Goal: Task Accomplishment & Management: Use online tool/utility

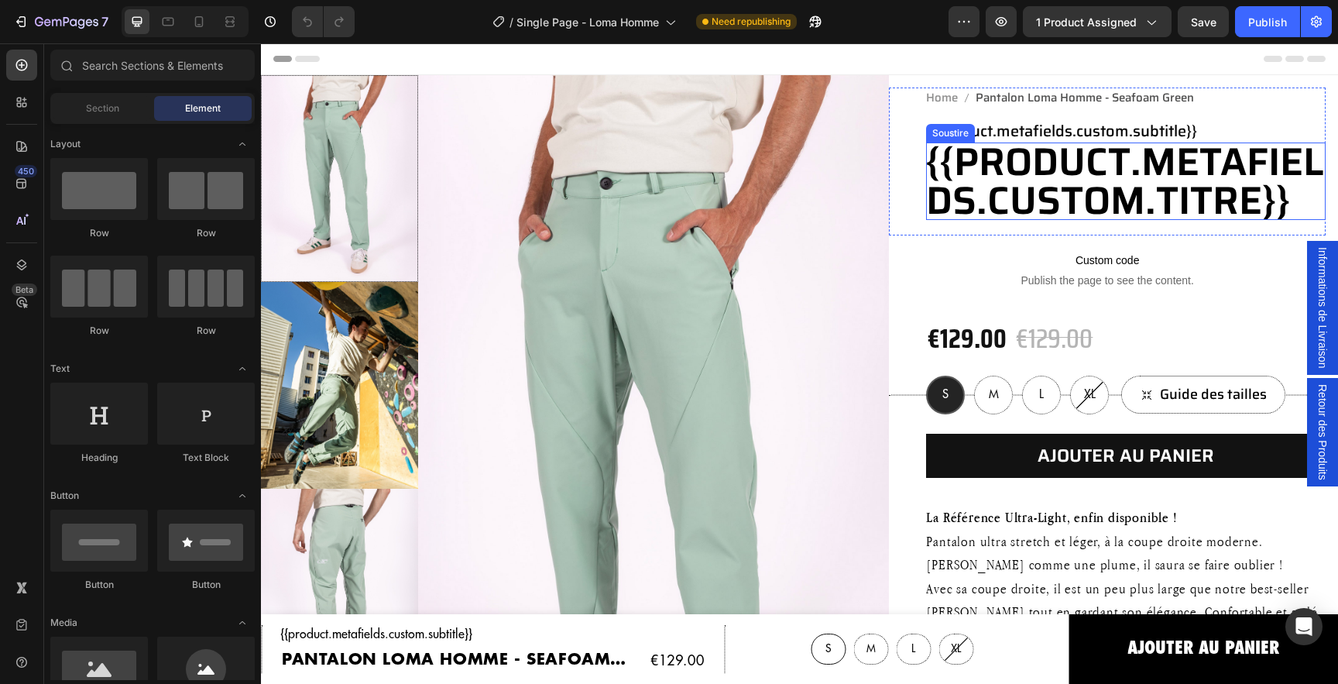
click at [1014, 199] on h1 "{{product.metafields.custom.titre}}" at bounding box center [1126, 180] width 400 height 77
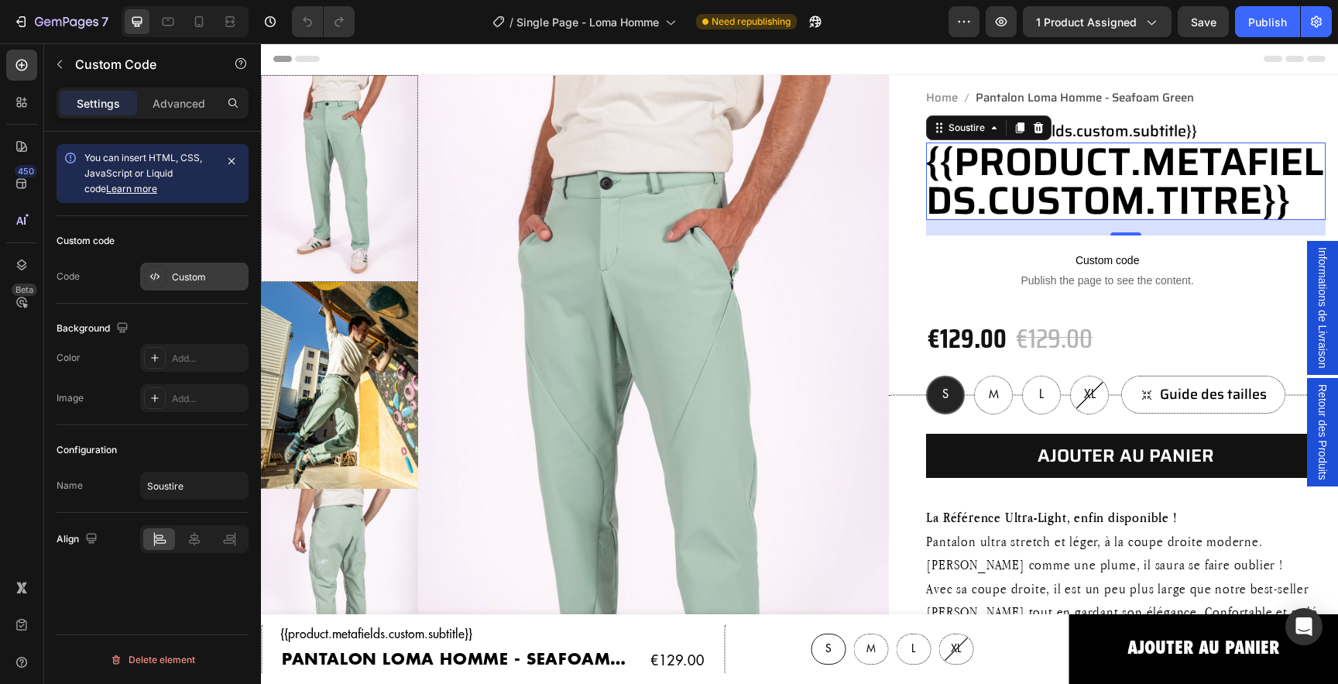
click at [201, 277] on div "Custom" at bounding box center [208, 277] width 73 height 14
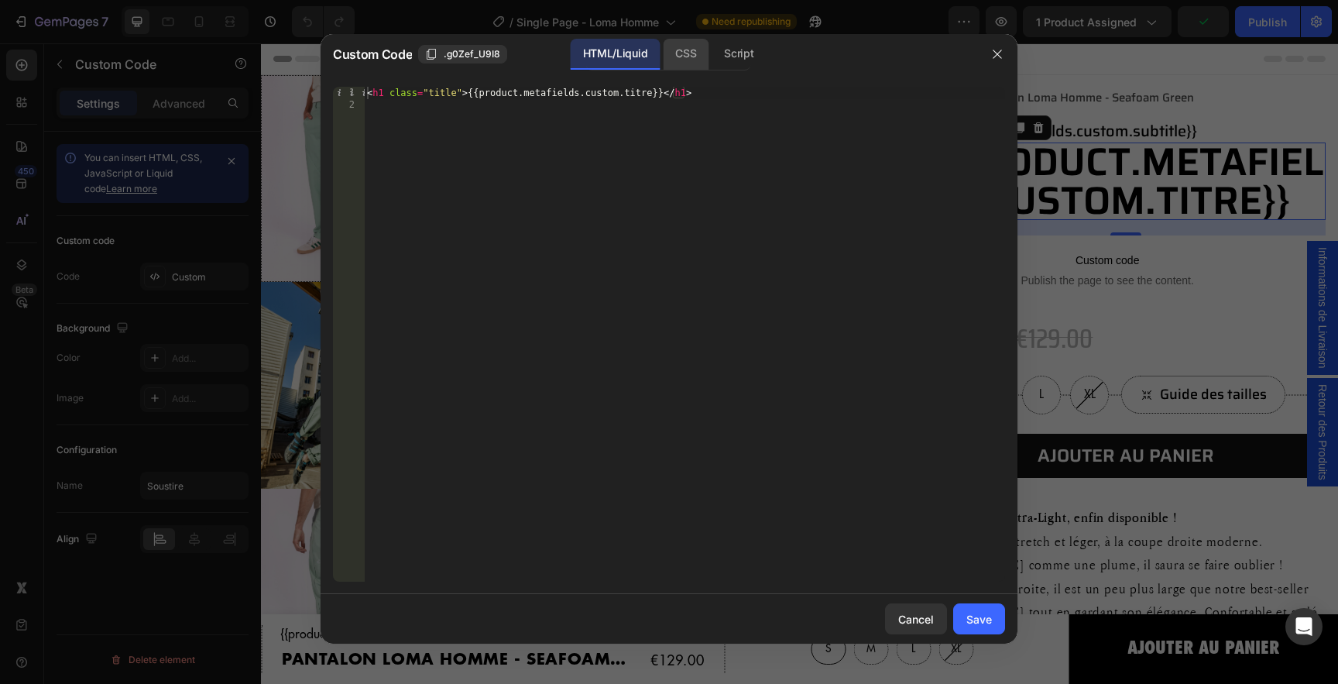
click at [712, 57] on div "CSS" at bounding box center [739, 54] width 54 height 31
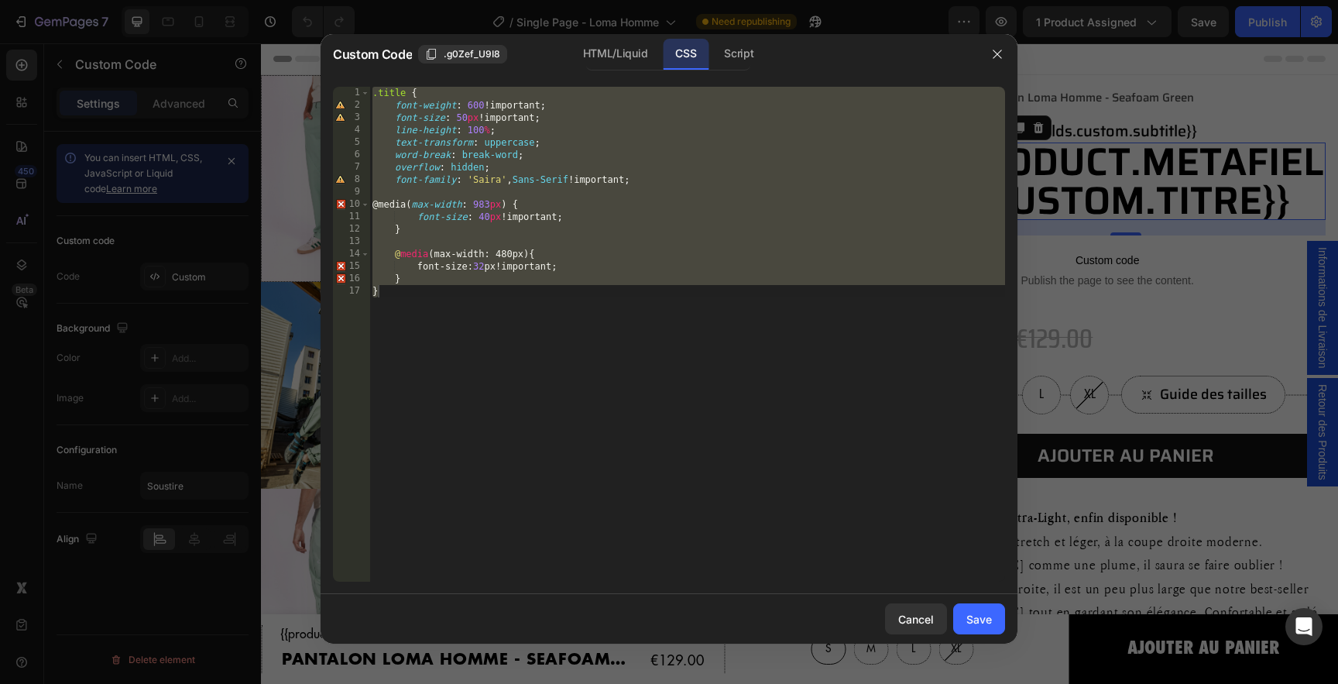
click at [658, 180] on div ".title { font-weight : 600 !important ; font-size : 50 px !important ; line-hei…" at bounding box center [687, 347] width 636 height 520
type textarea "font-family: 'Saira', Sans-Serif !important;"
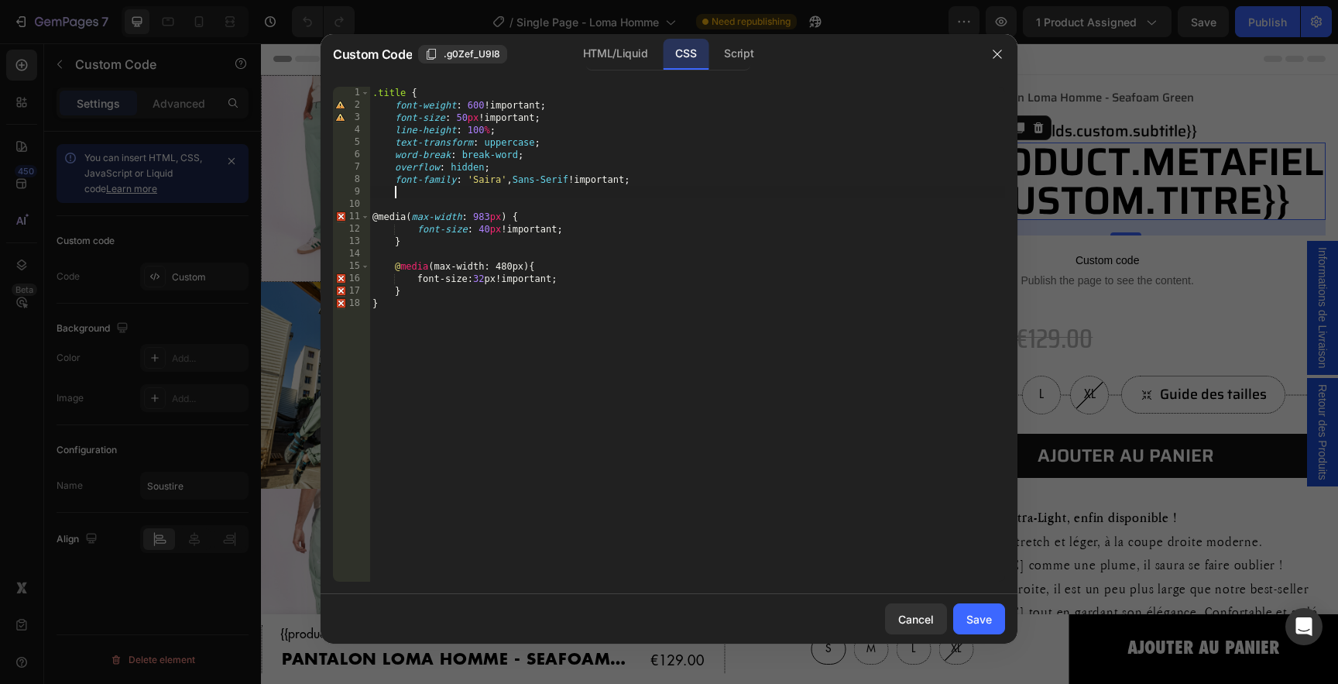
scroll to position [0, 1]
paste textarea "letter-spacing: -1px;"
type textarea "letter-spacing: -2px;"
click at [989, 620] on div "Save" at bounding box center [980, 619] width 26 height 16
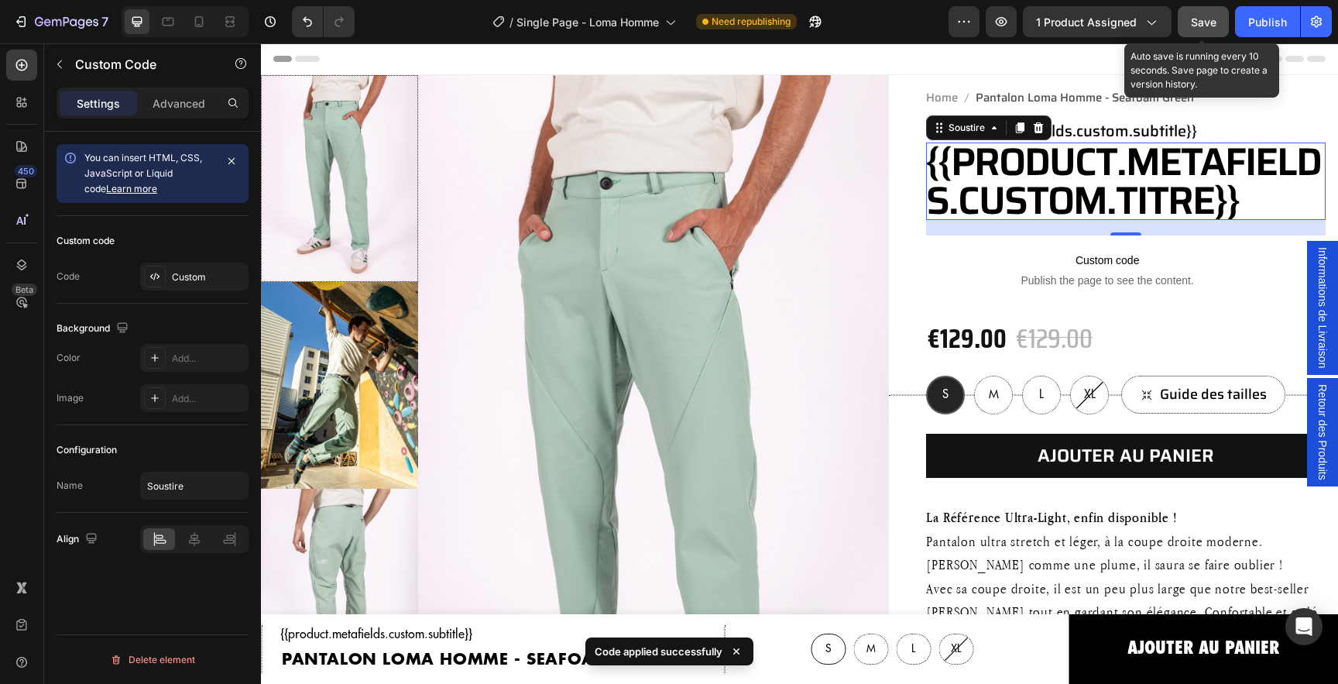
click at [1197, 22] on span "Save" at bounding box center [1204, 21] width 26 height 13
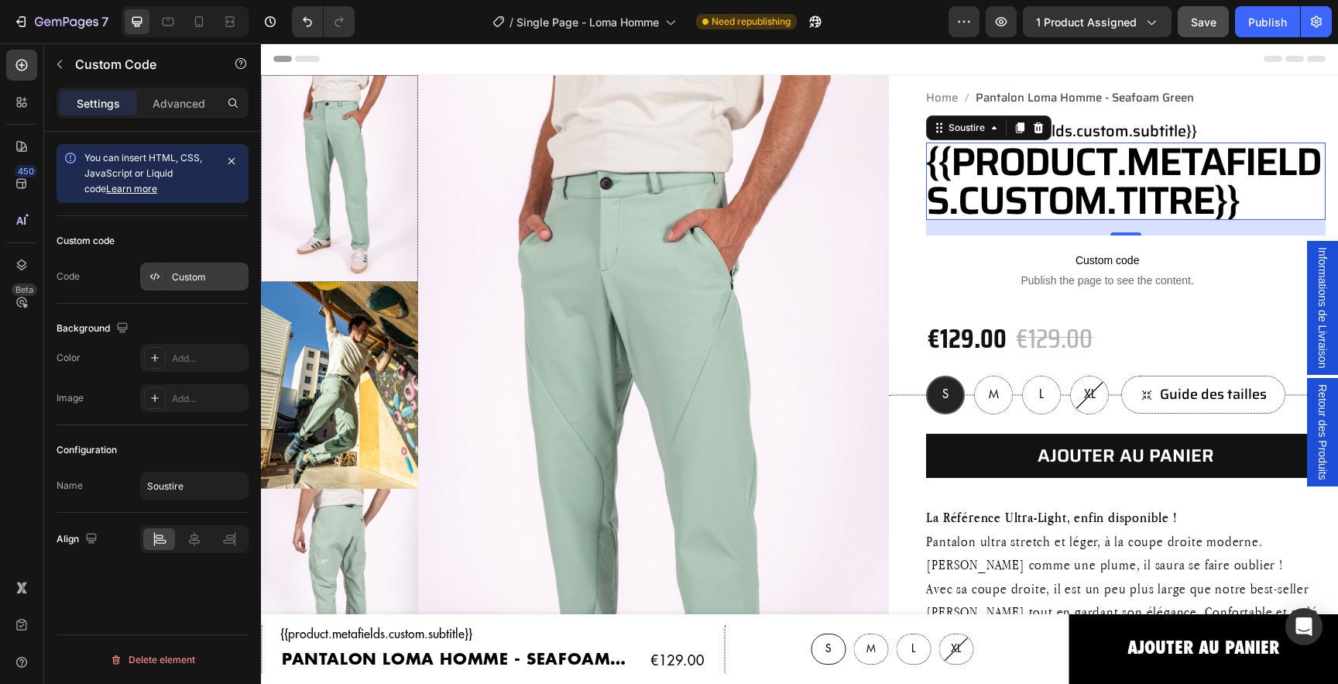
click at [201, 276] on div "Custom" at bounding box center [208, 277] width 73 height 14
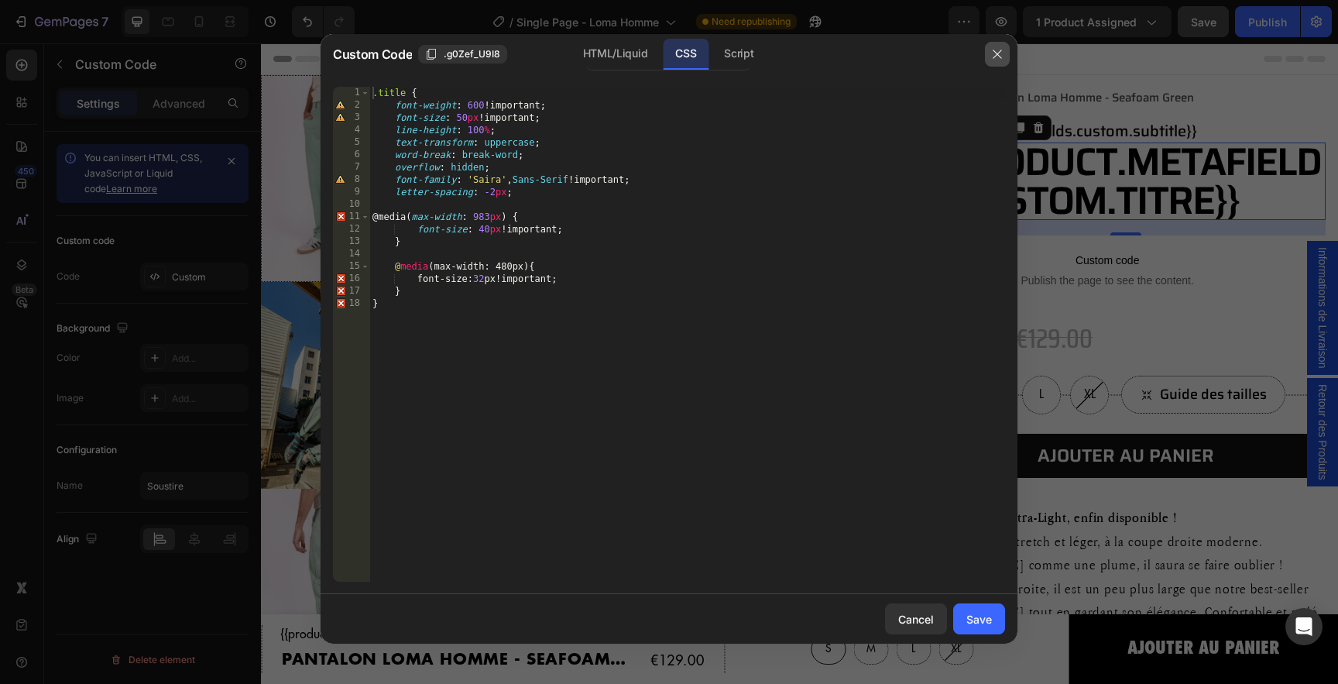
click at [1000, 52] on icon "button" at bounding box center [997, 54] width 12 height 12
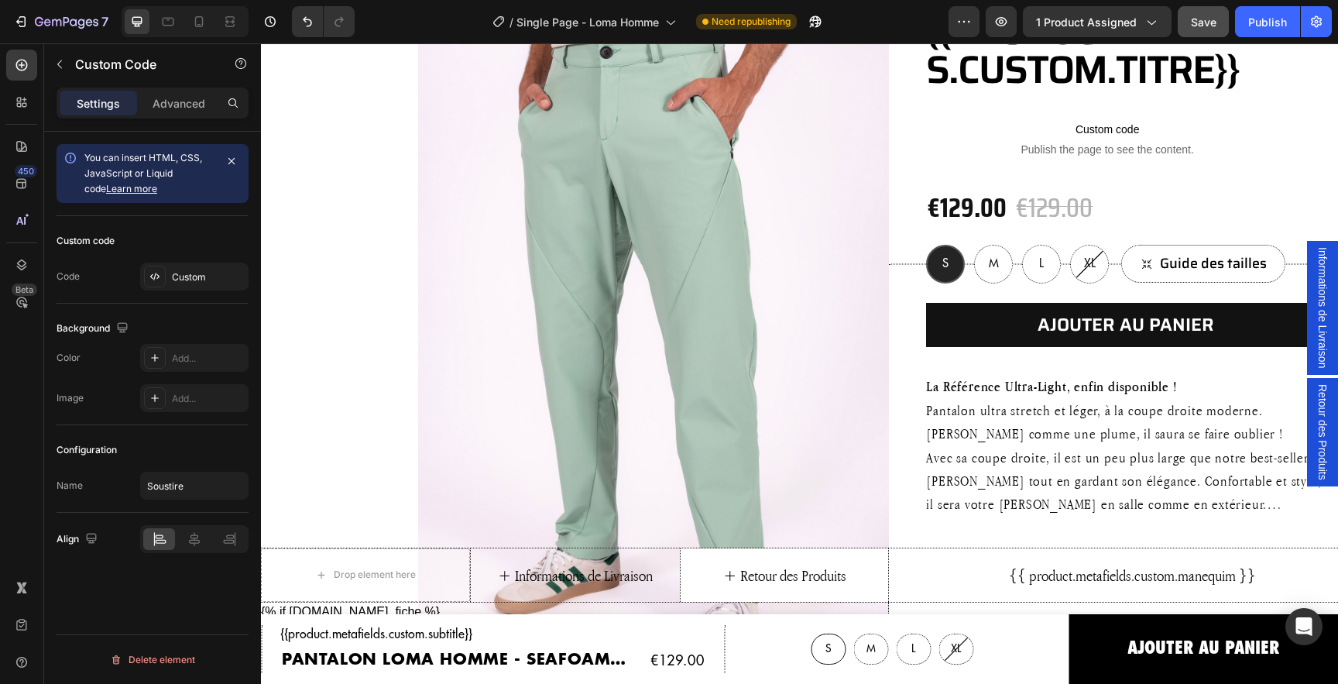
scroll to position [0, 0]
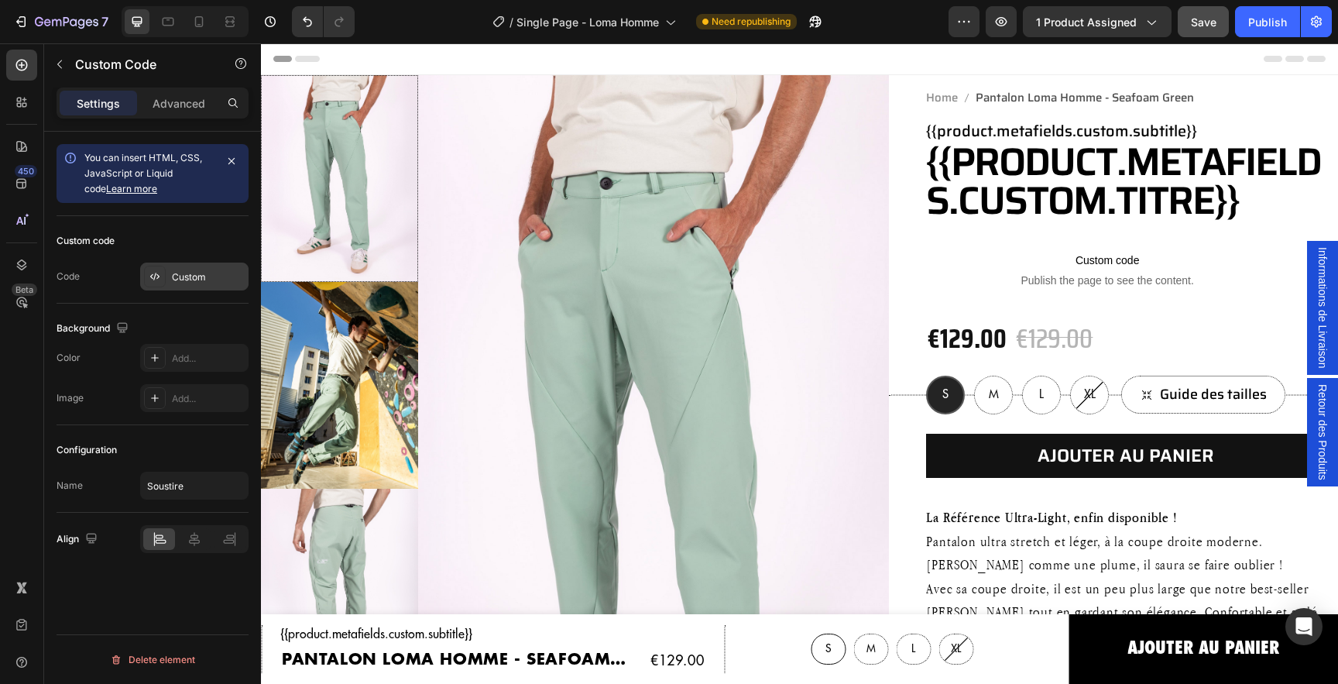
click at [195, 279] on div "Custom" at bounding box center [208, 277] width 73 height 14
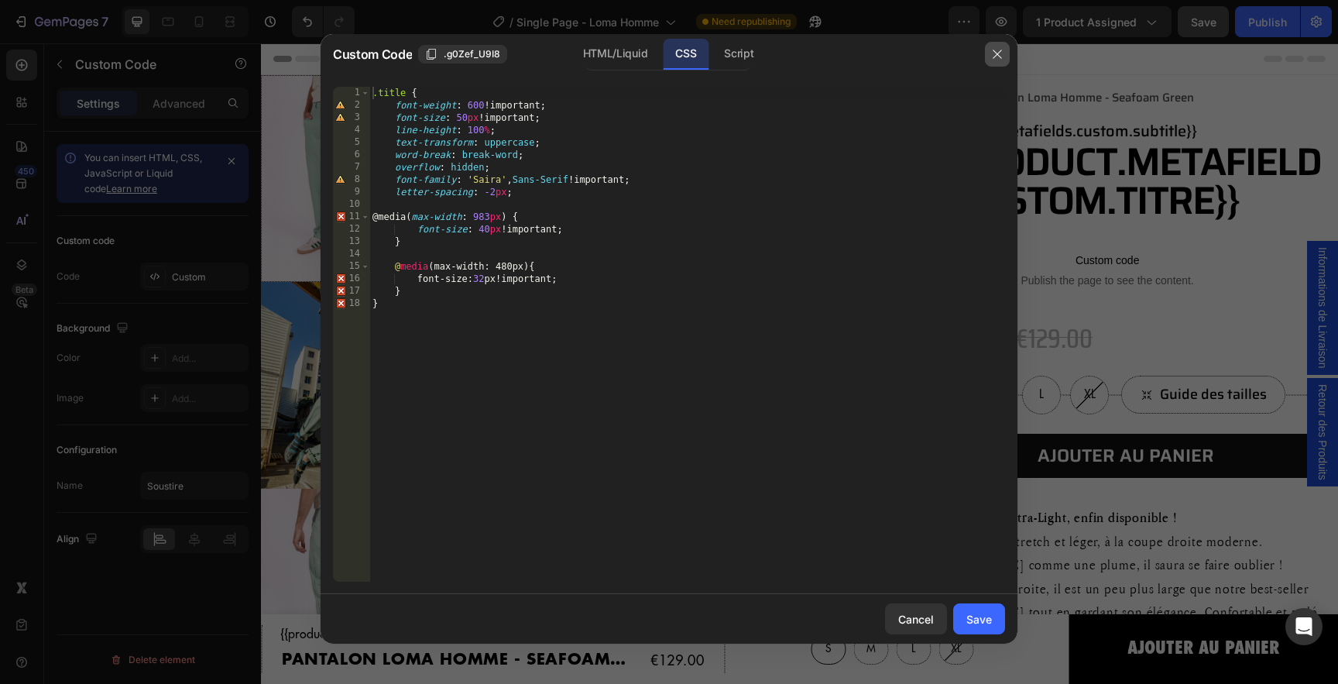
click at [994, 54] on icon "button" at bounding box center [997, 54] width 12 height 12
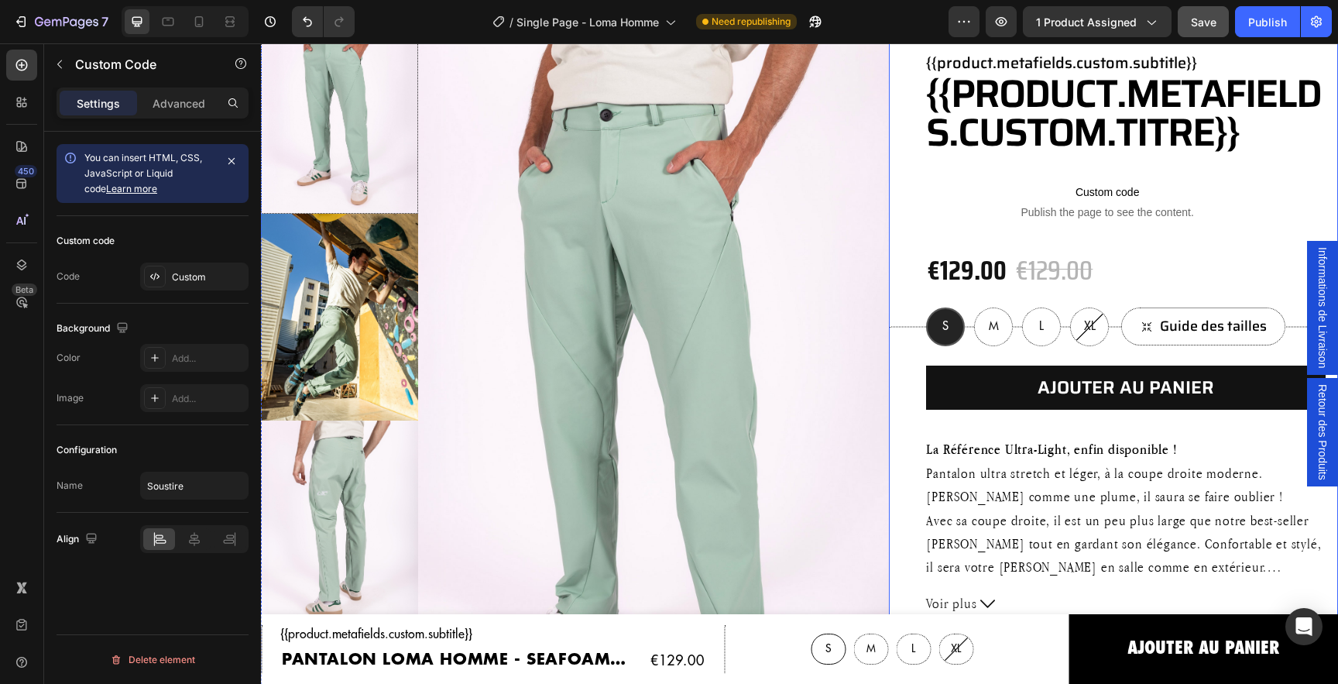
scroll to position [241, 0]
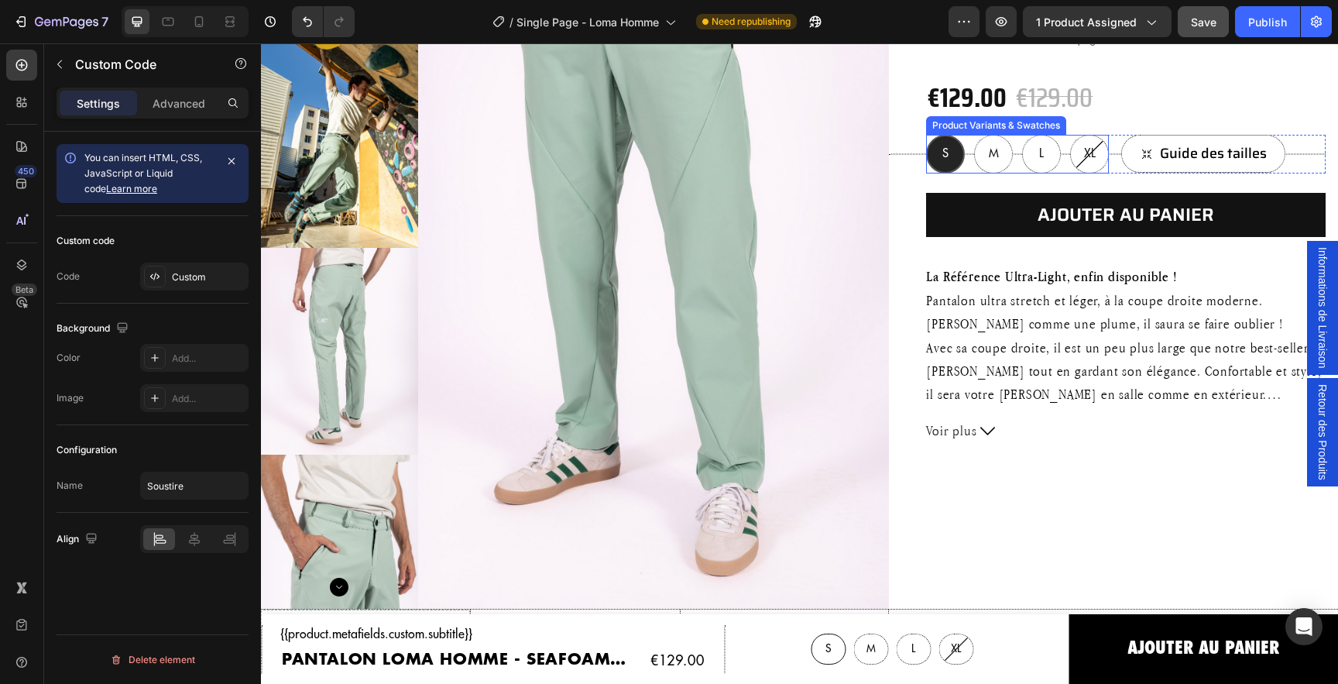
click at [949, 156] on div "S" at bounding box center [945, 154] width 39 height 39
click at [926, 135] on input "S S S" at bounding box center [925, 134] width 1 height 1
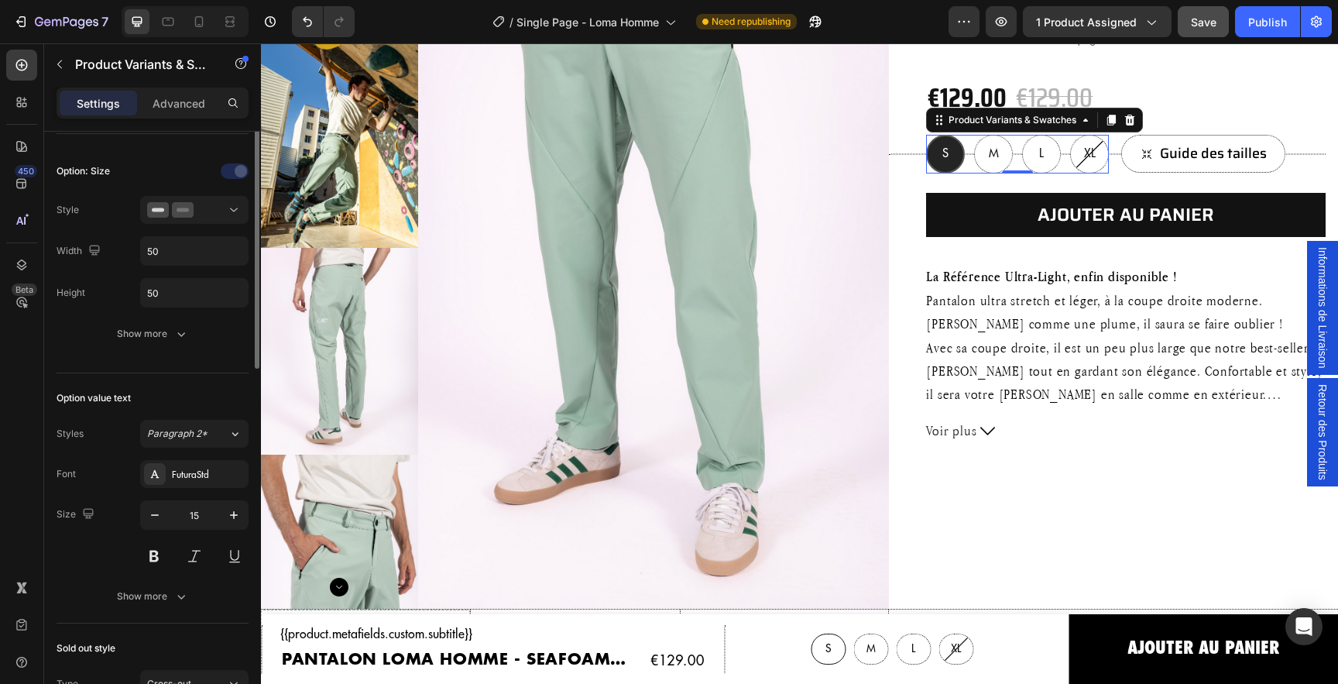
scroll to position [307, 0]
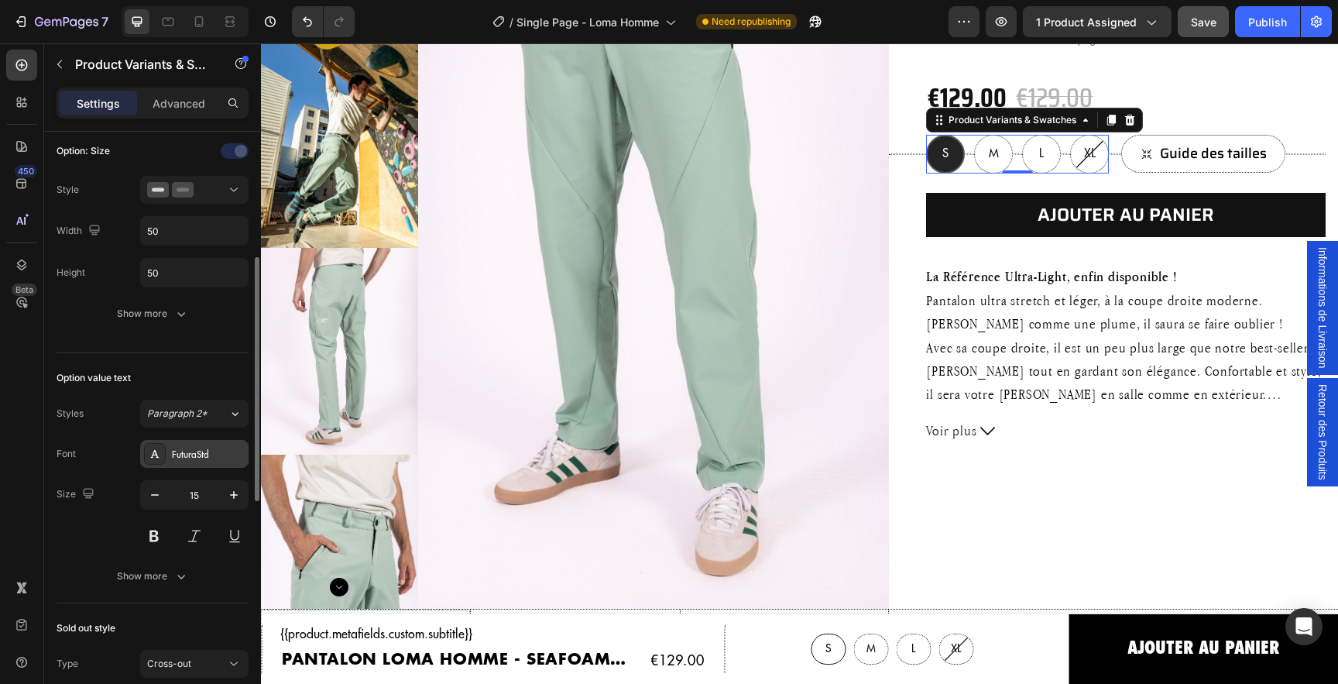
click at [202, 455] on div "FuturaStd" at bounding box center [208, 455] width 73 height 14
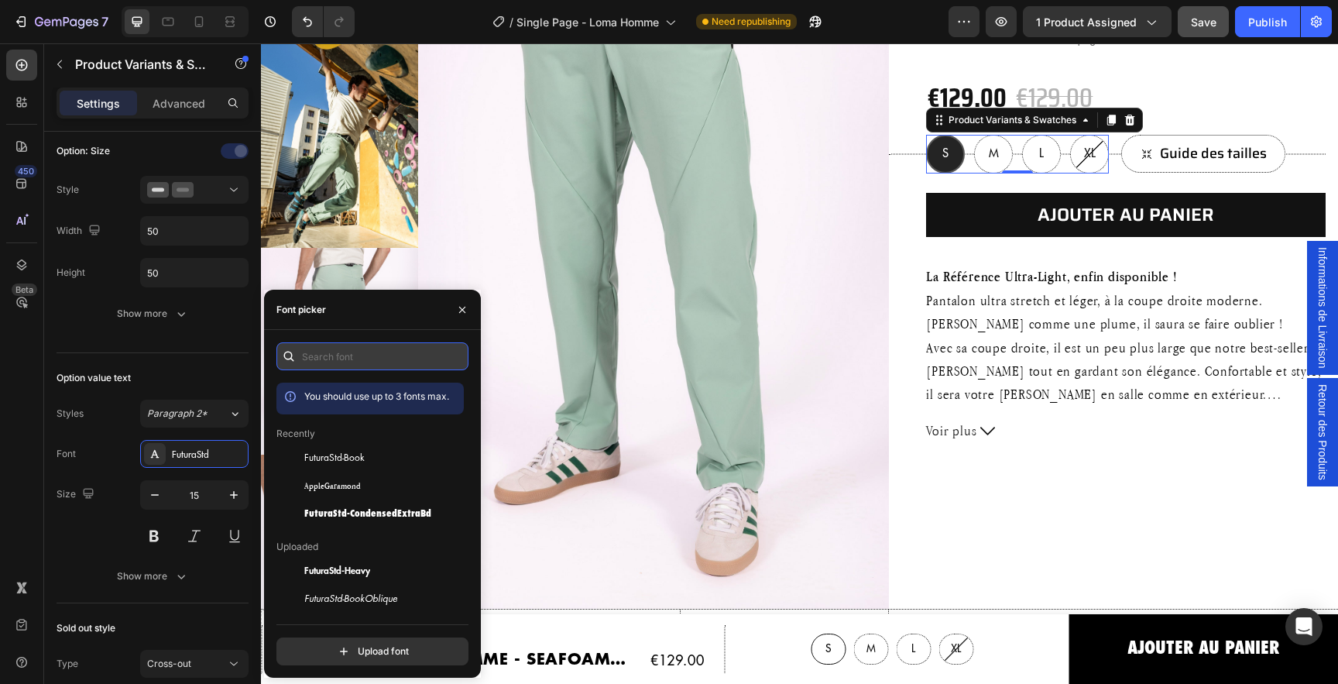
click at [324, 355] on input "text" at bounding box center [372, 356] width 192 height 28
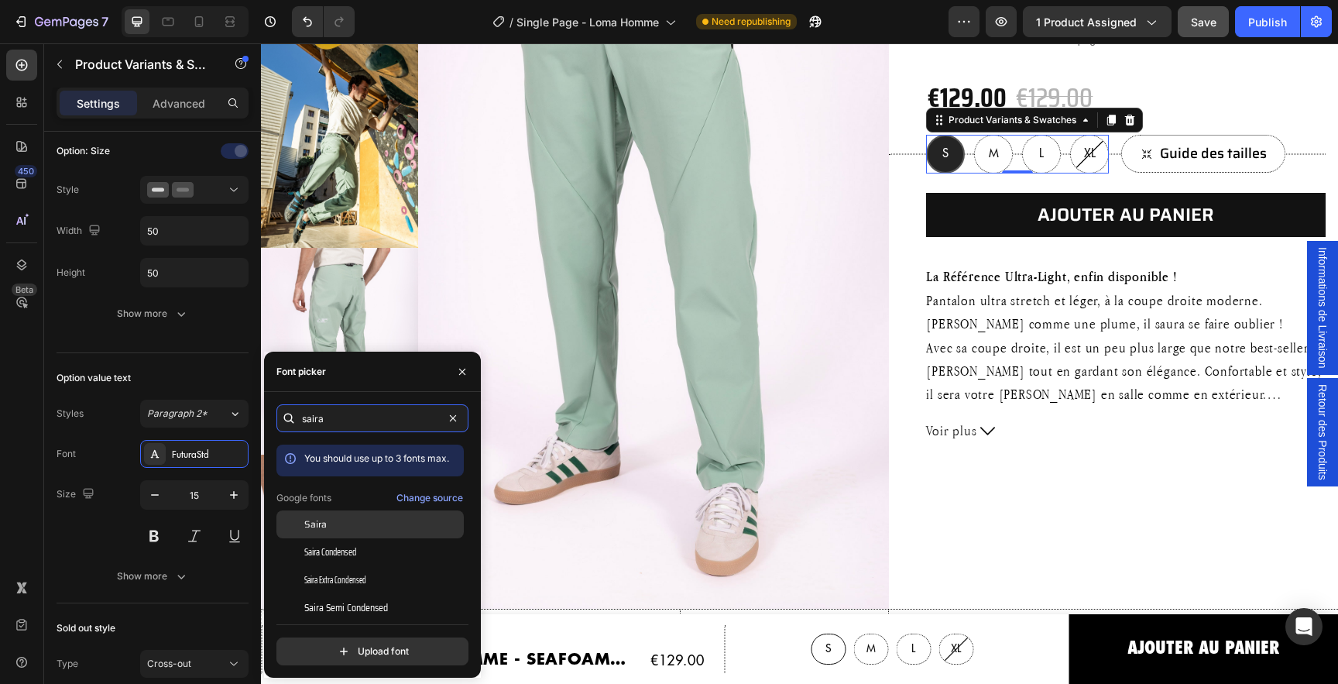
type input "saira"
click at [331, 520] on div "Saira" at bounding box center [382, 524] width 156 height 14
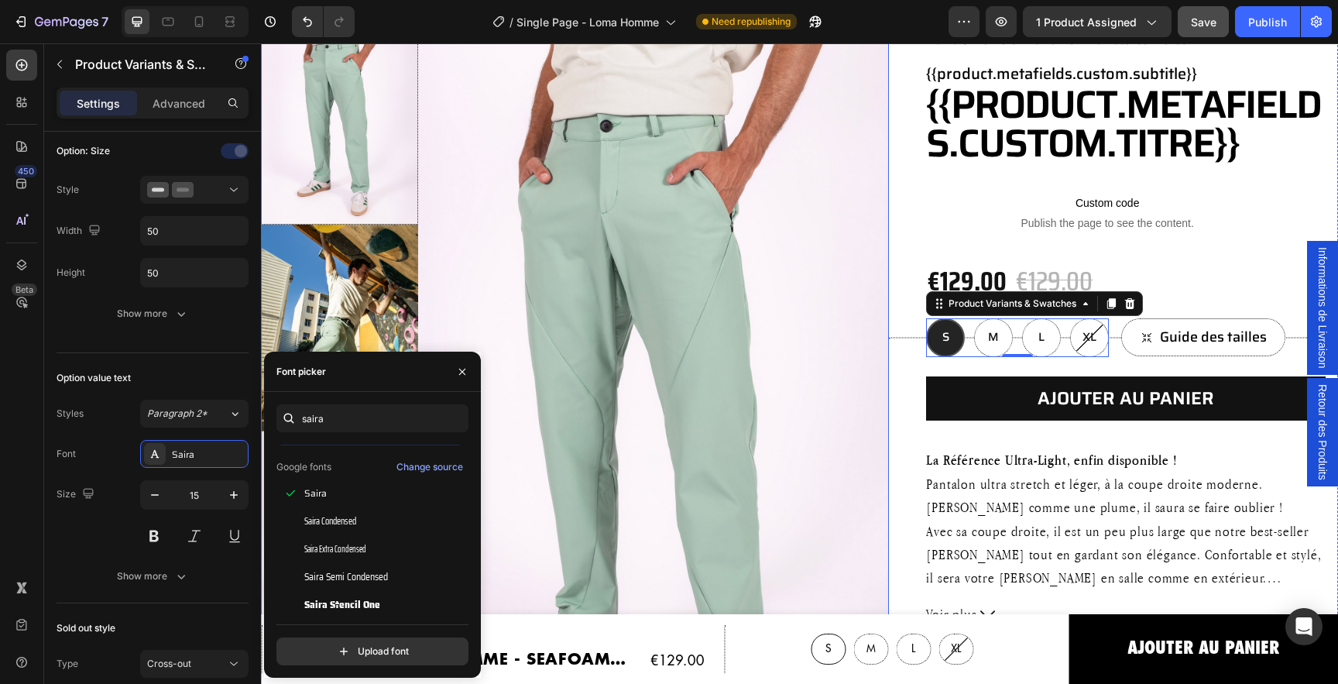
scroll to position [0, 0]
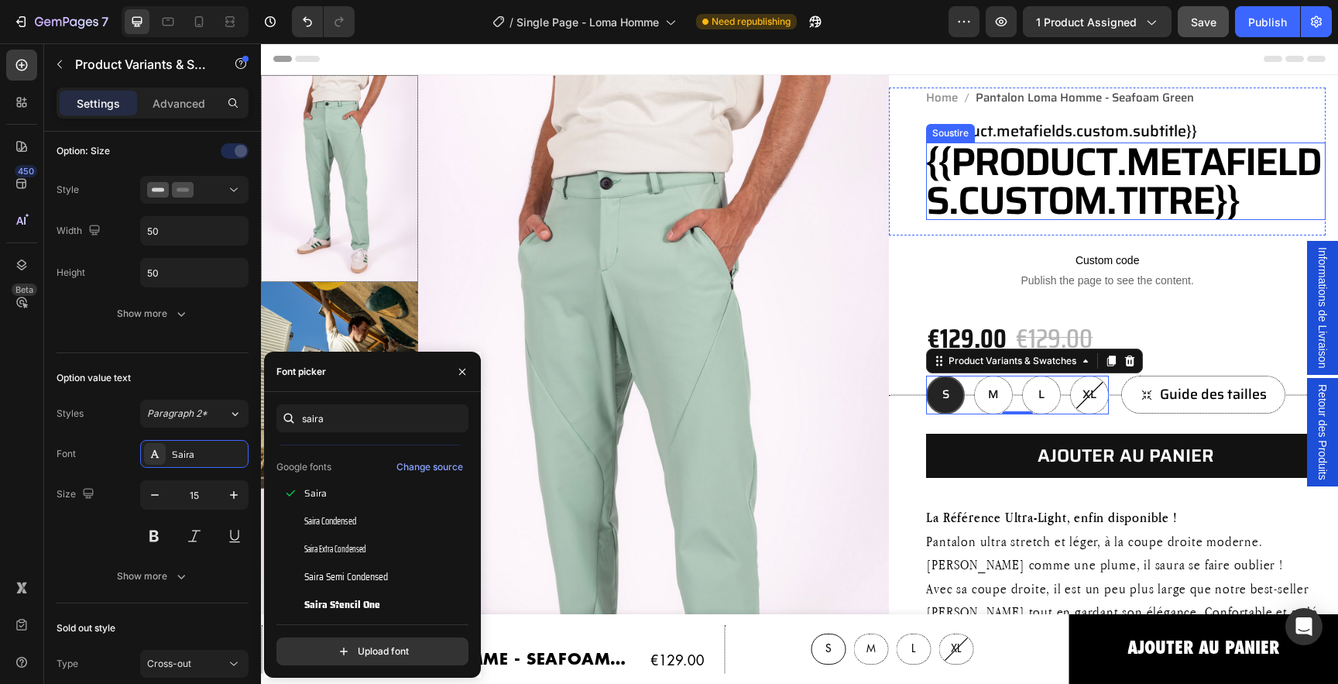
click at [1076, 173] on h1 "{{product.metafields.custom.titre}}" at bounding box center [1126, 180] width 400 height 77
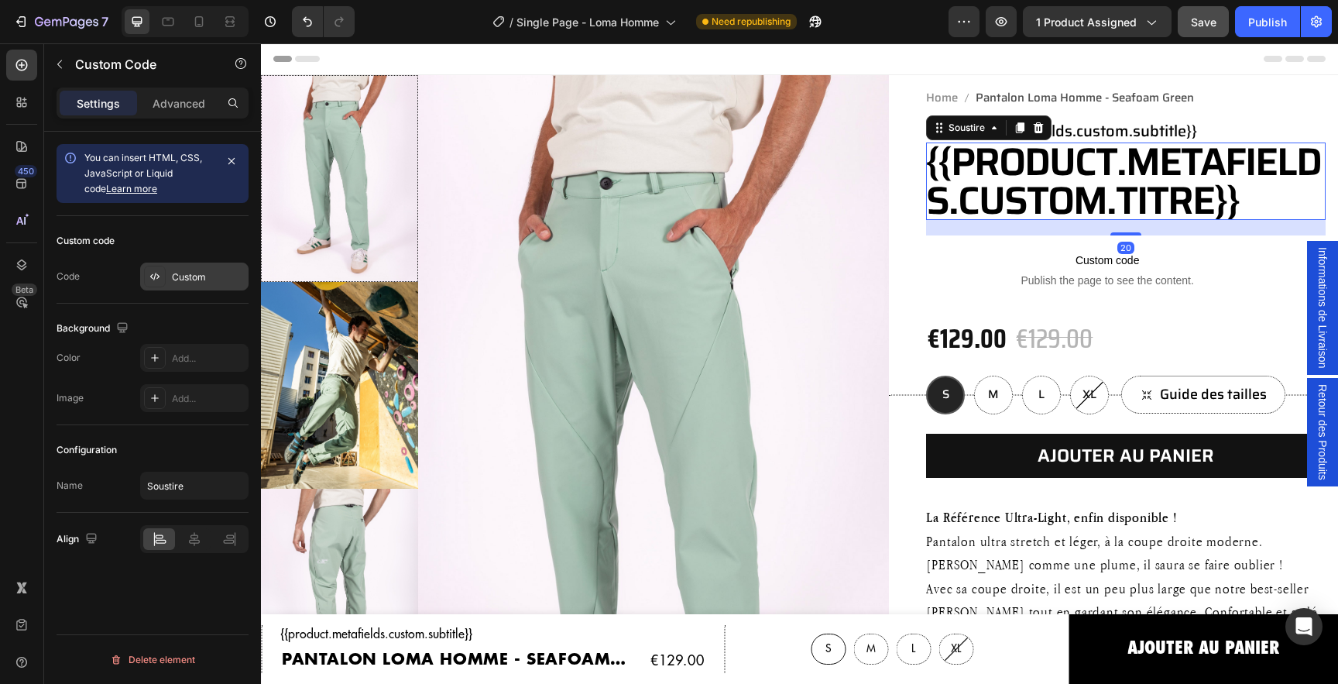
click at [189, 270] on div "Custom" at bounding box center [208, 277] width 73 height 14
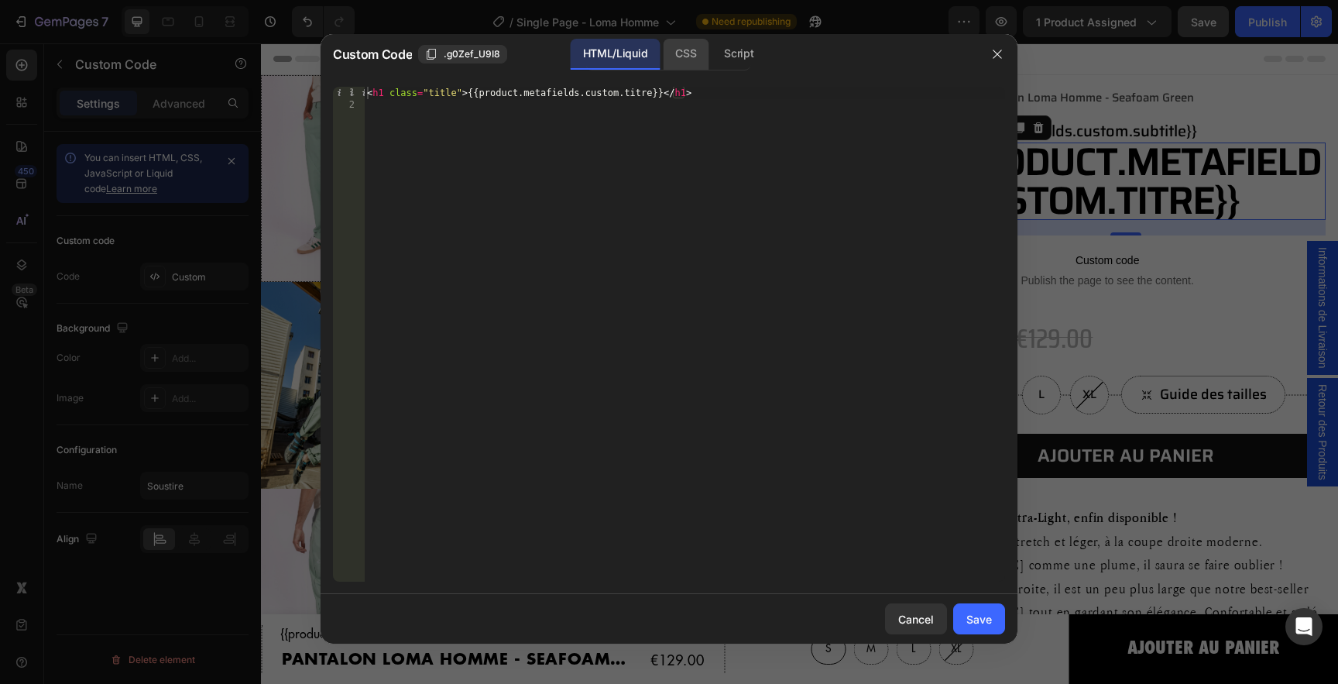
click at [712, 58] on div "CSS" at bounding box center [739, 54] width 54 height 31
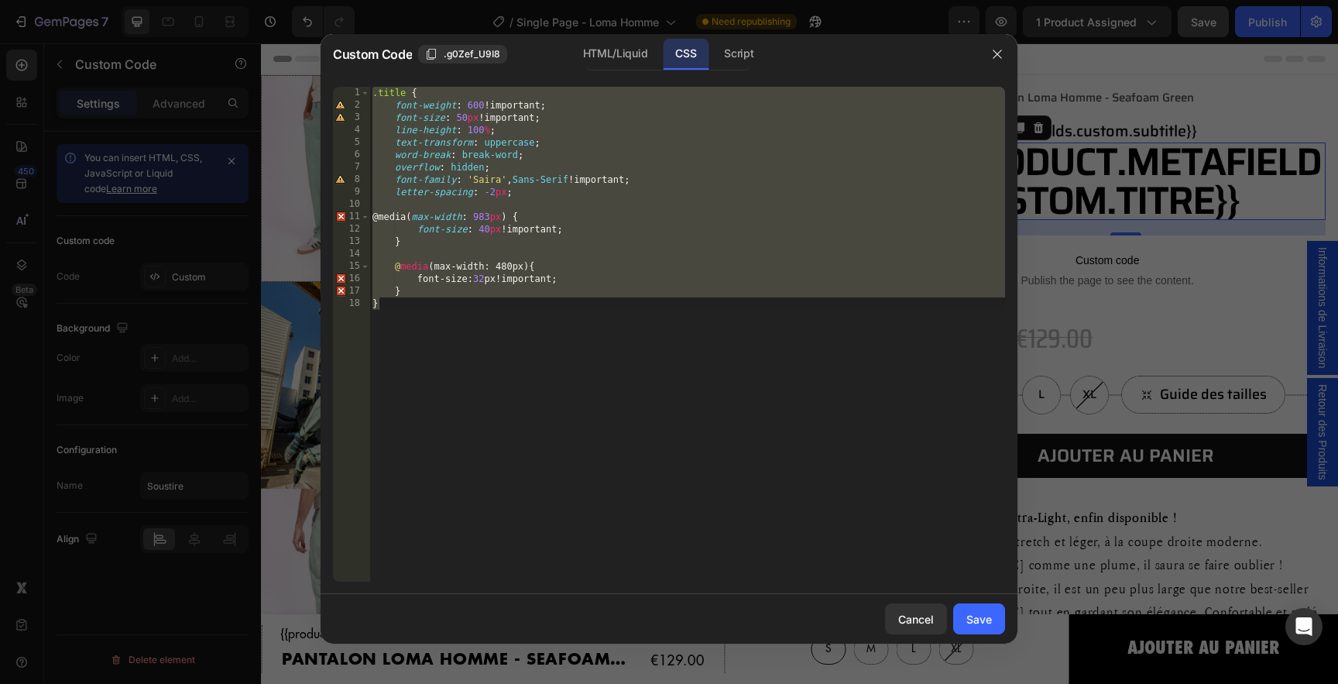
click at [501, 178] on div ".title { font-weight : 600 !important ; font-size : 50 px !important ; line-hei…" at bounding box center [687, 347] width 636 height 520
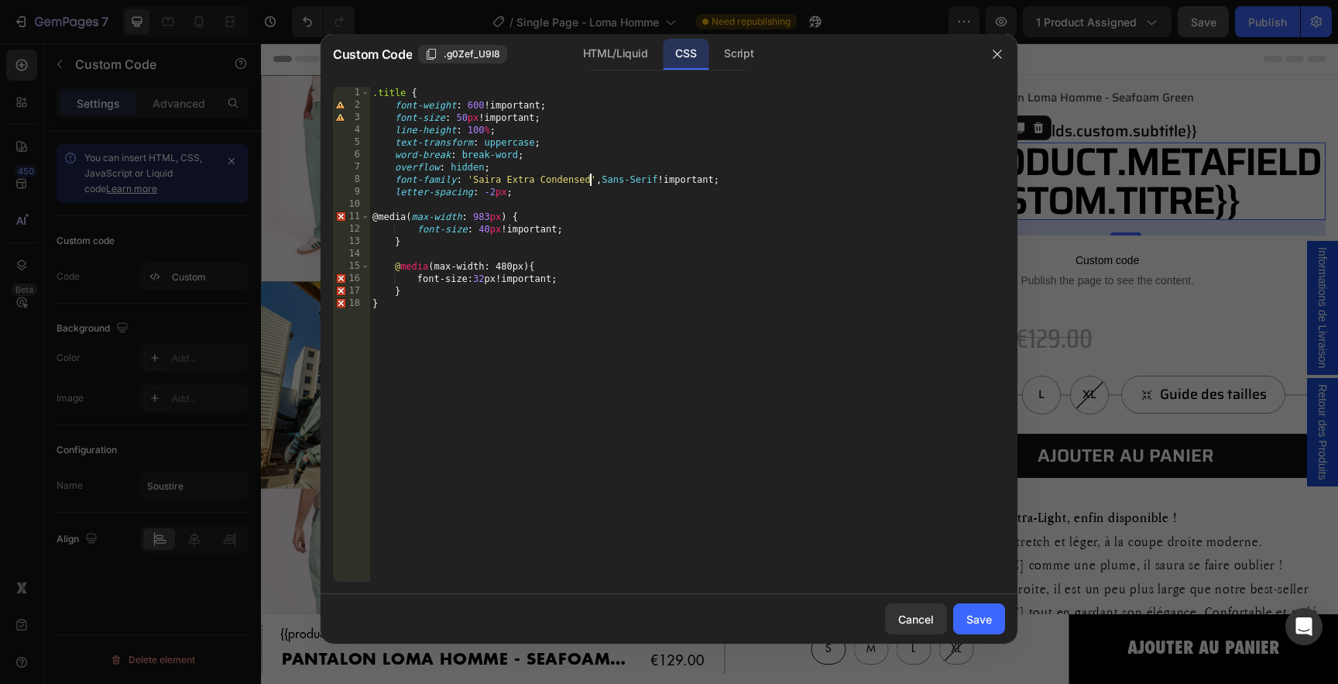
scroll to position [0, 18]
type textarea "font-family: 'Saira Extra Condensed', Sans-Serif !important;"
click at [986, 617] on div "Save" at bounding box center [980, 619] width 26 height 16
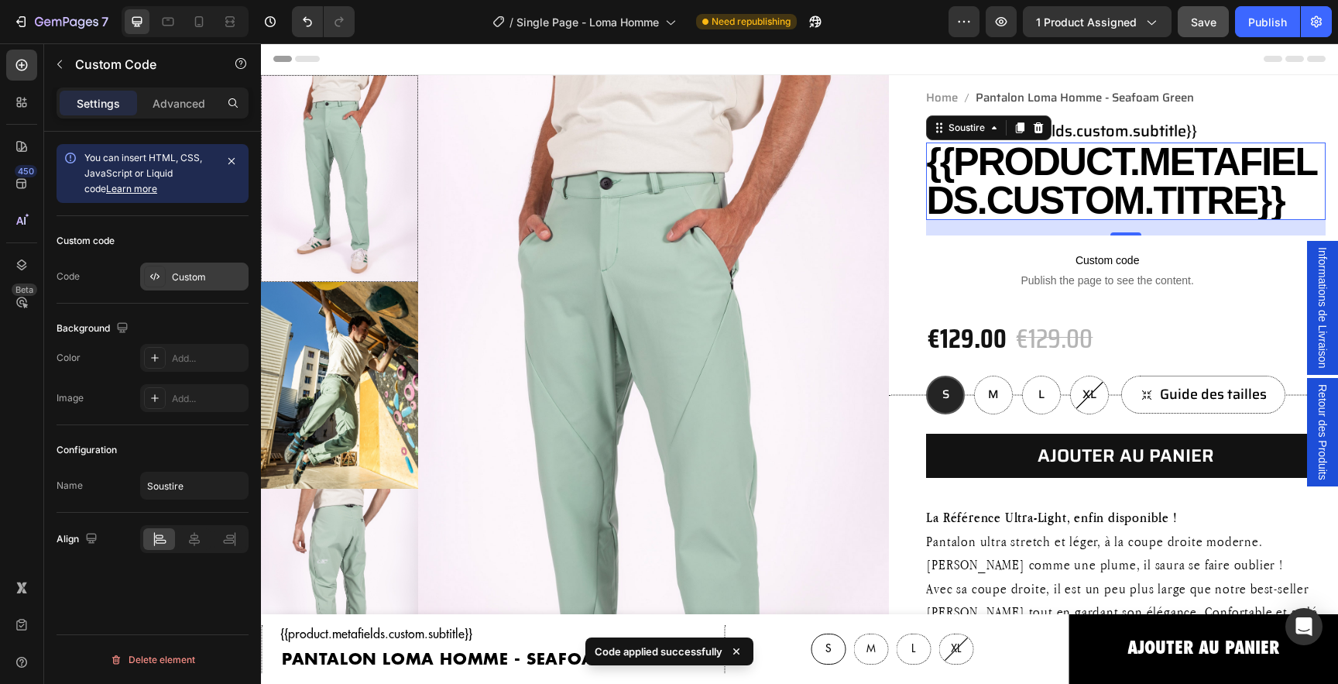
click at [194, 280] on div "Custom" at bounding box center [208, 277] width 73 height 14
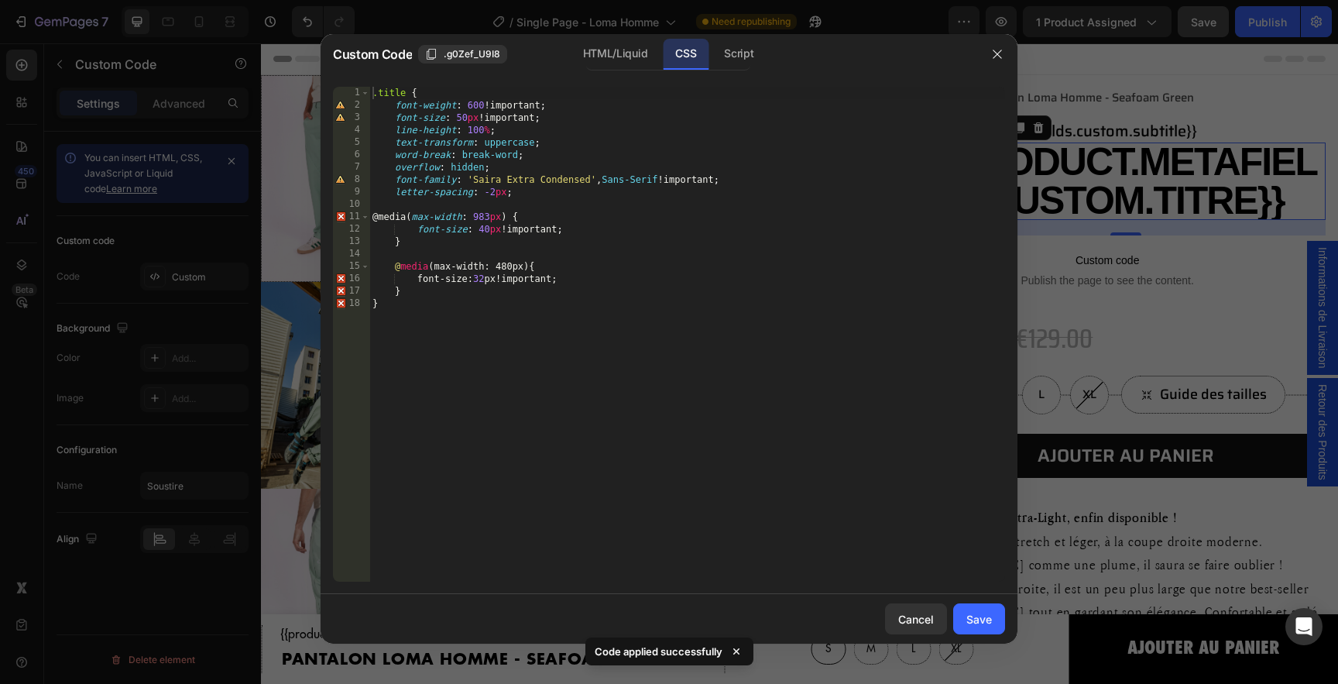
click at [594, 178] on div ".title { font-weight : 600 !important ; font-size : 50 px !important ; line-hei…" at bounding box center [687, 347] width 636 height 520
type textarea "font-family: 'Saira', Sans-Serif !important;"
click at [980, 623] on div "Save" at bounding box center [980, 619] width 26 height 16
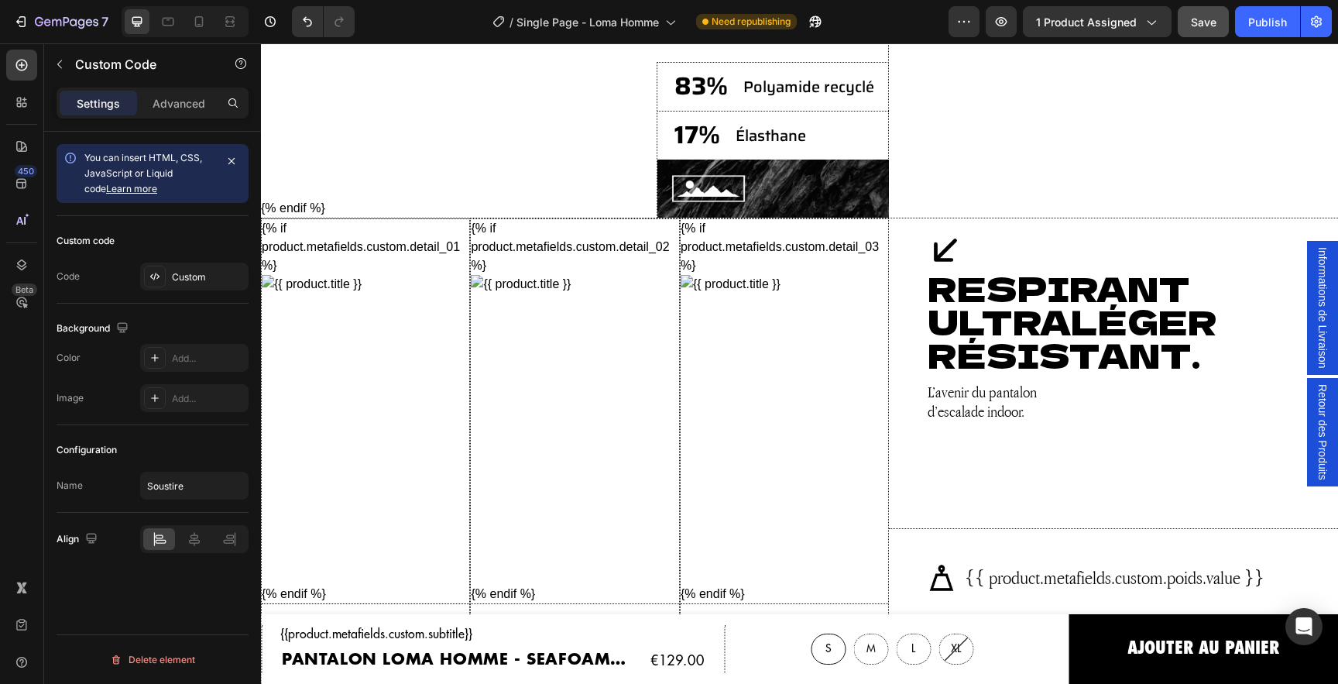
scroll to position [1904, 0]
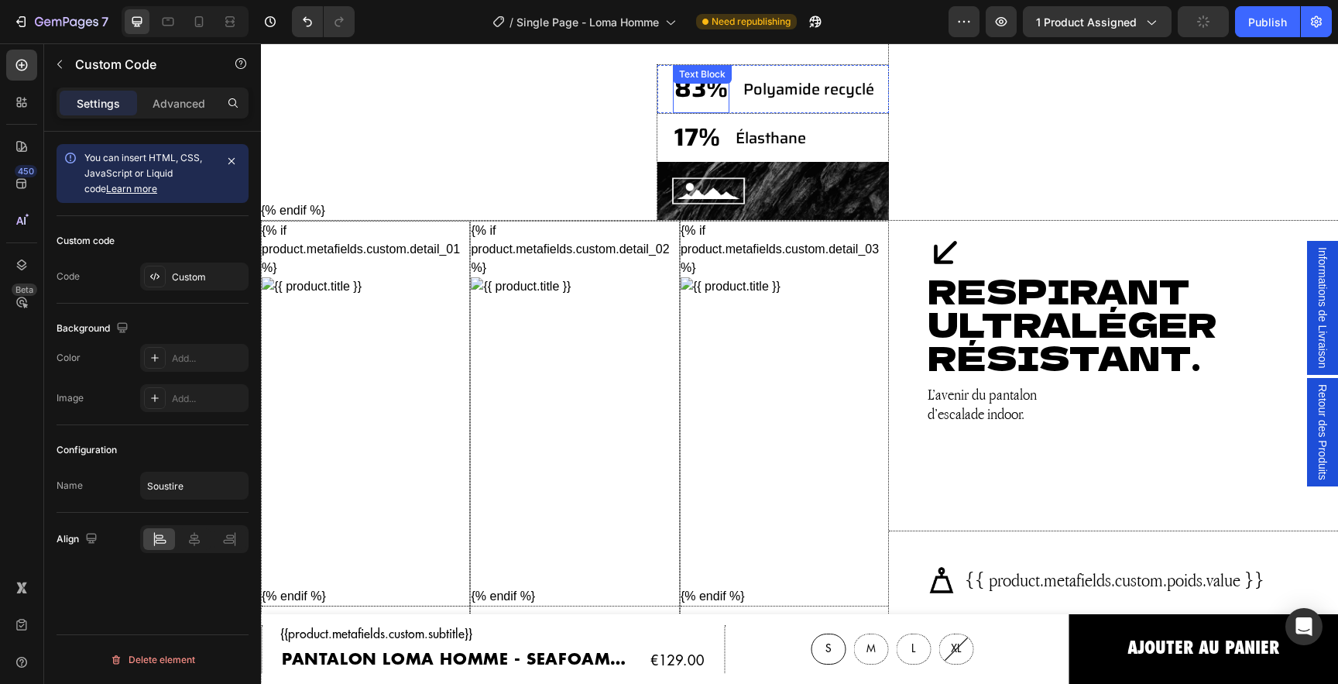
click at [707, 96] on p "83%" at bounding box center [701, 89] width 53 height 45
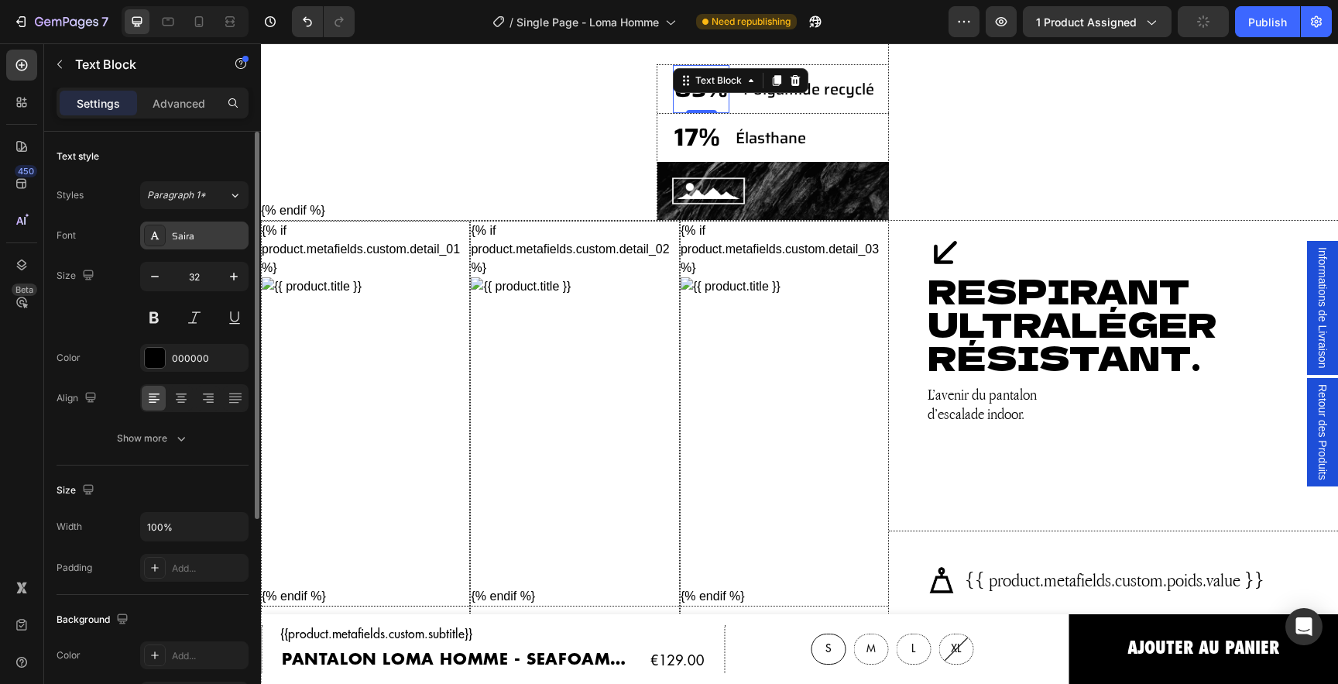
click at [180, 241] on div "Saira" at bounding box center [208, 236] width 73 height 14
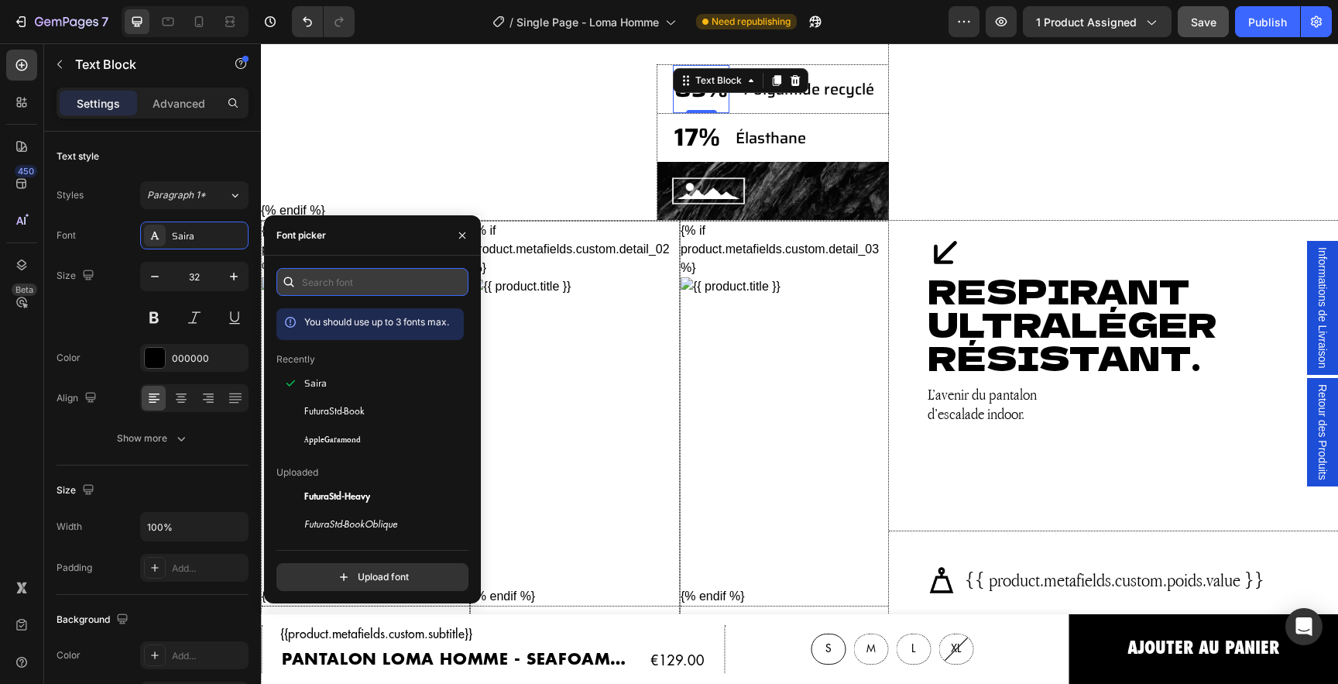
click at [329, 285] on input "text" at bounding box center [372, 282] width 192 height 28
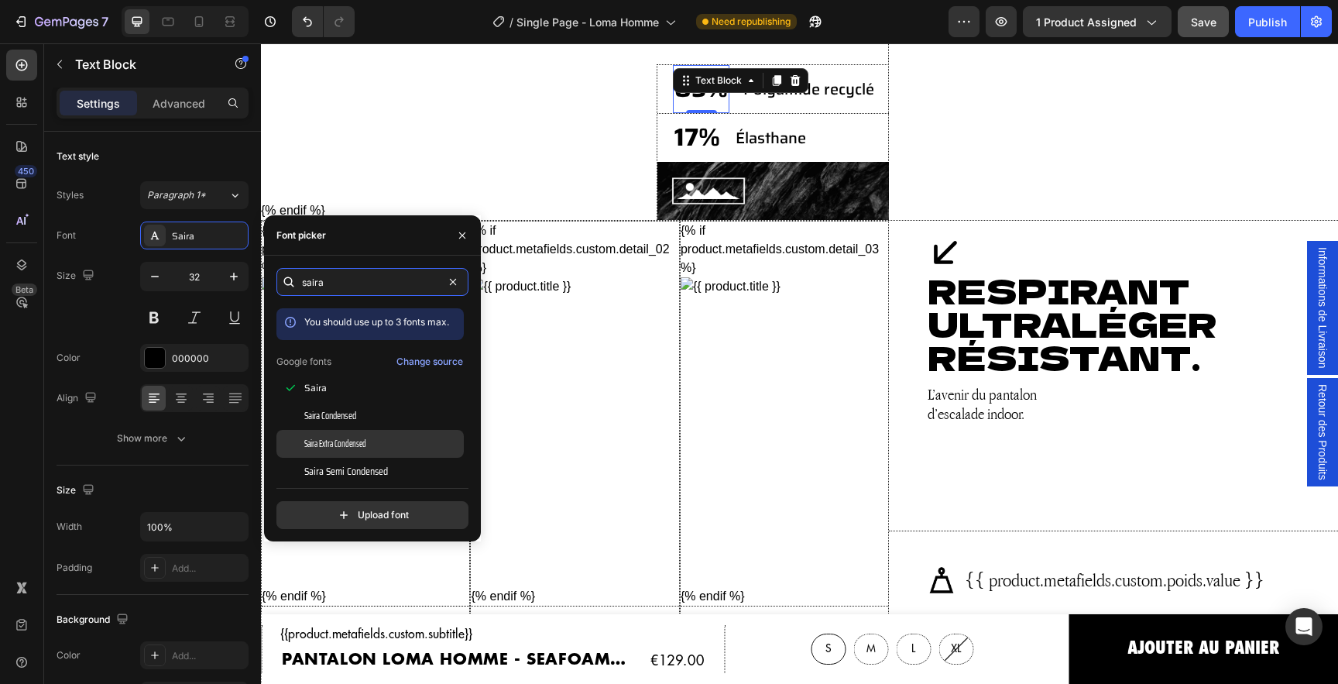
type input "saira"
click at [339, 435] on div "Saira Extra Condensed" at bounding box center [369, 444] width 187 height 28
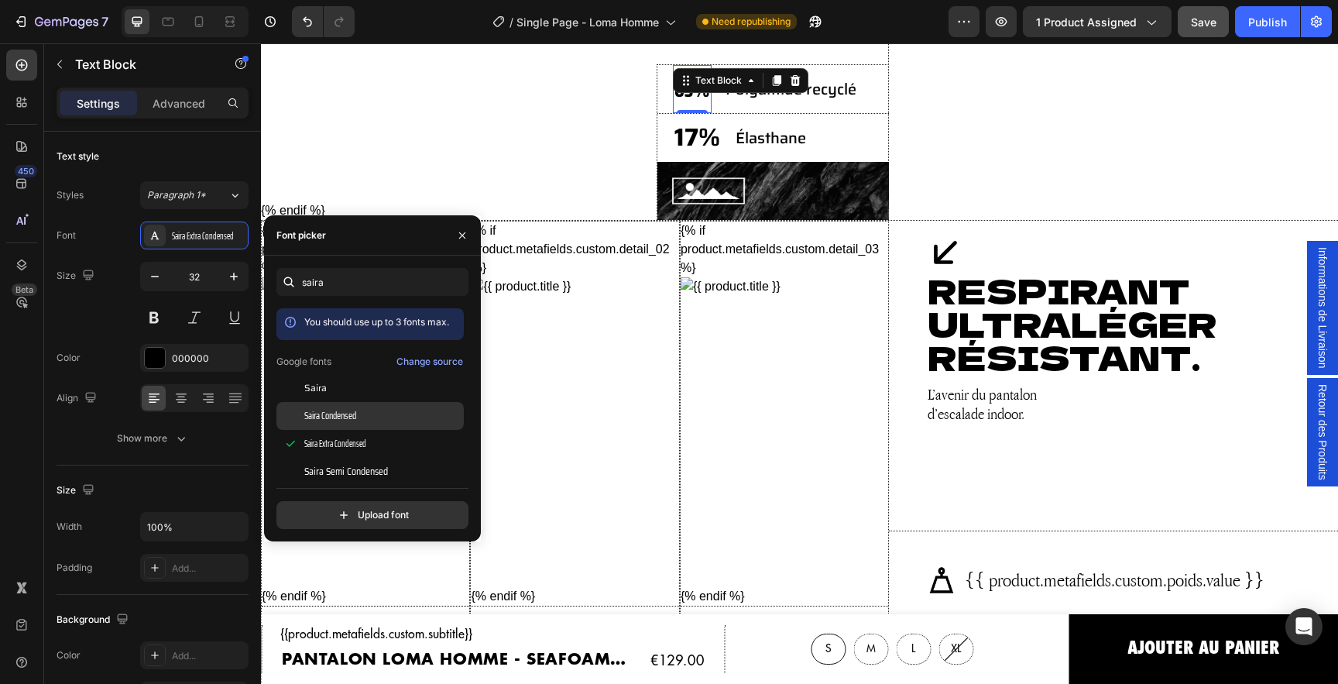
click at [340, 415] on span "Saira Condensed" at bounding box center [330, 416] width 52 height 14
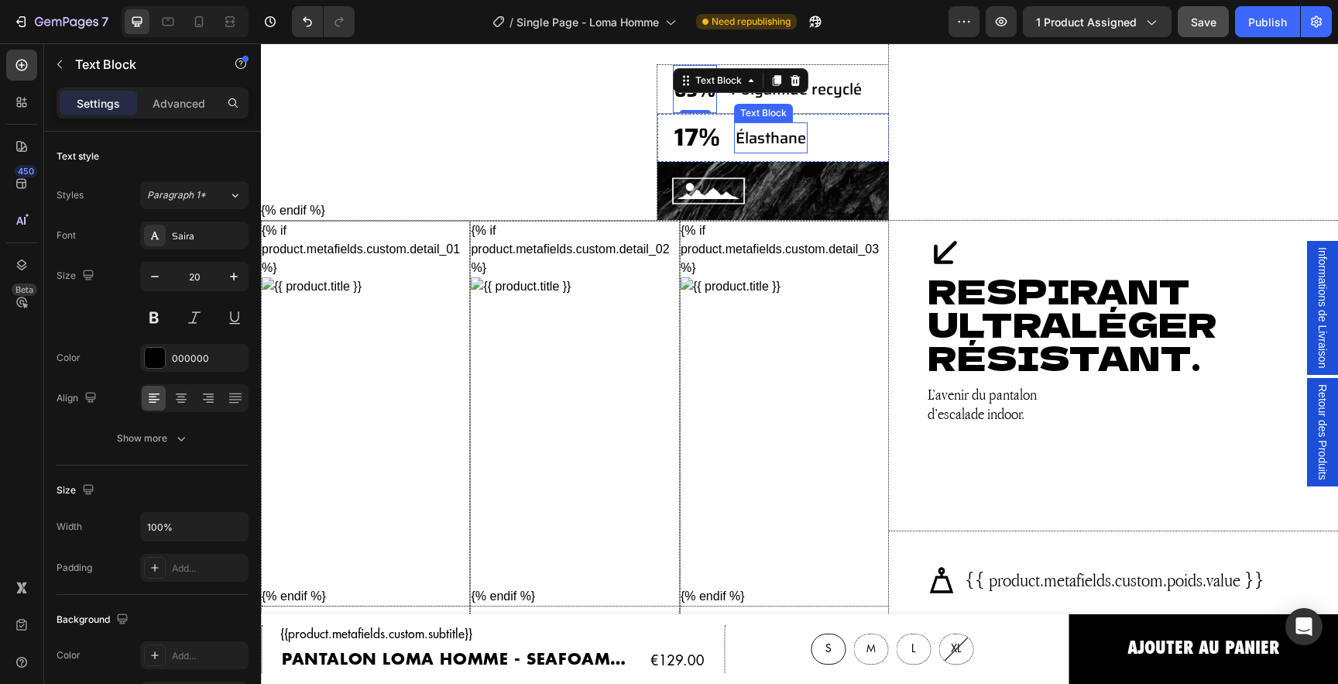
click at [791, 132] on p "Élasthane" at bounding box center [771, 138] width 70 height 28
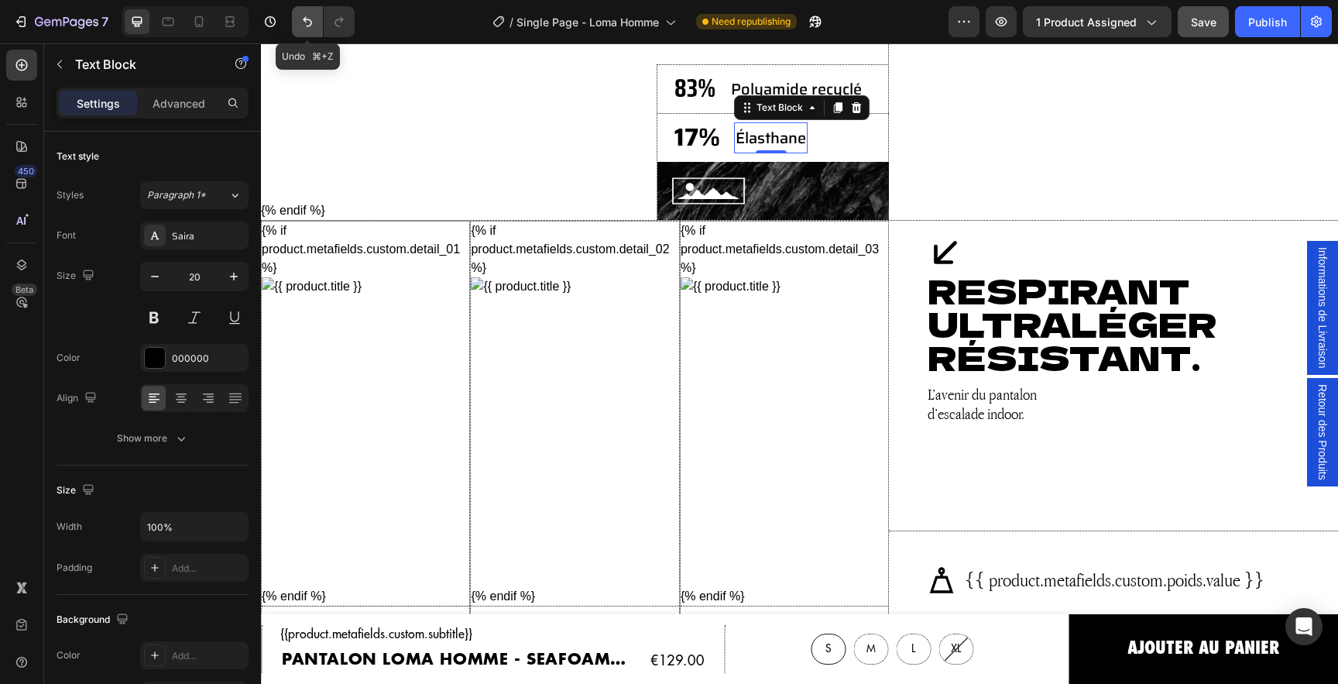
click at [311, 26] on icon "Undo/Redo" at bounding box center [307, 21] width 15 height 15
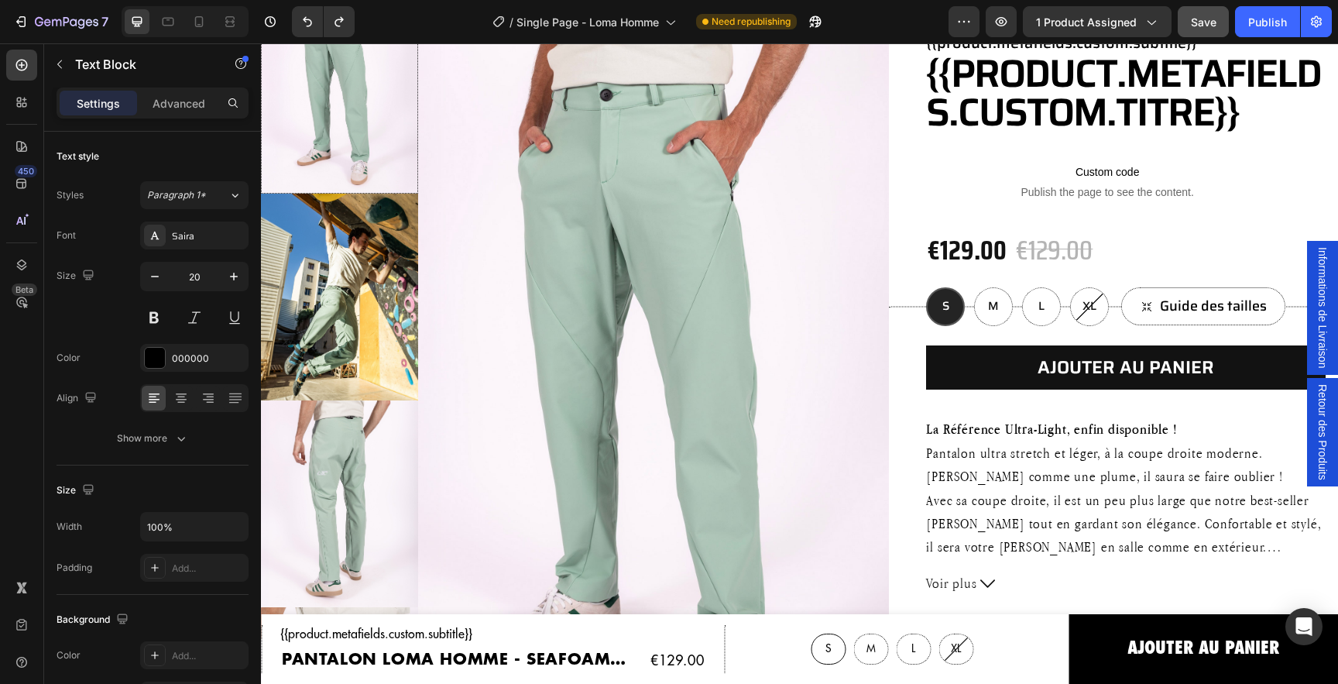
scroll to position [0, 0]
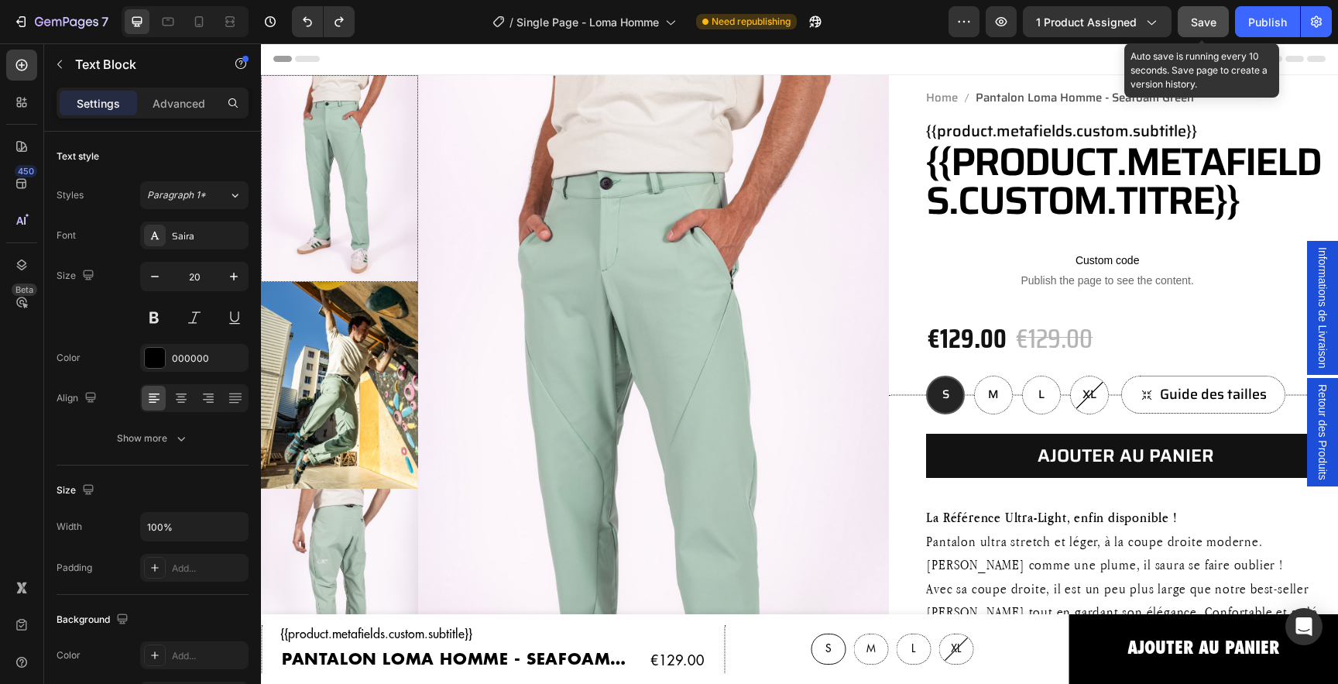
click at [1211, 30] on button "Save" at bounding box center [1203, 21] width 51 height 31
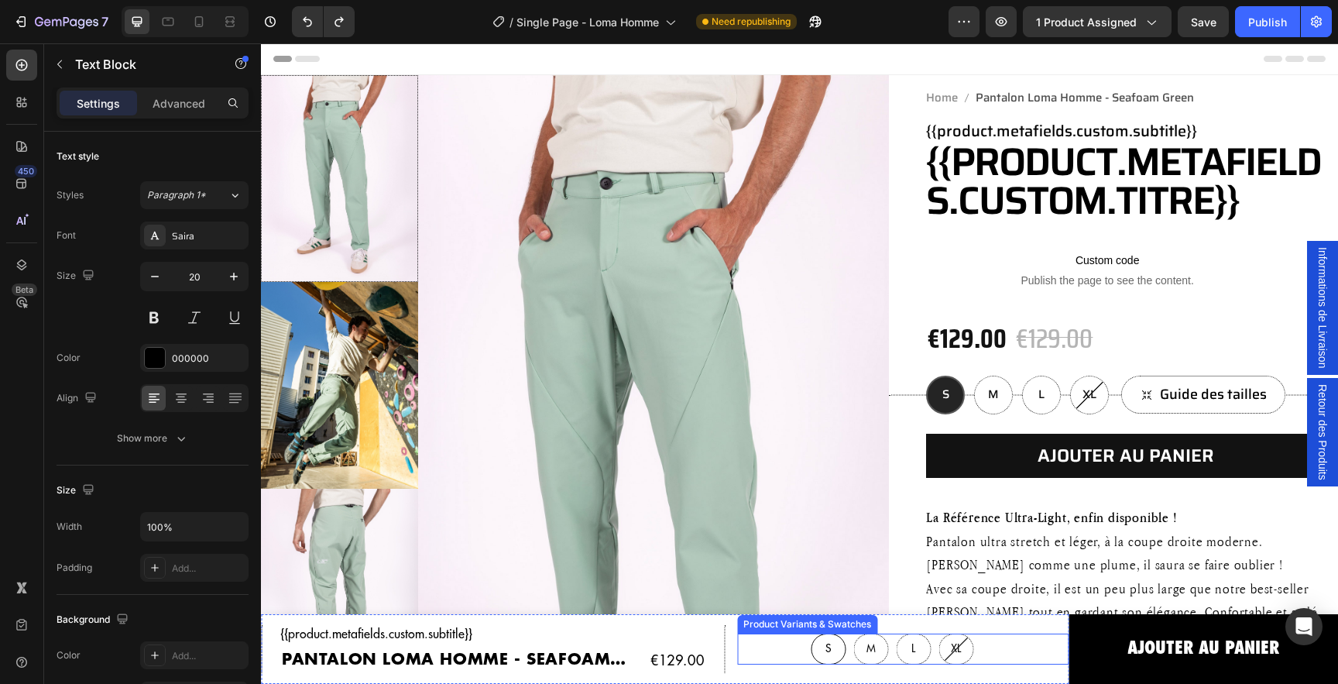
click at [828, 648] on span "S" at bounding box center [829, 648] width 6 height 11
click at [828, 633] on input "S S S" at bounding box center [828, 633] width 1 height 1
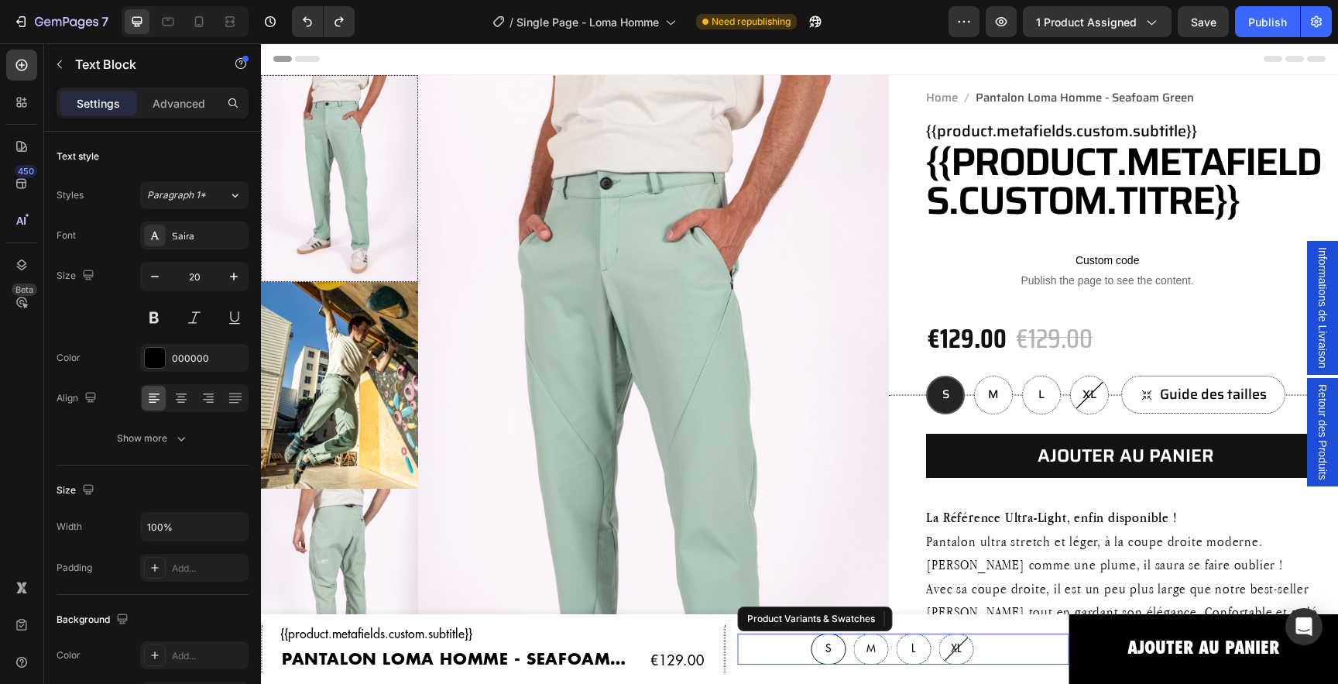
radio input "true"
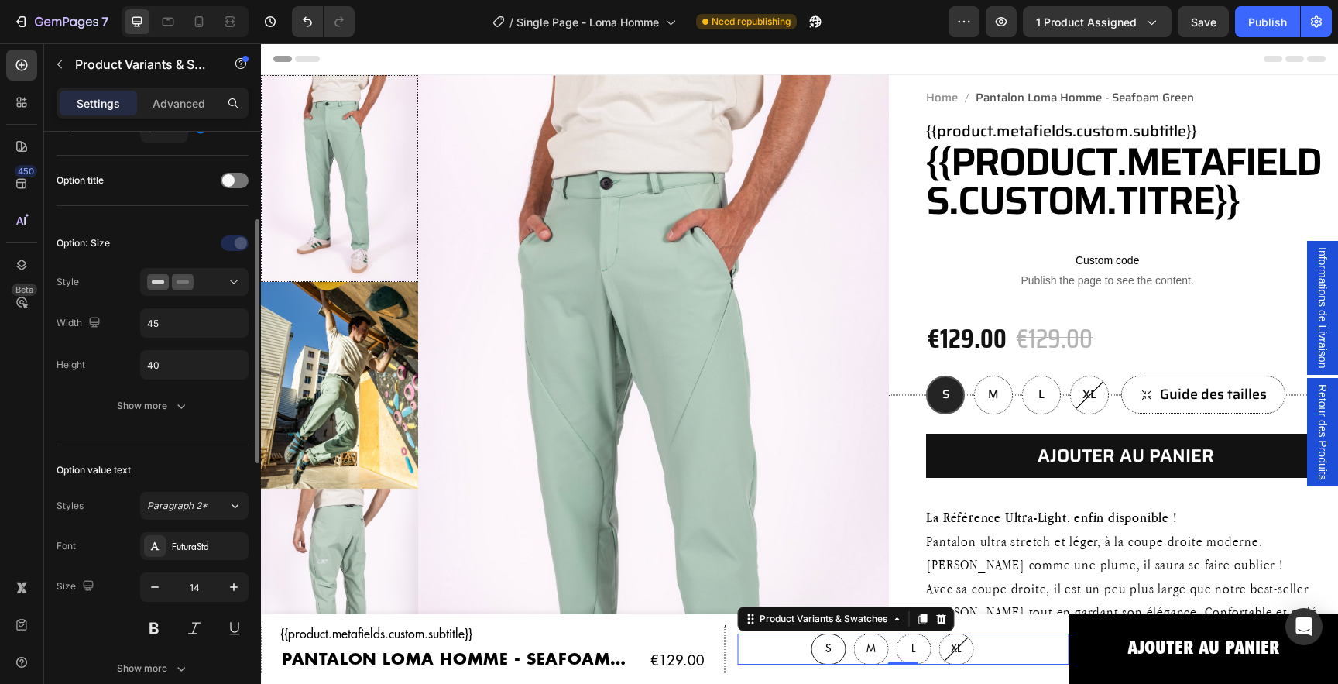
scroll to position [280, 0]
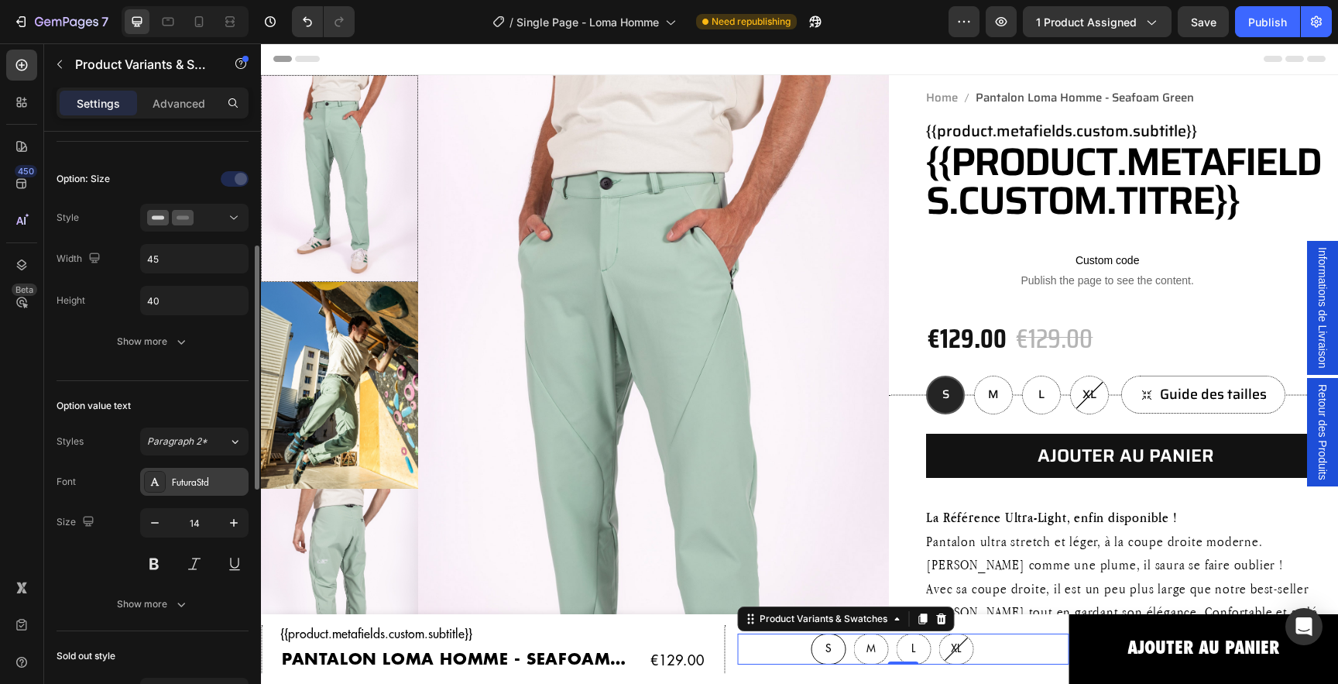
click at [201, 479] on div "FuturaStd" at bounding box center [208, 483] width 73 height 14
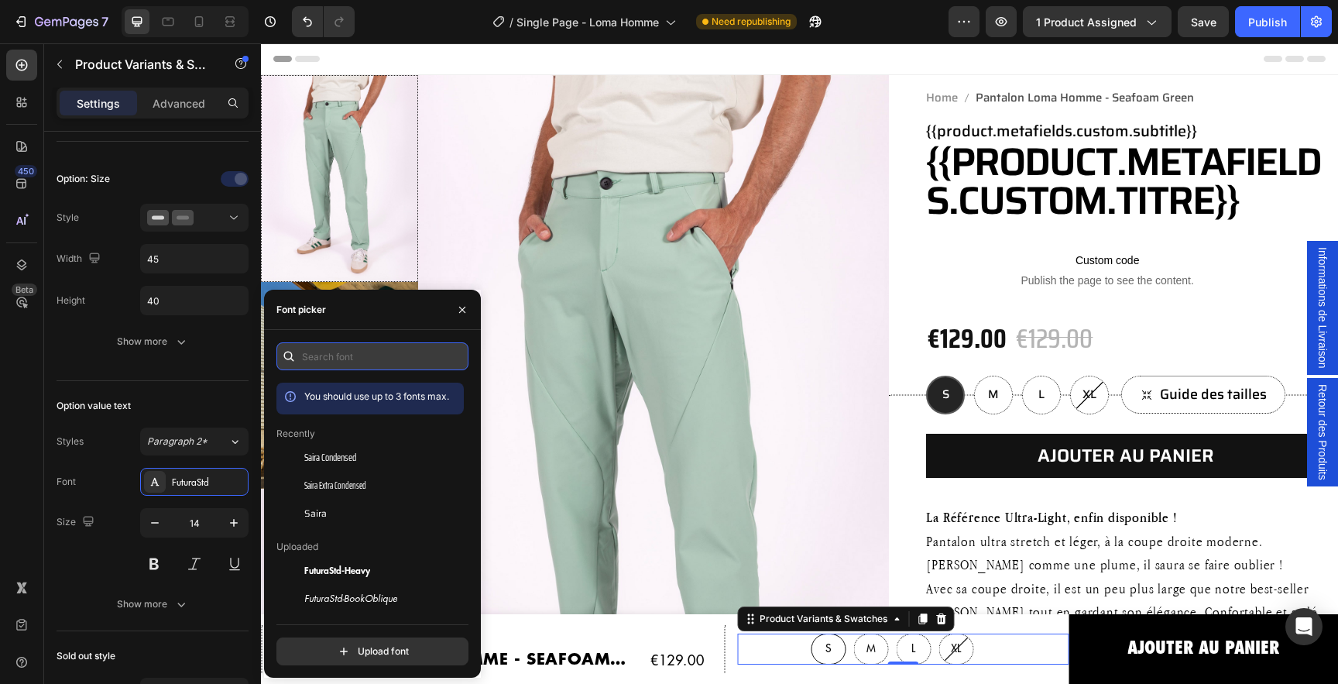
click at [343, 356] on input "text" at bounding box center [372, 356] width 192 height 28
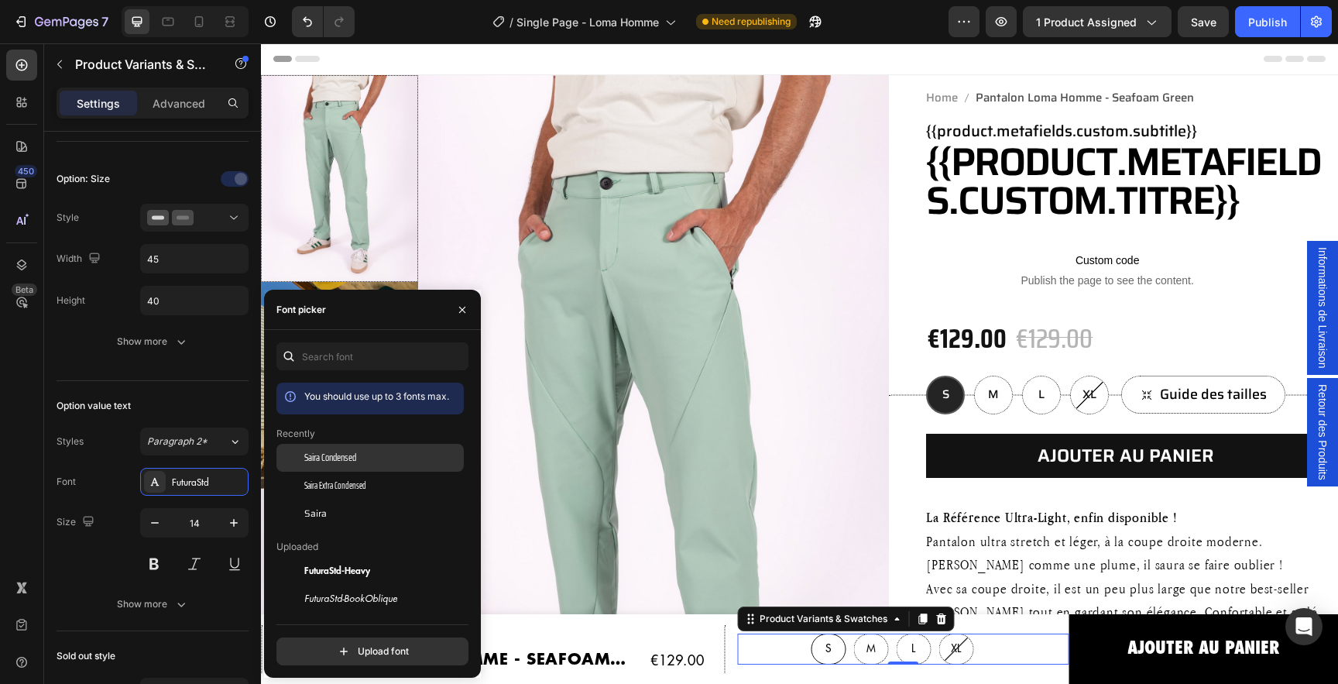
click at [362, 455] on div "Saira Condensed" at bounding box center [382, 458] width 156 height 14
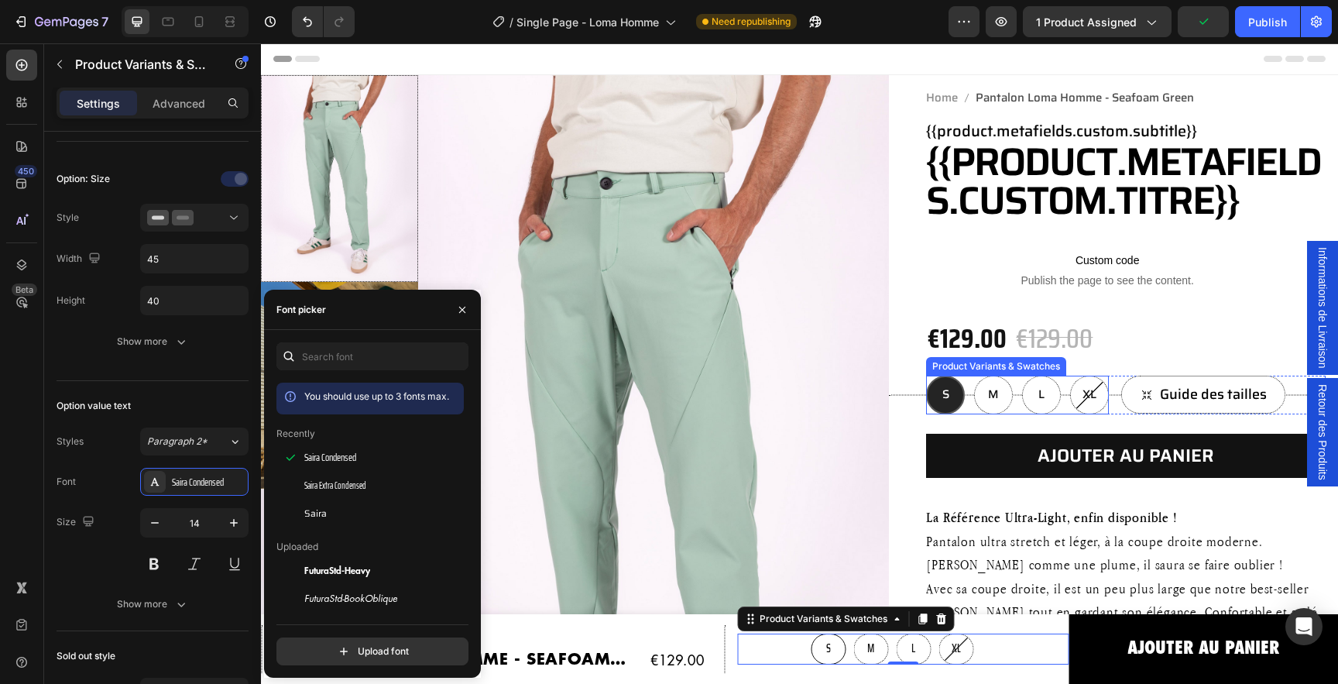
click at [946, 397] on span "S" at bounding box center [946, 394] width 7 height 19
click at [926, 376] on input "S S S" at bounding box center [925, 375] width 1 height 1
radio input "true"
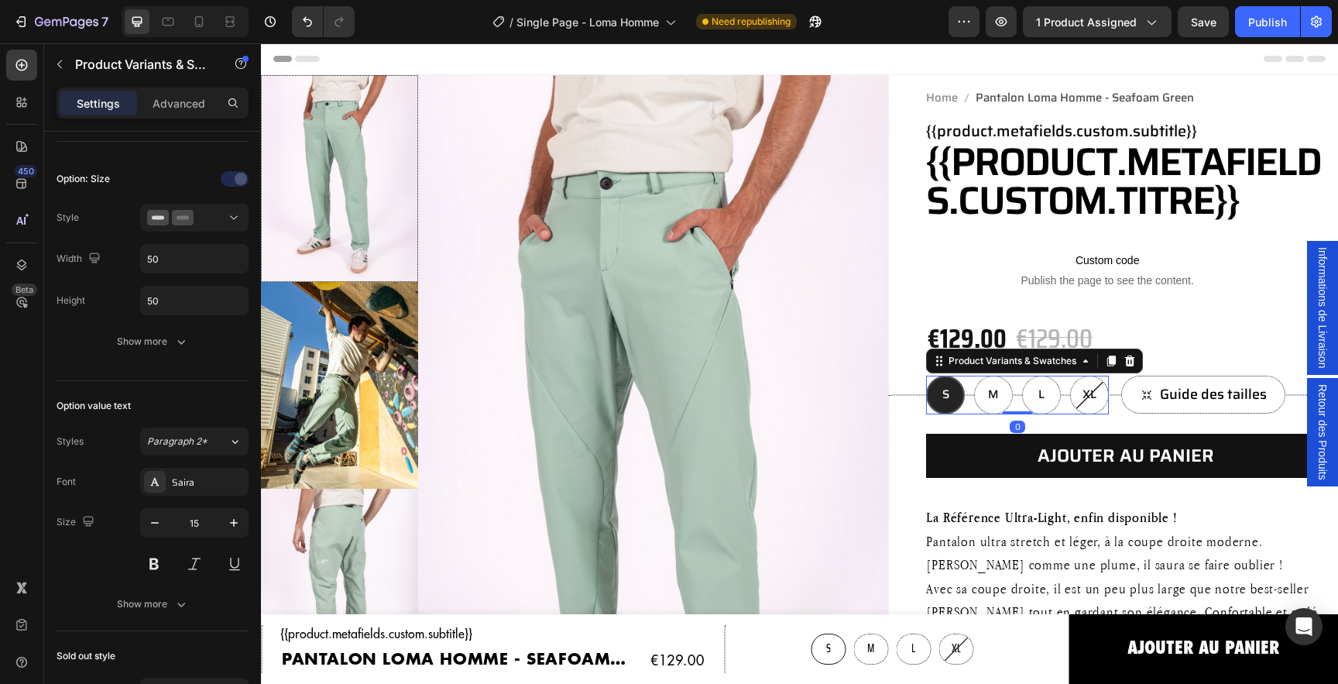
click at [946, 397] on span "S" at bounding box center [946, 394] width 7 height 19
click at [926, 376] on input "S S S" at bounding box center [925, 375] width 1 height 1
click at [198, 481] on div "Saira" at bounding box center [208, 483] width 73 height 14
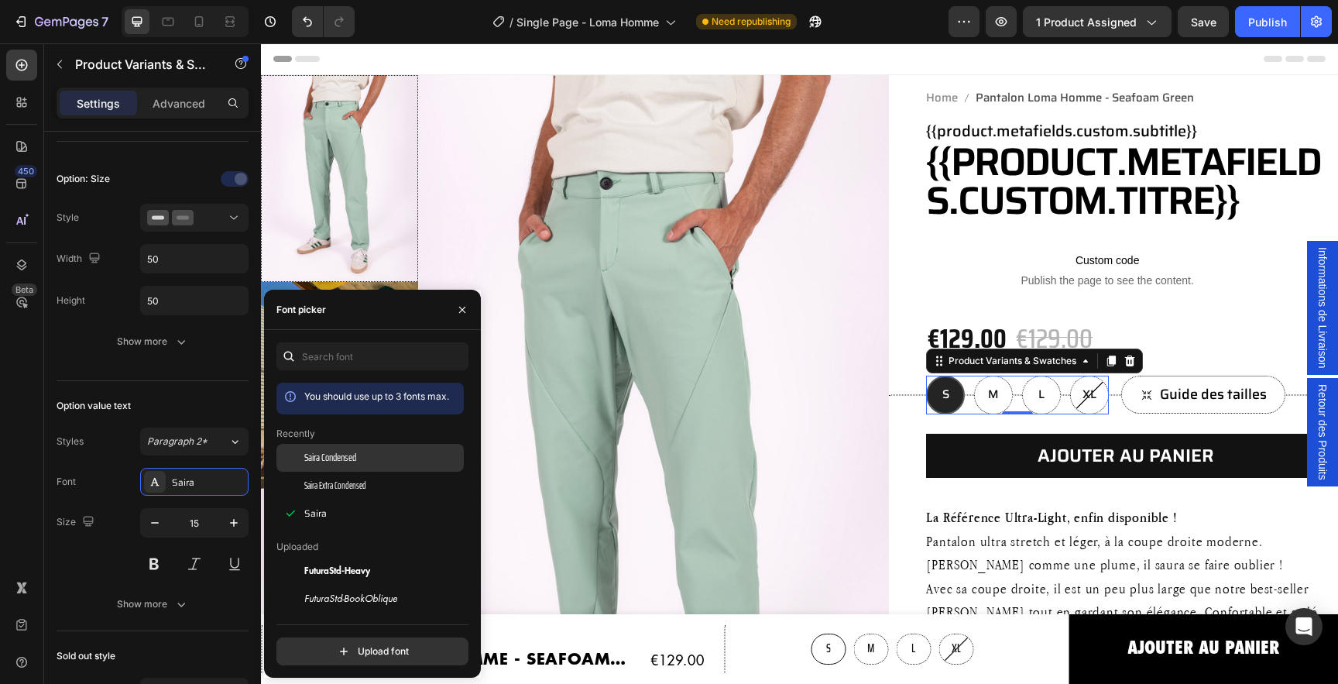
click at [354, 458] on span "Saira Condensed" at bounding box center [330, 458] width 52 height 14
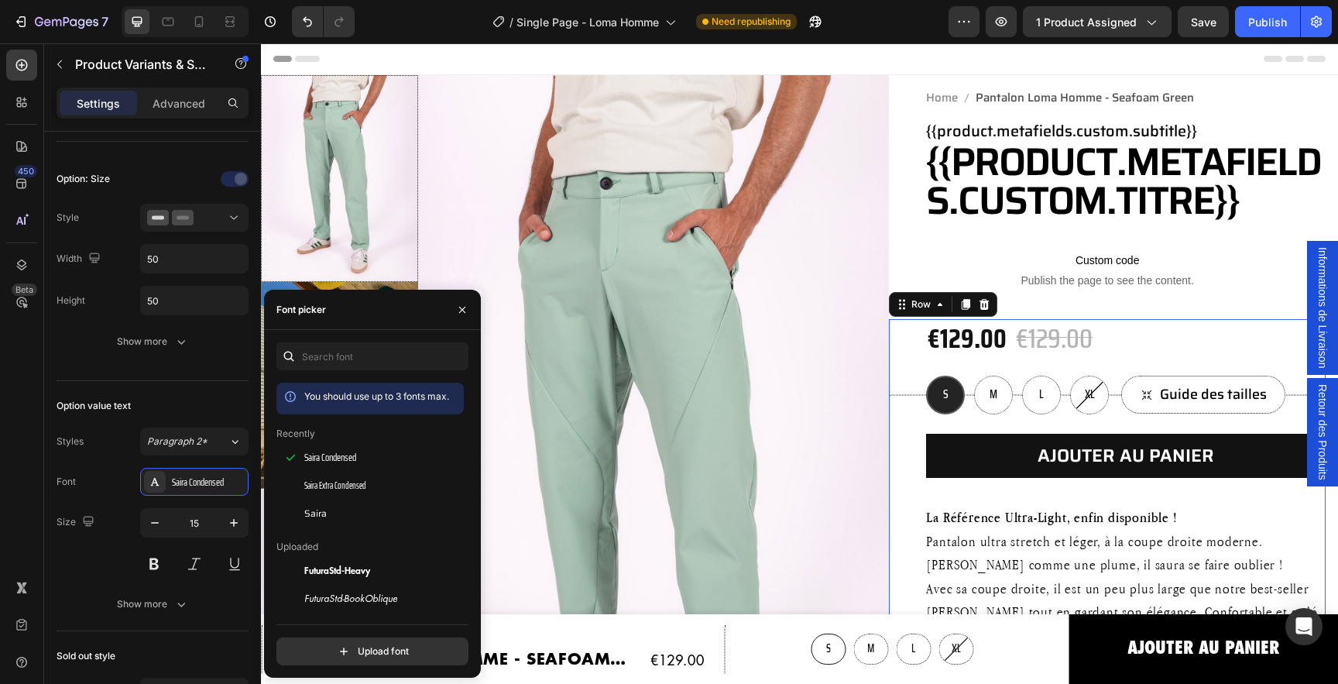
click at [1224, 493] on div "€129.00 Product Price Product Price €129.00 Product Price Product Price Row S S…" at bounding box center [1126, 501] width 400 height 364
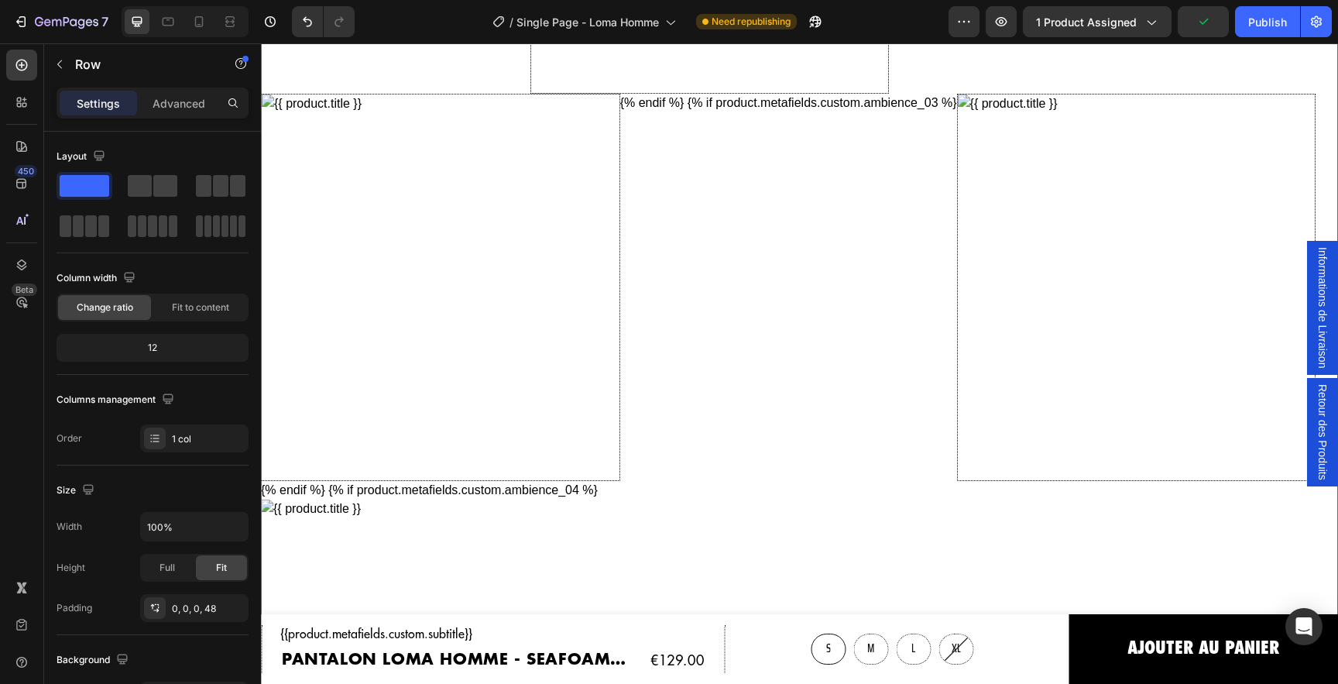
scroll to position [3327, 0]
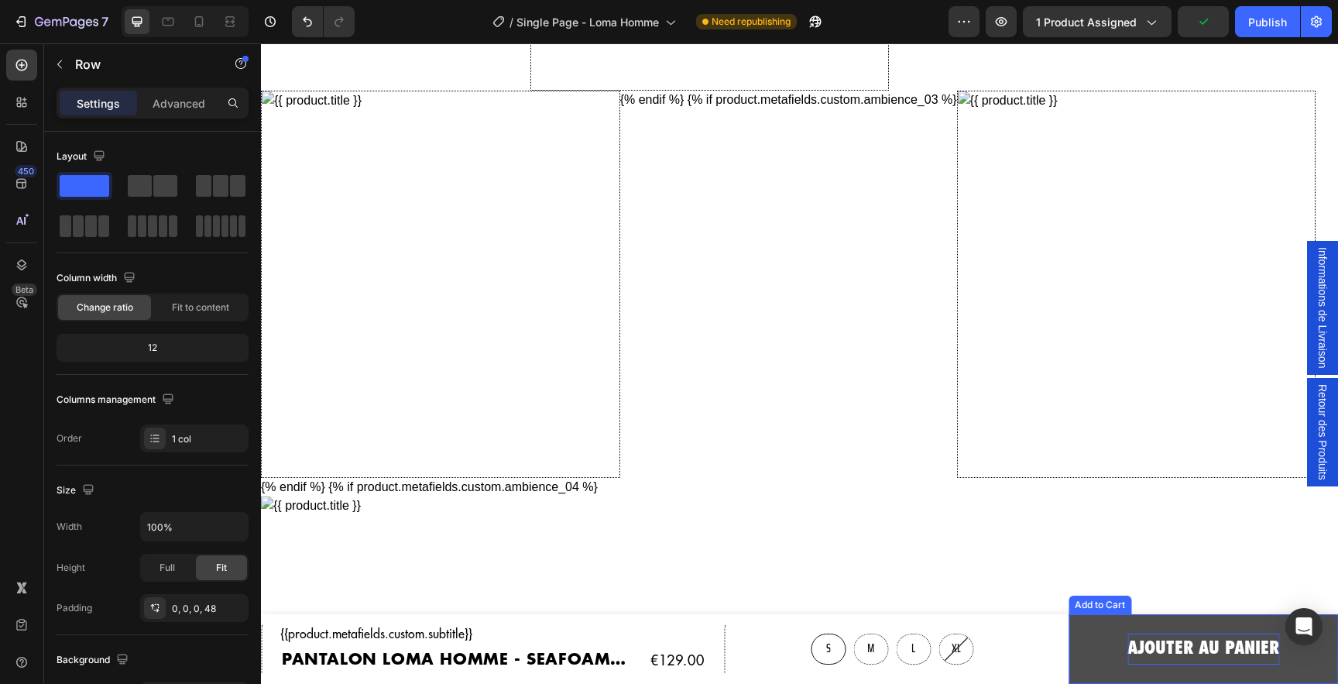
click at [1166, 650] on div "Ajouter au panier" at bounding box center [1204, 648] width 152 height 31
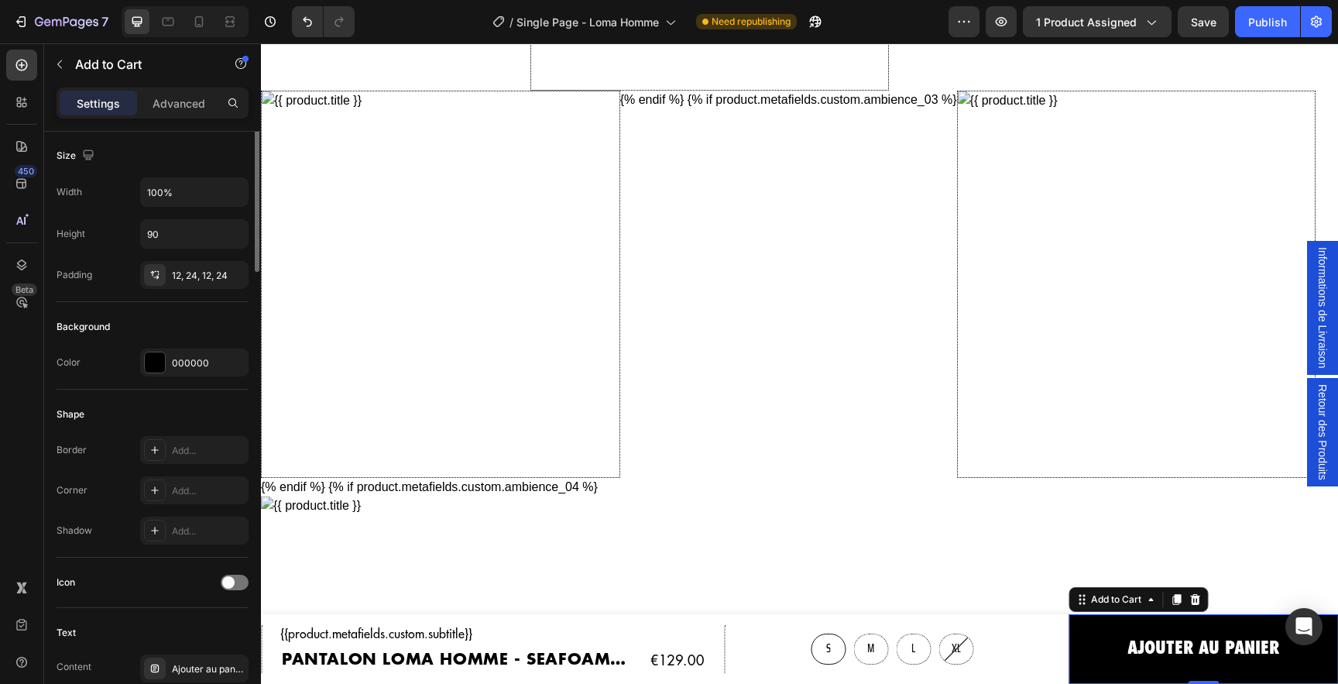
scroll to position [249, 0]
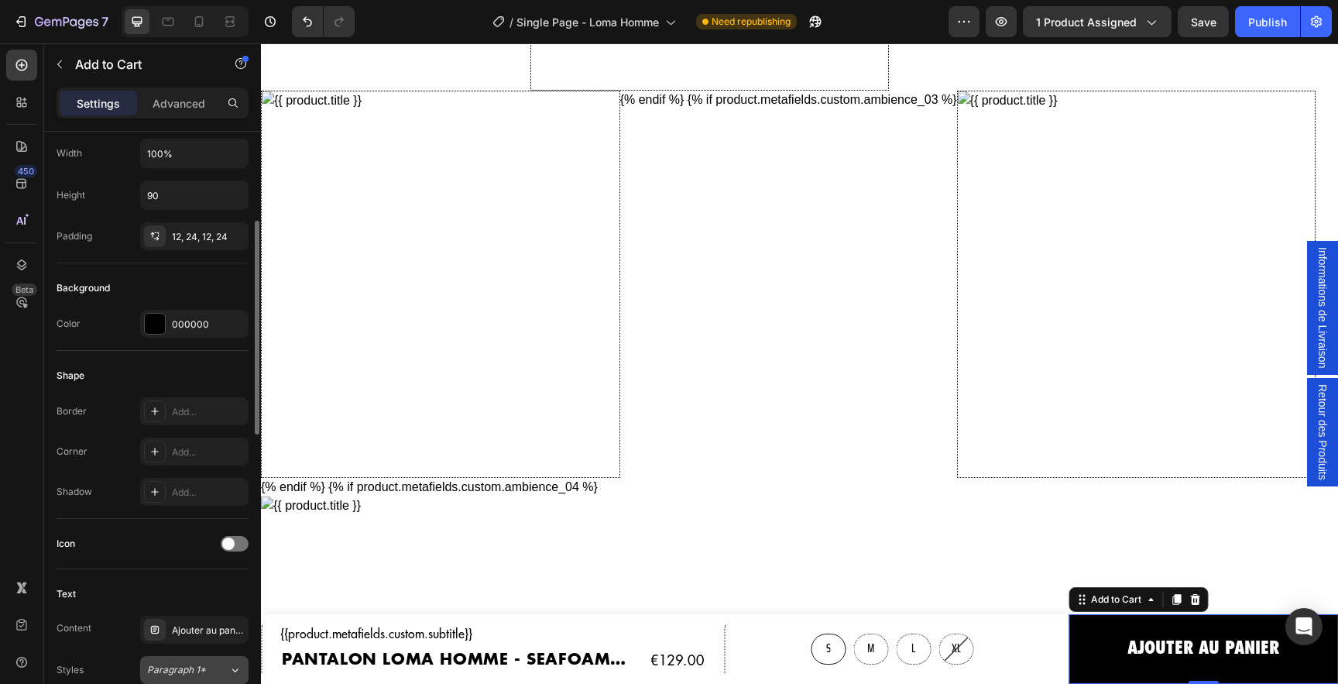
click at [190, 671] on span "Paragraph 1*" at bounding box center [176, 670] width 59 height 14
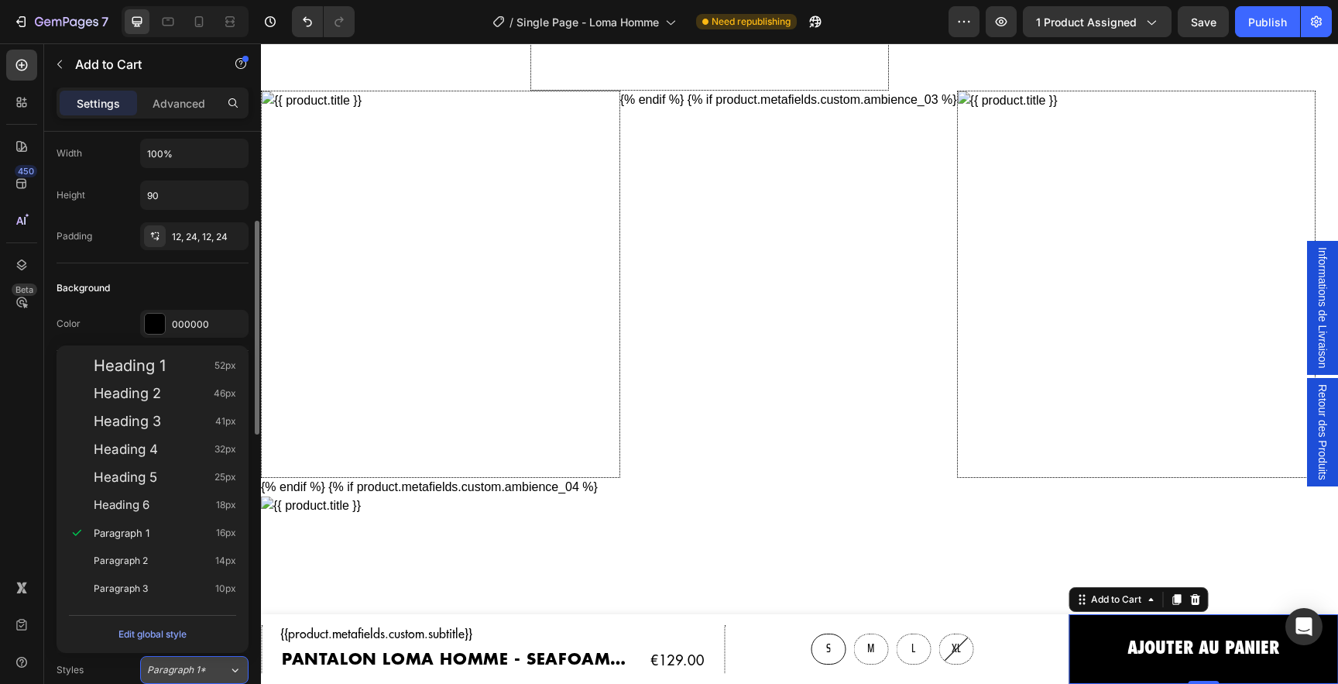
click at [177, 671] on span "Paragraph 1*" at bounding box center [176, 670] width 59 height 14
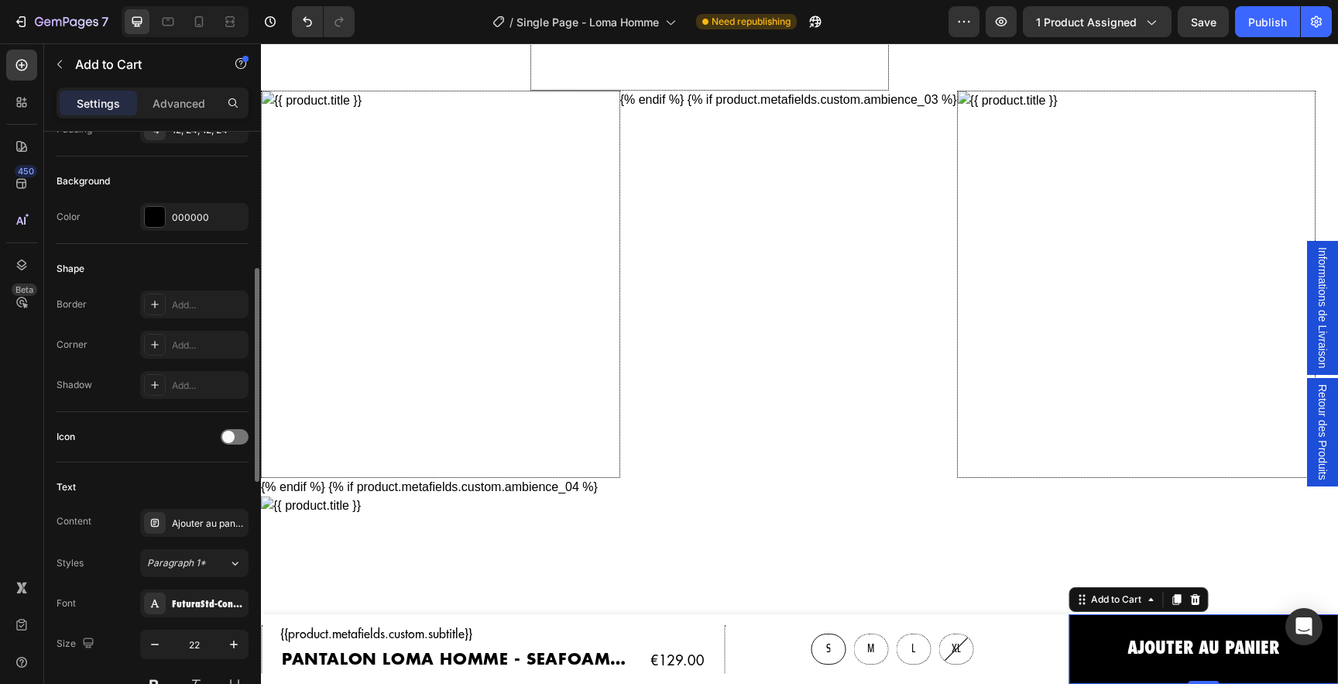
scroll to position [366, 0]
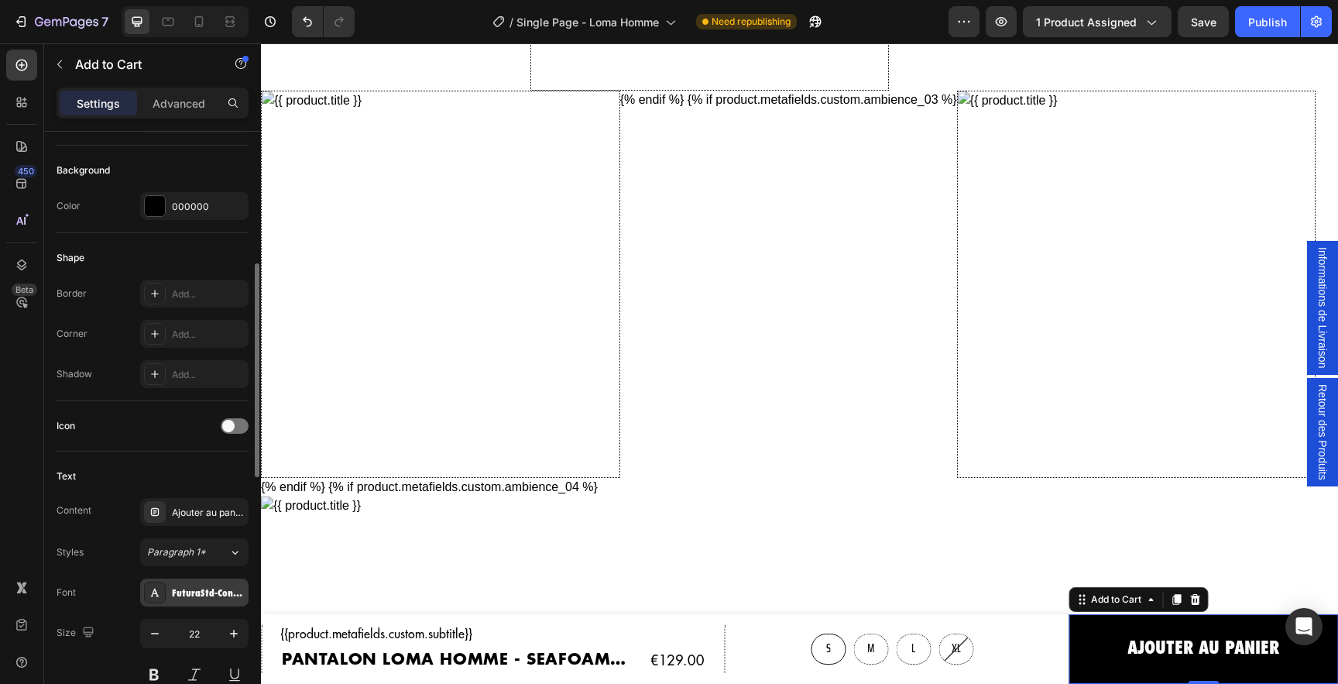
click at [202, 599] on div "FuturaStd-CondensedExtraBd" at bounding box center [208, 593] width 73 height 14
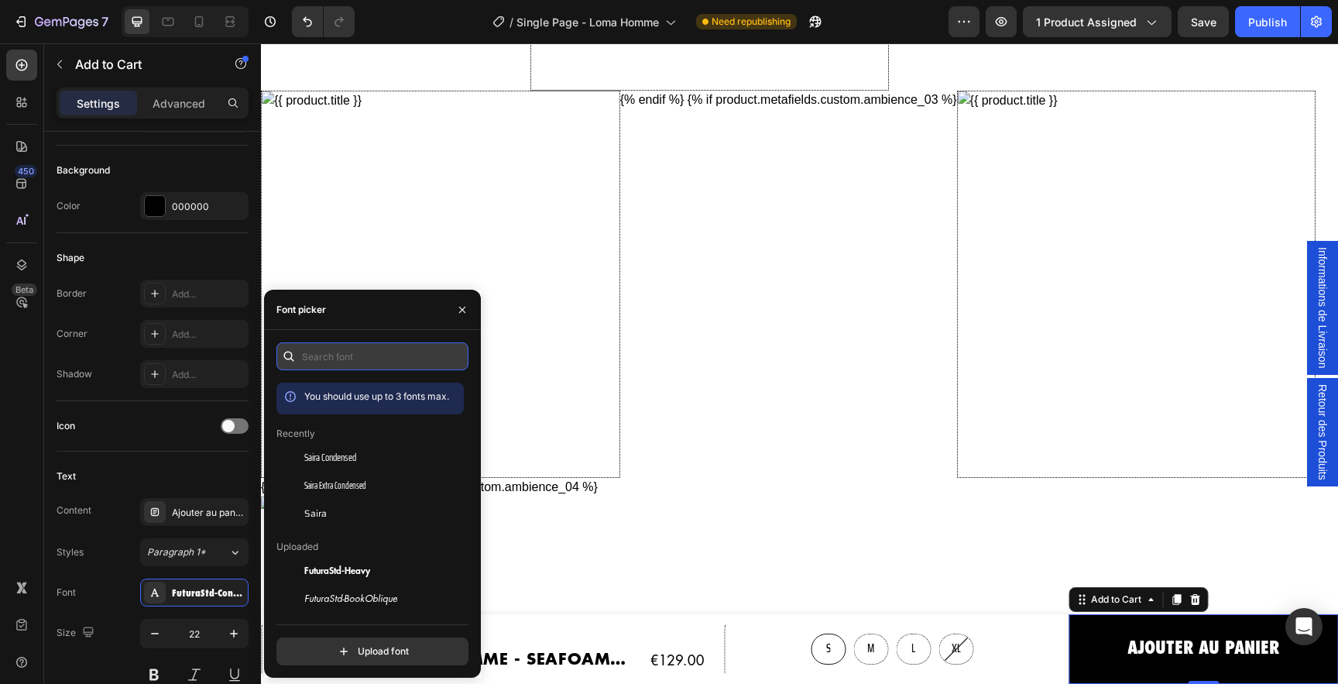
click at [331, 359] on input "text" at bounding box center [372, 356] width 192 height 28
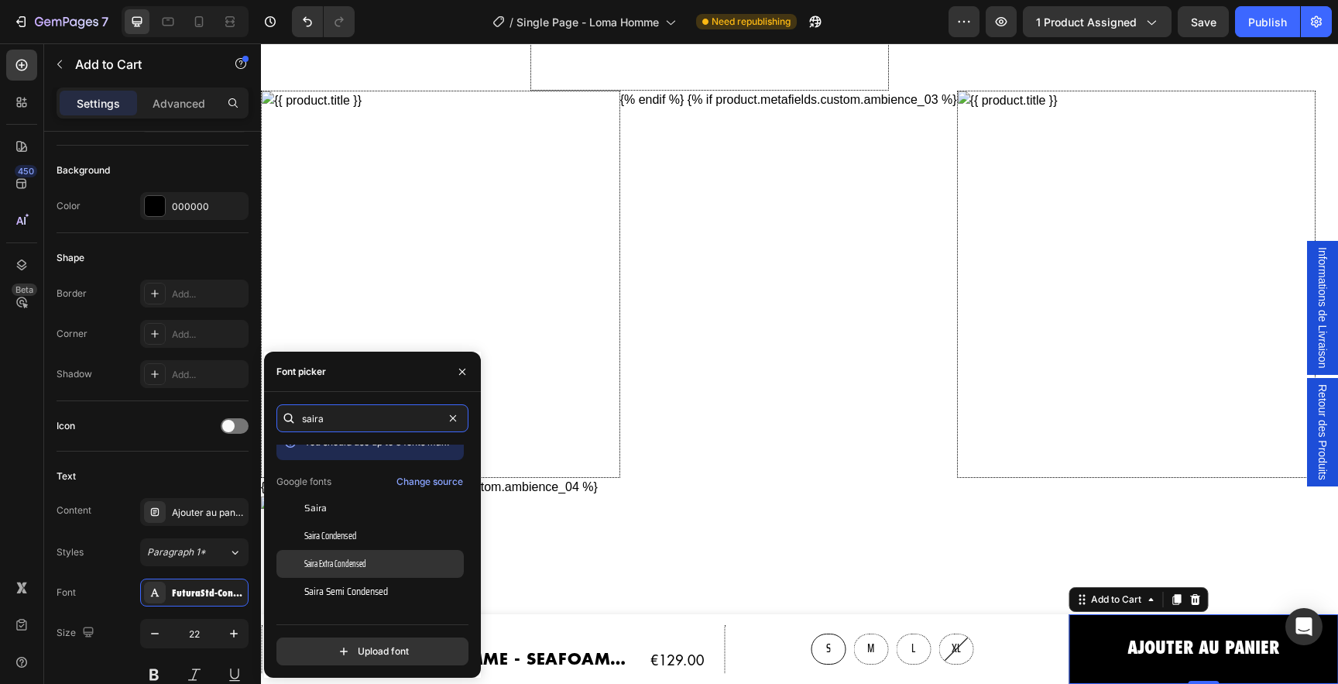
scroll to position [0, 0]
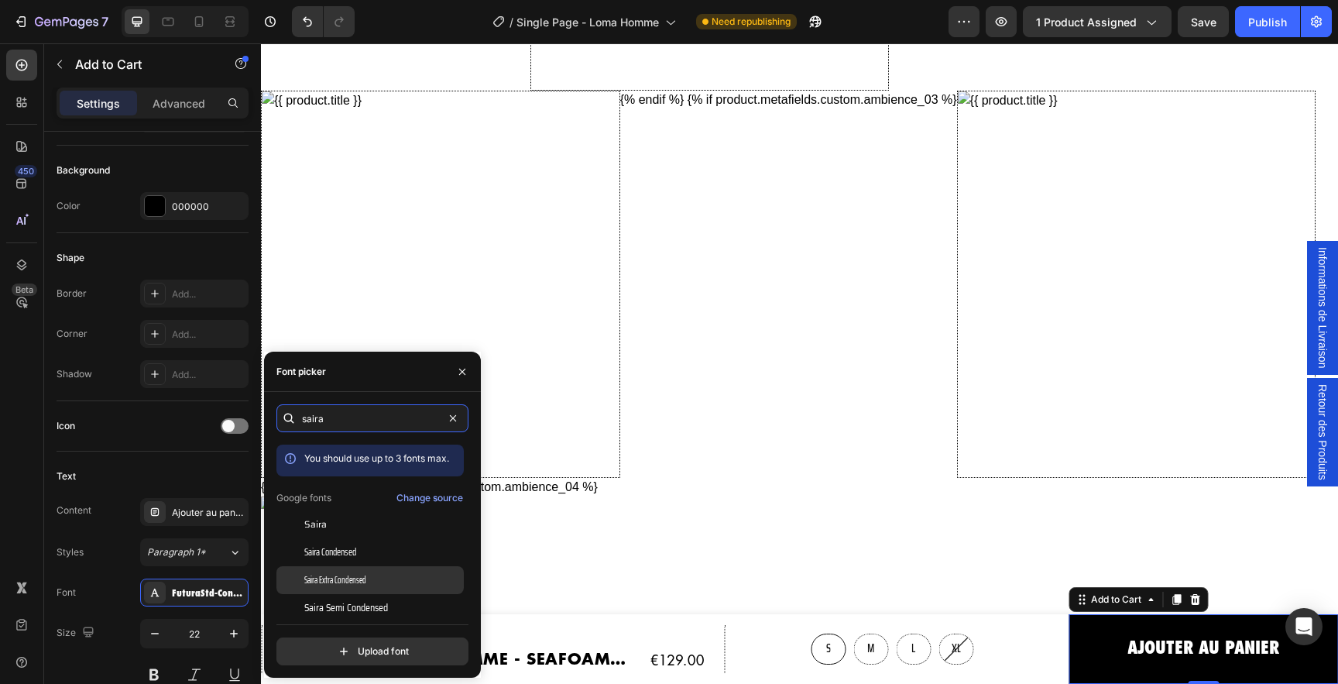
type input "saira"
click at [373, 622] on div "Saira" at bounding box center [369, 636] width 187 height 28
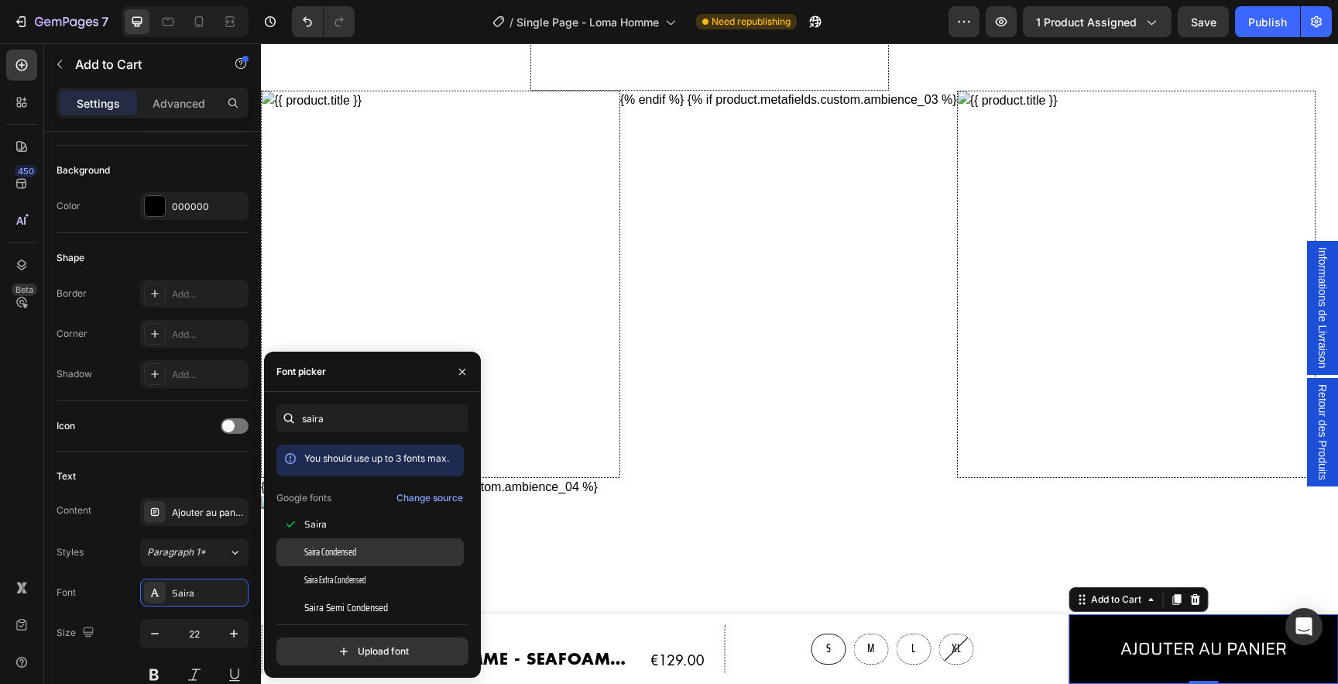
click at [373, 558] on div "Saira Condensed" at bounding box center [382, 552] width 156 height 14
click at [373, 574] on div "Saira Extra Condensed" at bounding box center [382, 580] width 156 height 14
click at [375, 559] on div "Saira Condensed" at bounding box center [369, 552] width 187 height 28
click at [379, 529] on div "Saira" at bounding box center [382, 524] width 156 height 14
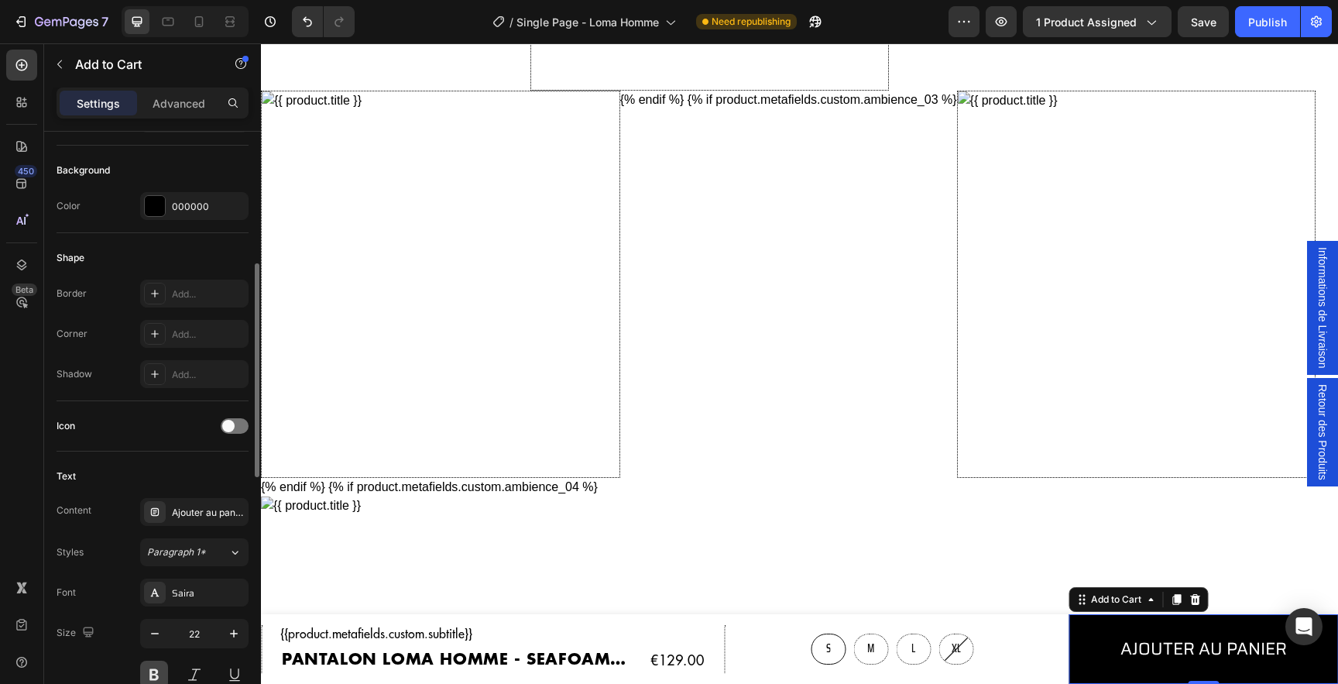
click at [156, 676] on button at bounding box center [154, 675] width 28 height 28
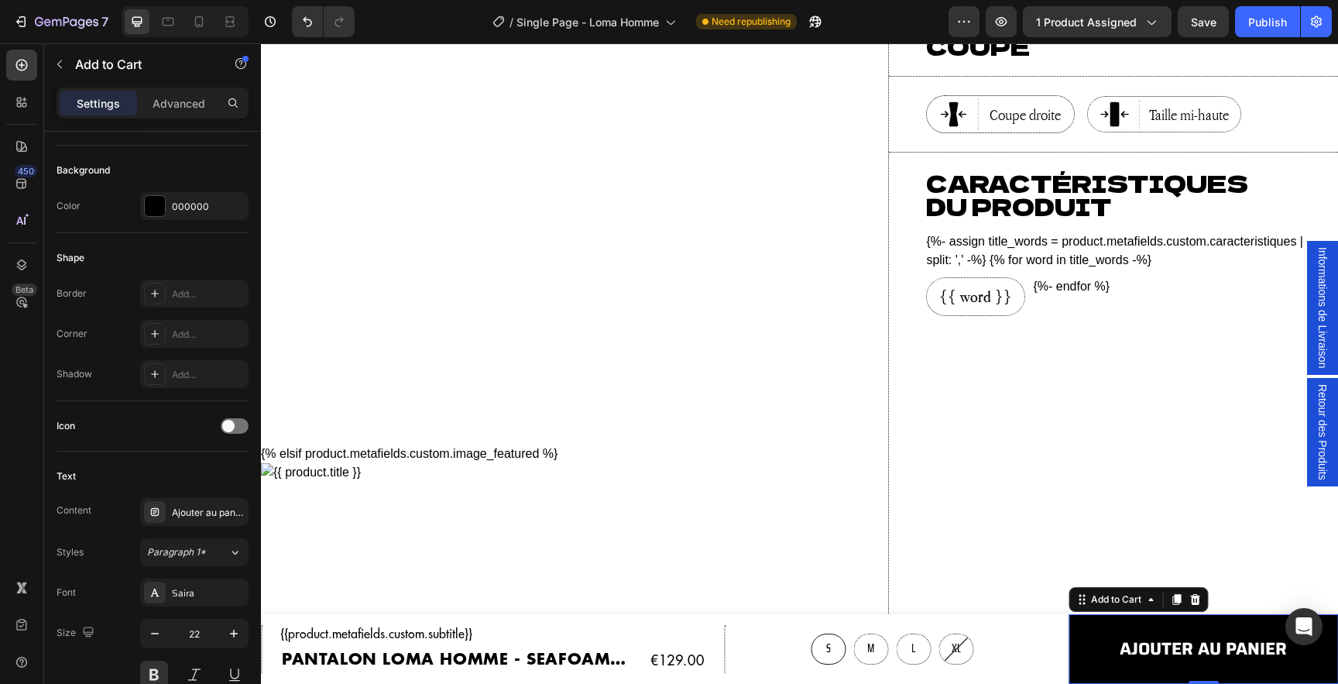
scroll to position [102, 0]
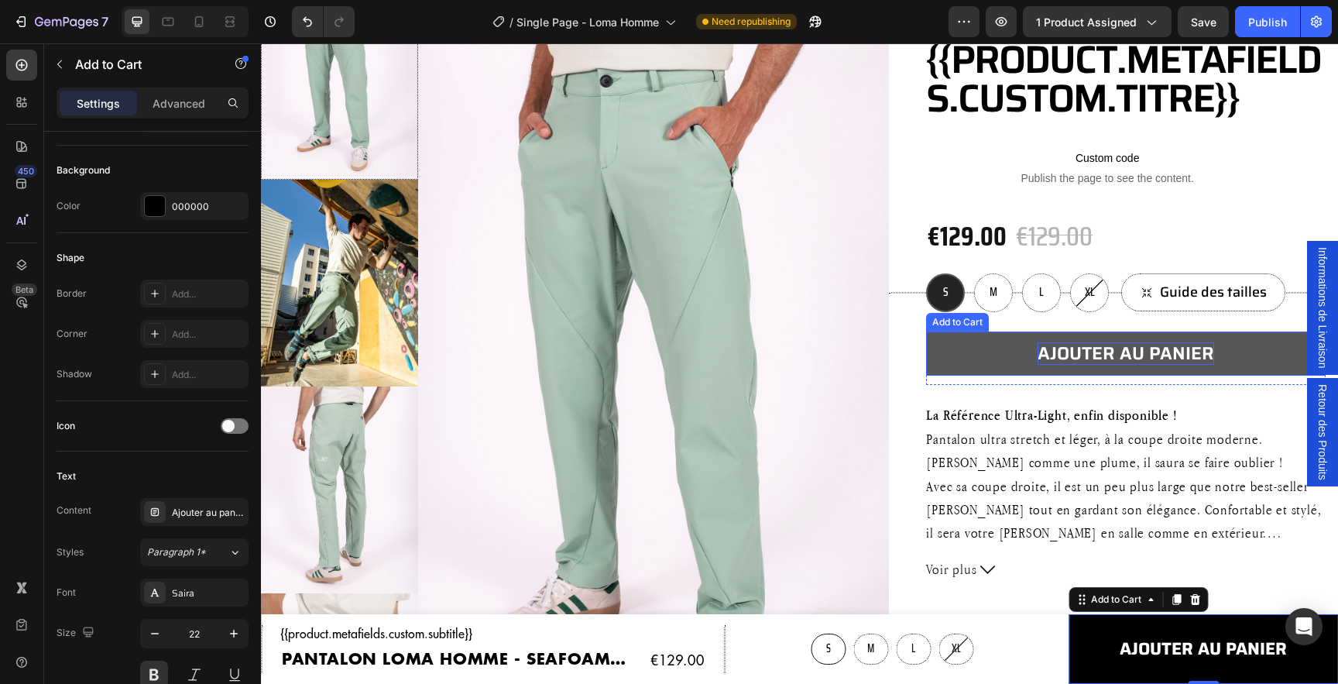
click at [1149, 349] on div "ajouter au panier" at bounding box center [1126, 353] width 177 height 23
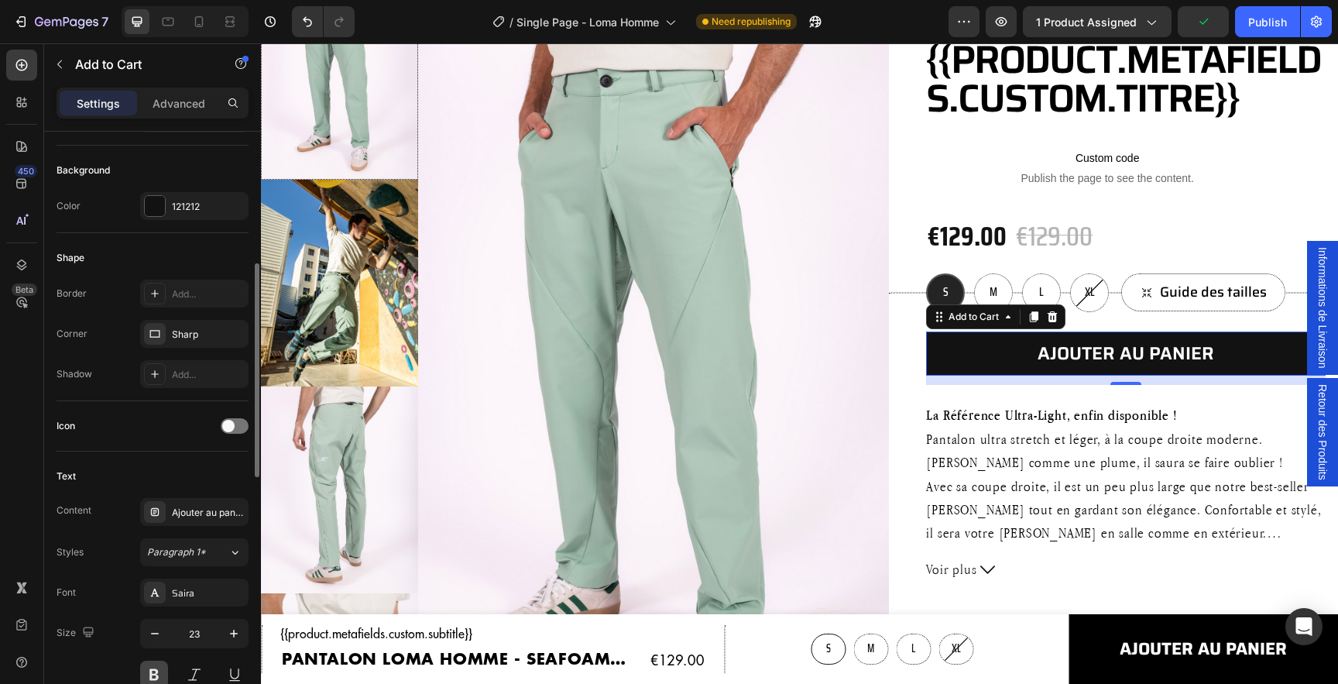
click at [160, 676] on button at bounding box center [154, 675] width 28 height 28
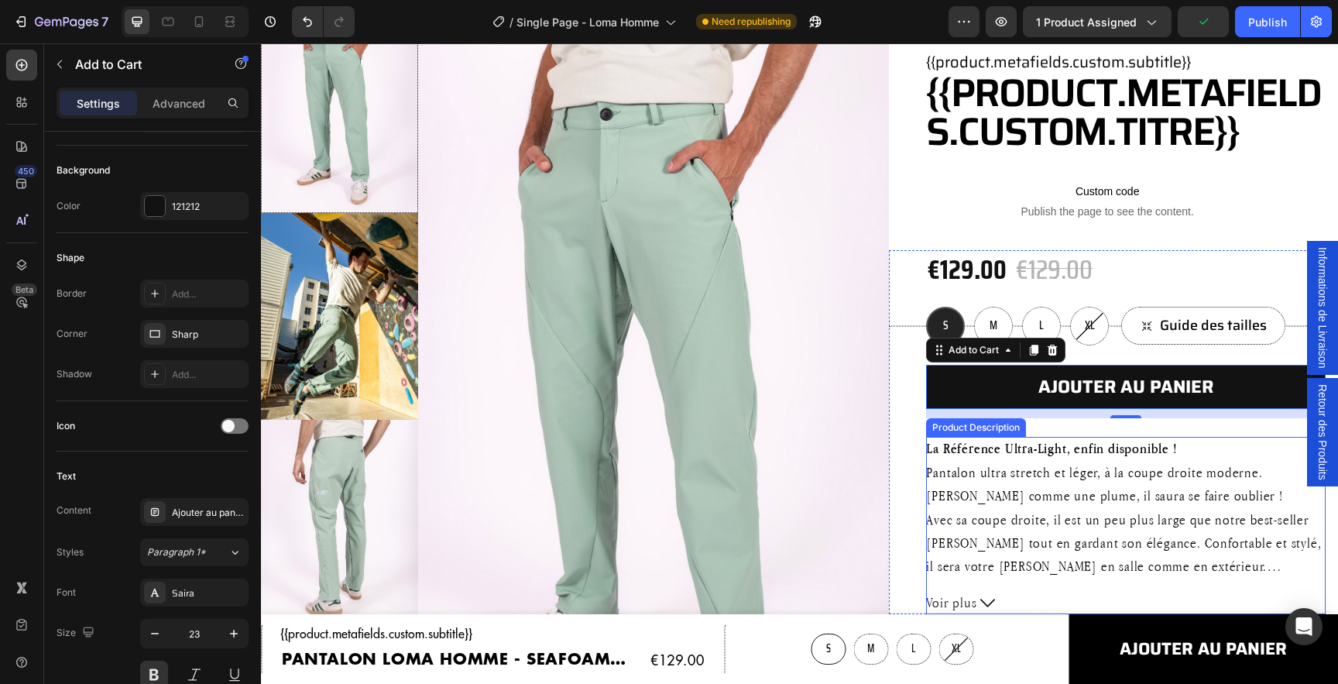
scroll to position [54, 0]
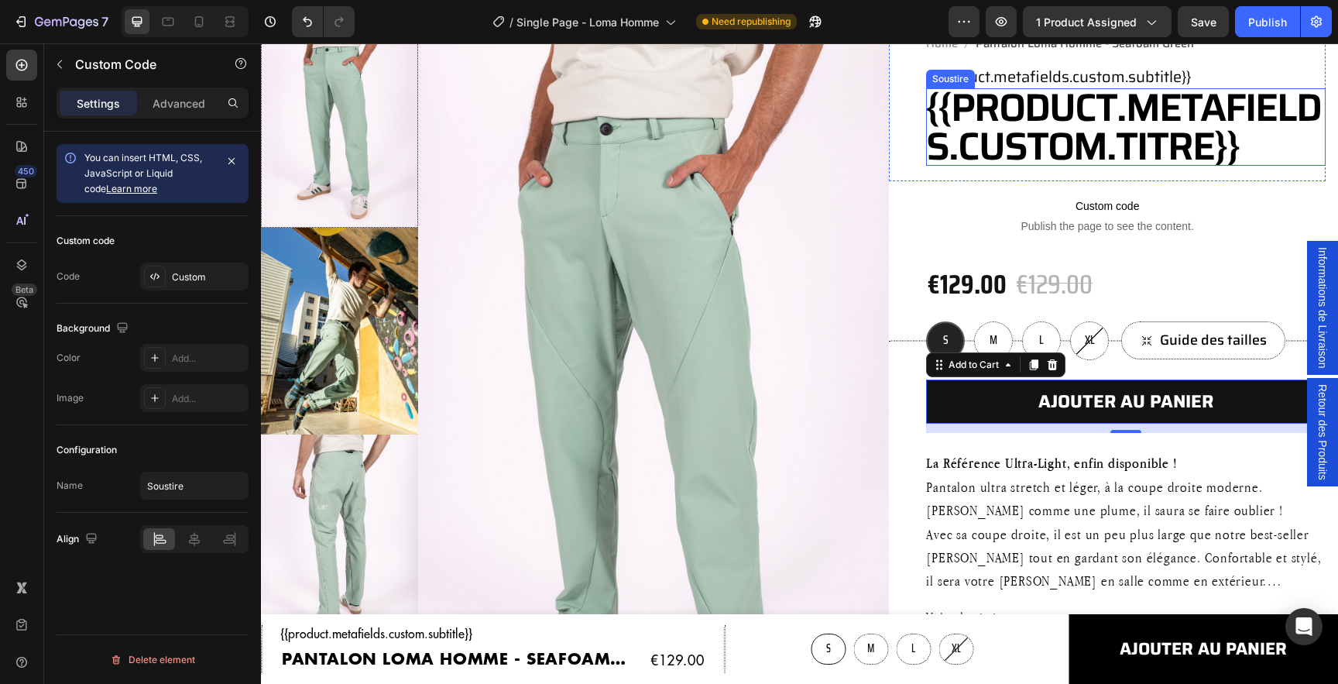
click at [1106, 101] on h1 "{{product.metafields.custom.titre}}" at bounding box center [1126, 126] width 400 height 77
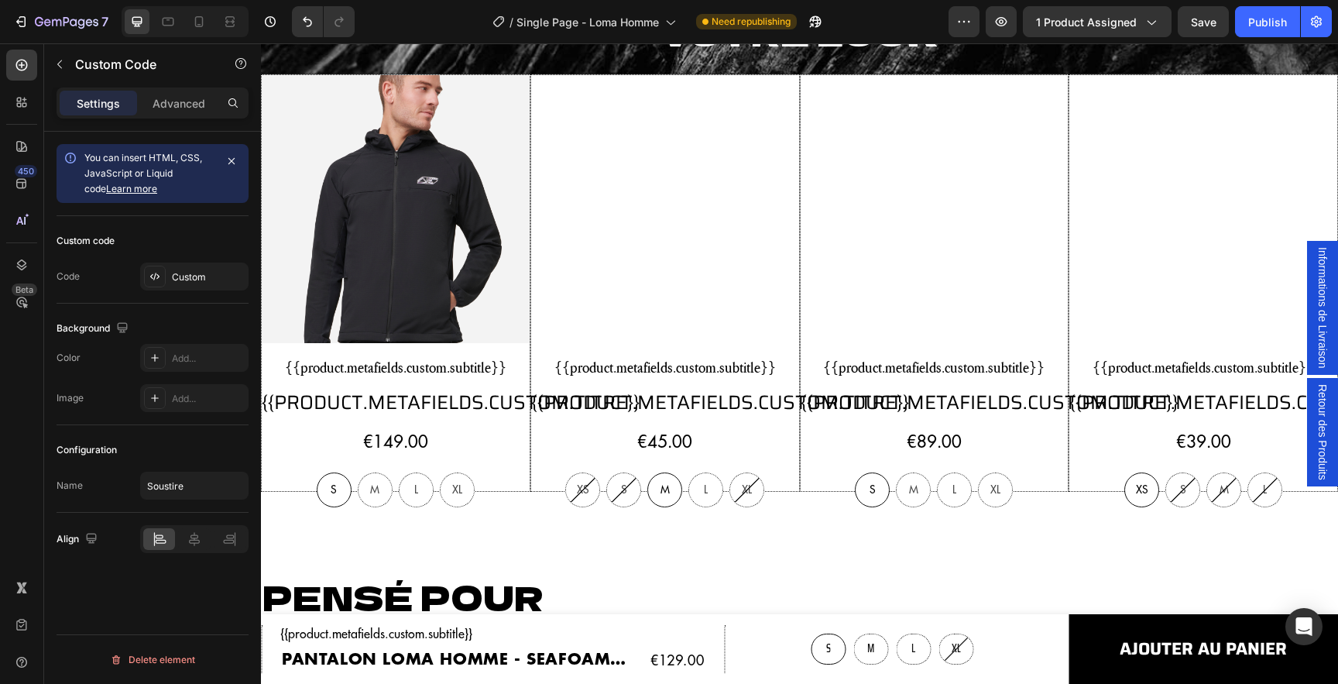
scroll to position [2659, 0]
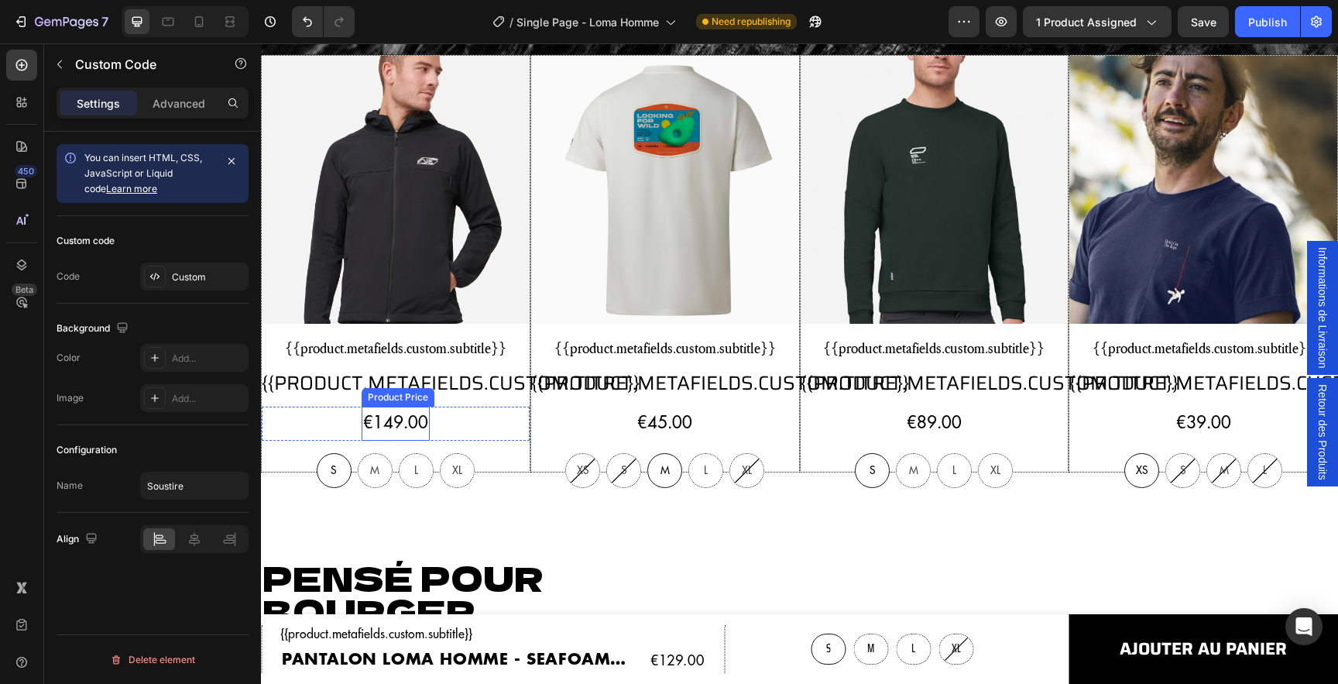
click at [406, 427] on div "€149.00" at bounding box center [396, 424] width 68 height 34
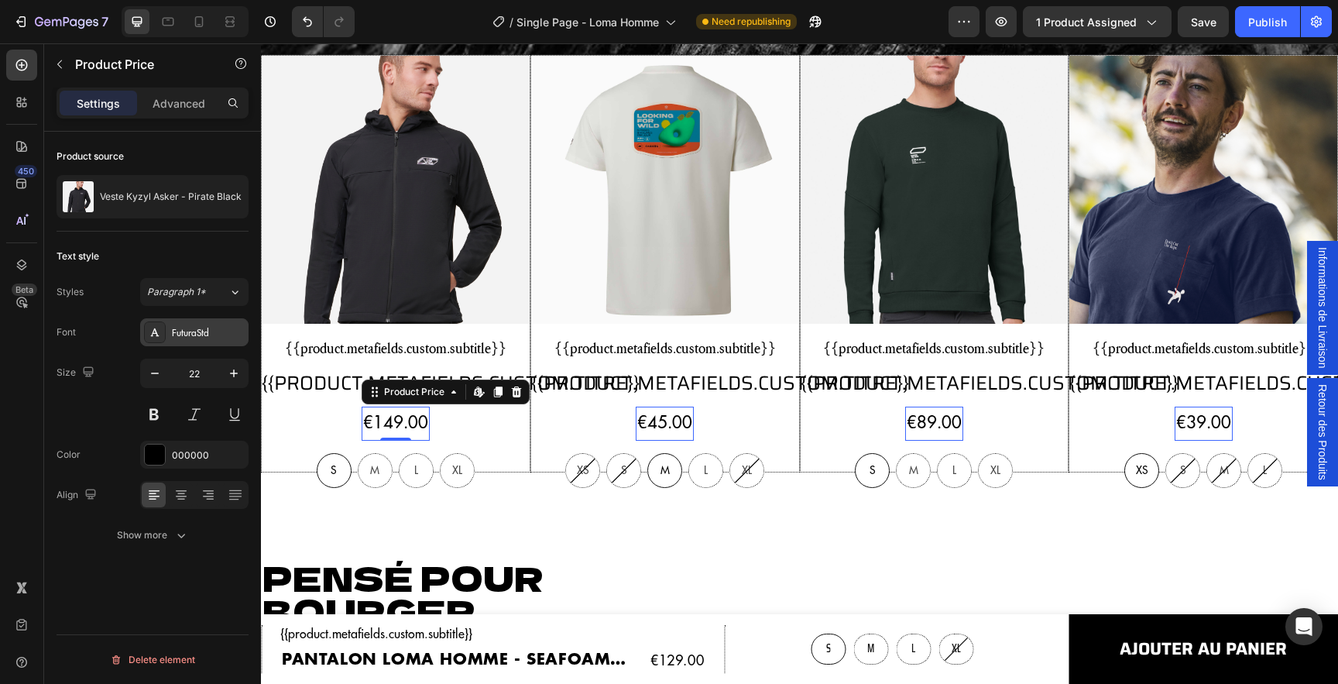
click at [201, 338] on div "FuturaStd" at bounding box center [208, 333] width 73 height 14
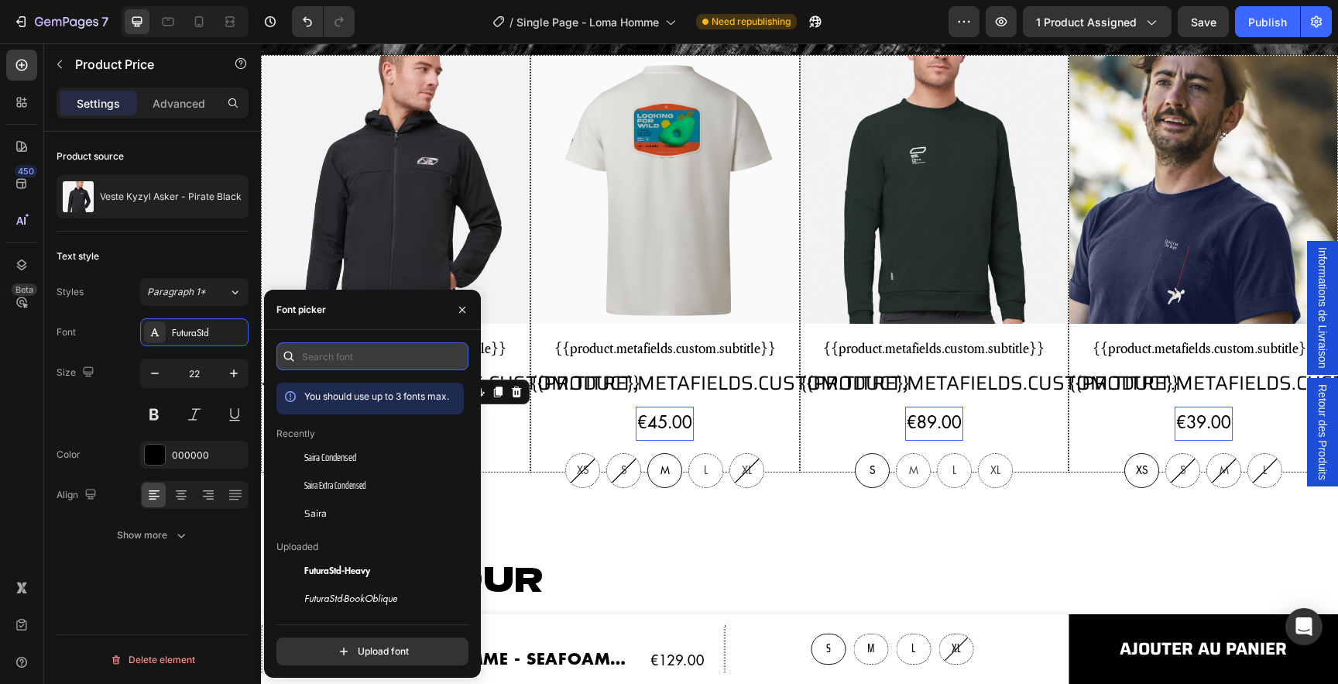
click at [345, 355] on input "text" at bounding box center [372, 356] width 192 height 28
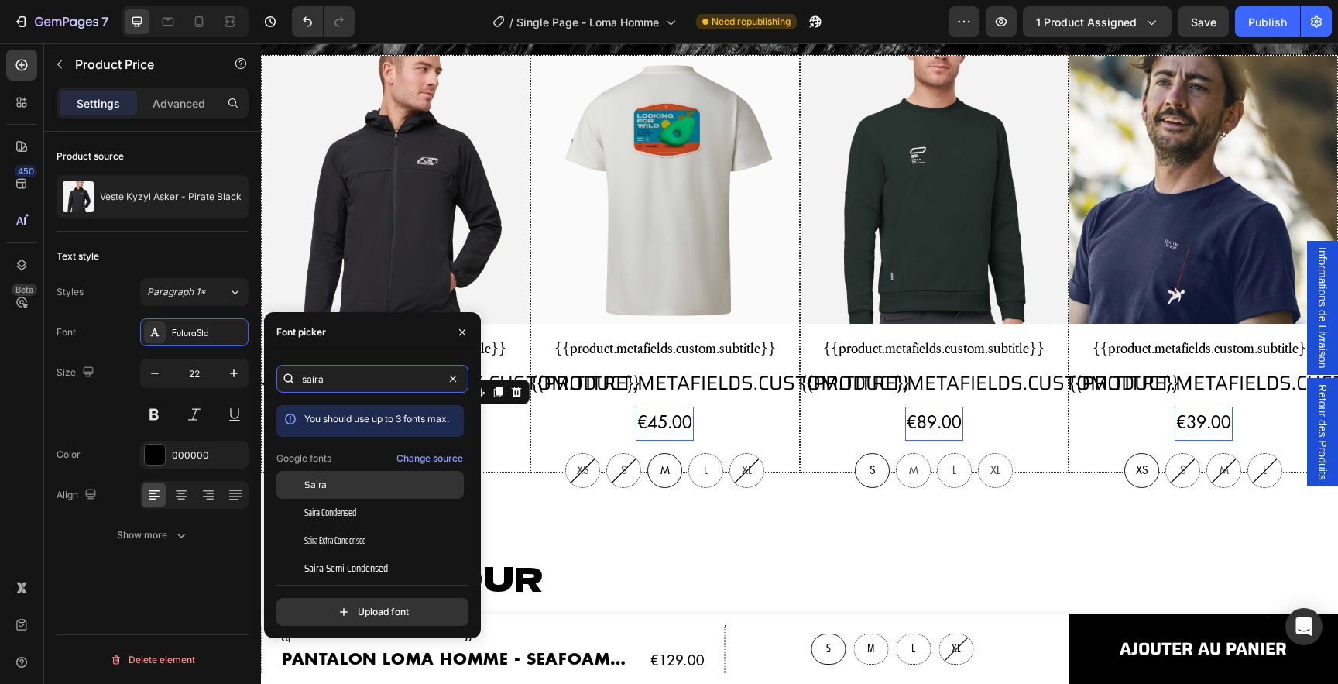
type input "saira"
click at [332, 489] on div "Saira" at bounding box center [382, 485] width 156 height 14
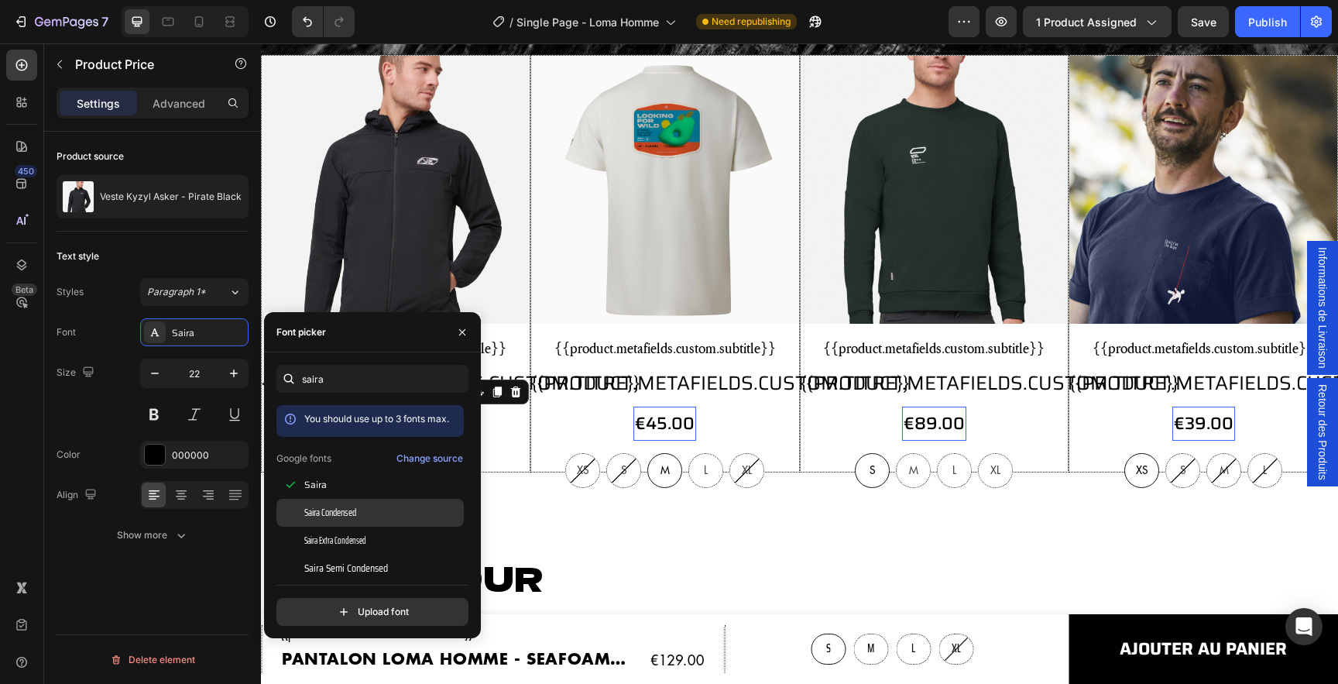
click at [336, 517] on span "Saira Condensed" at bounding box center [330, 513] width 52 height 14
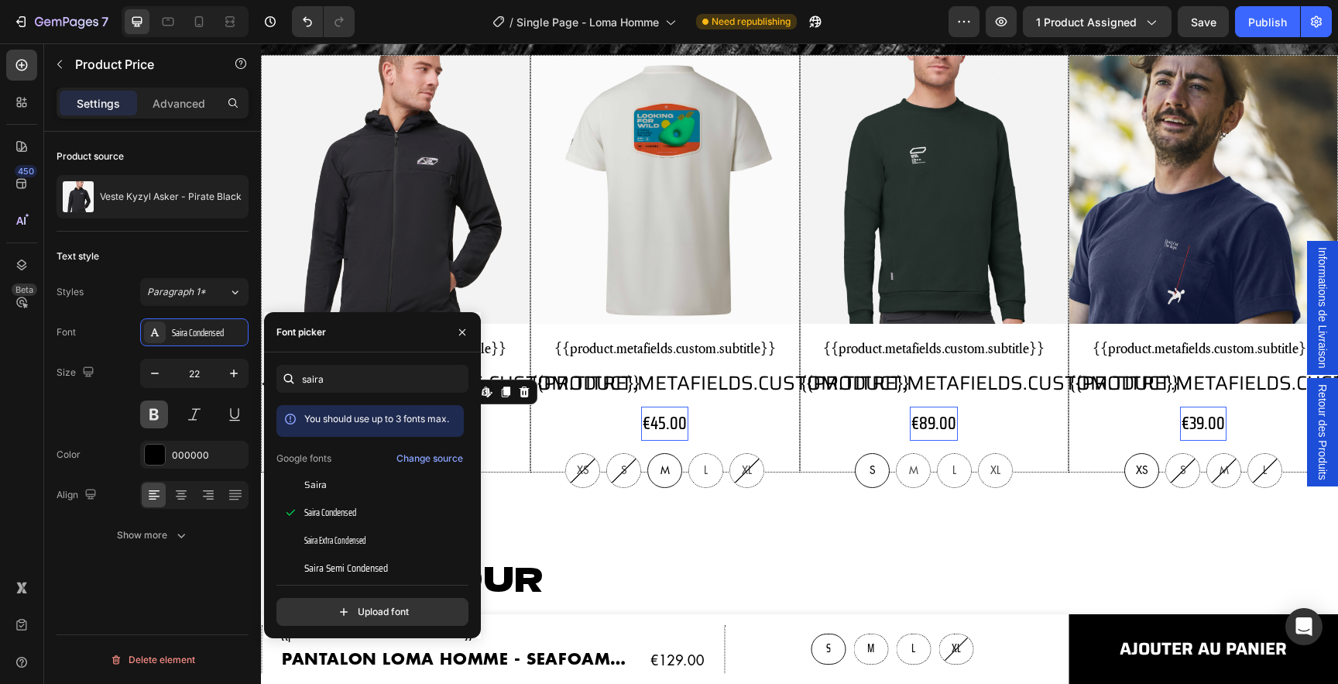
click at [155, 414] on button at bounding box center [154, 414] width 28 height 28
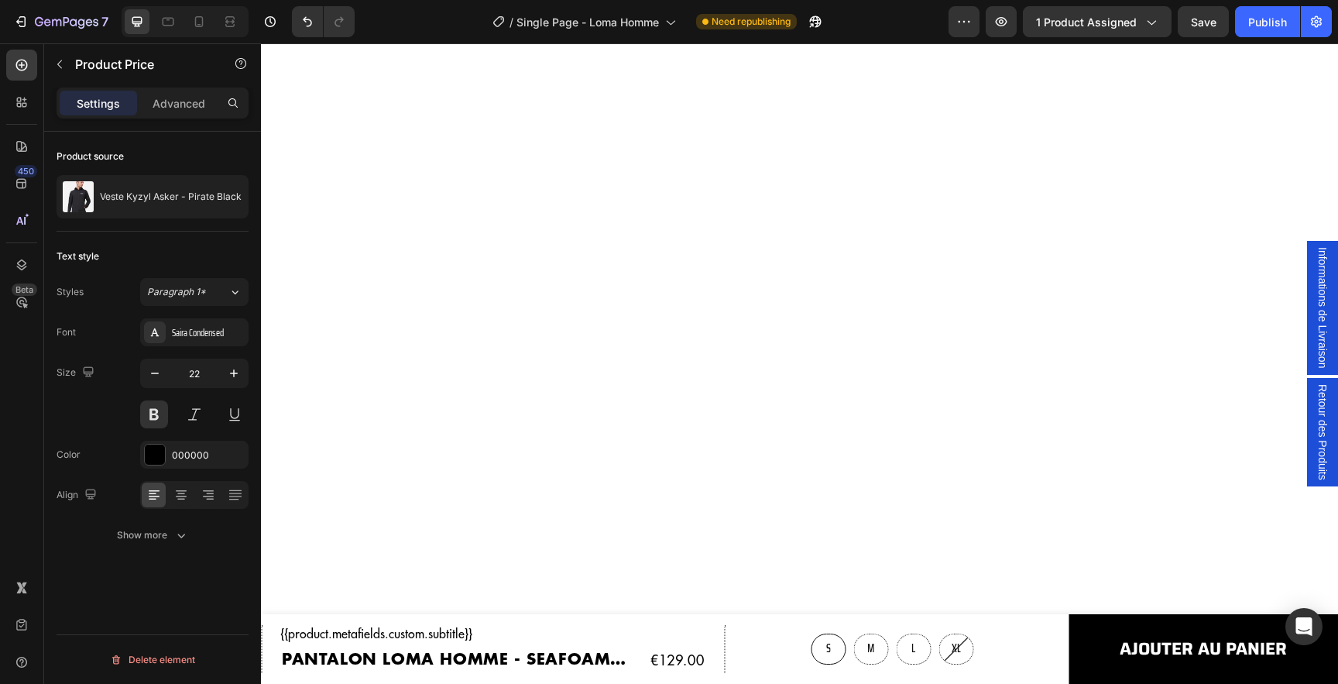
scroll to position [0, 0]
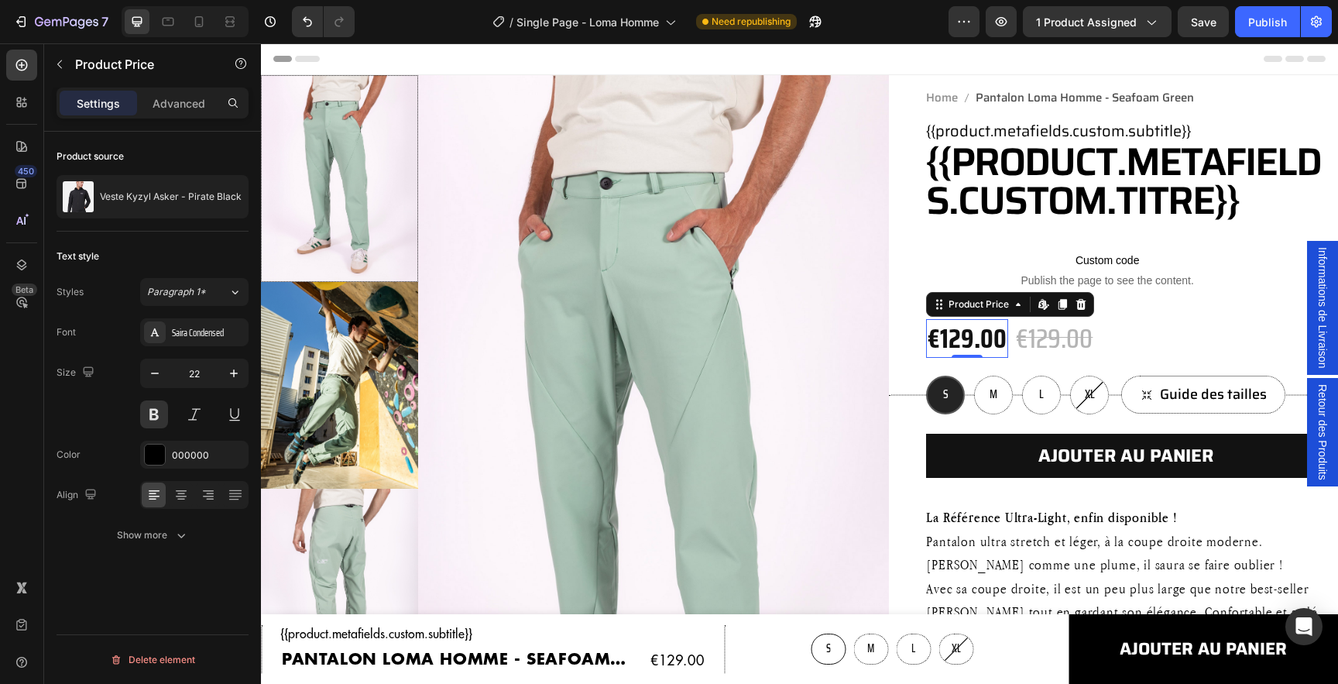
click at [964, 336] on div "€129.00" at bounding box center [967, 338] width 82 height 39
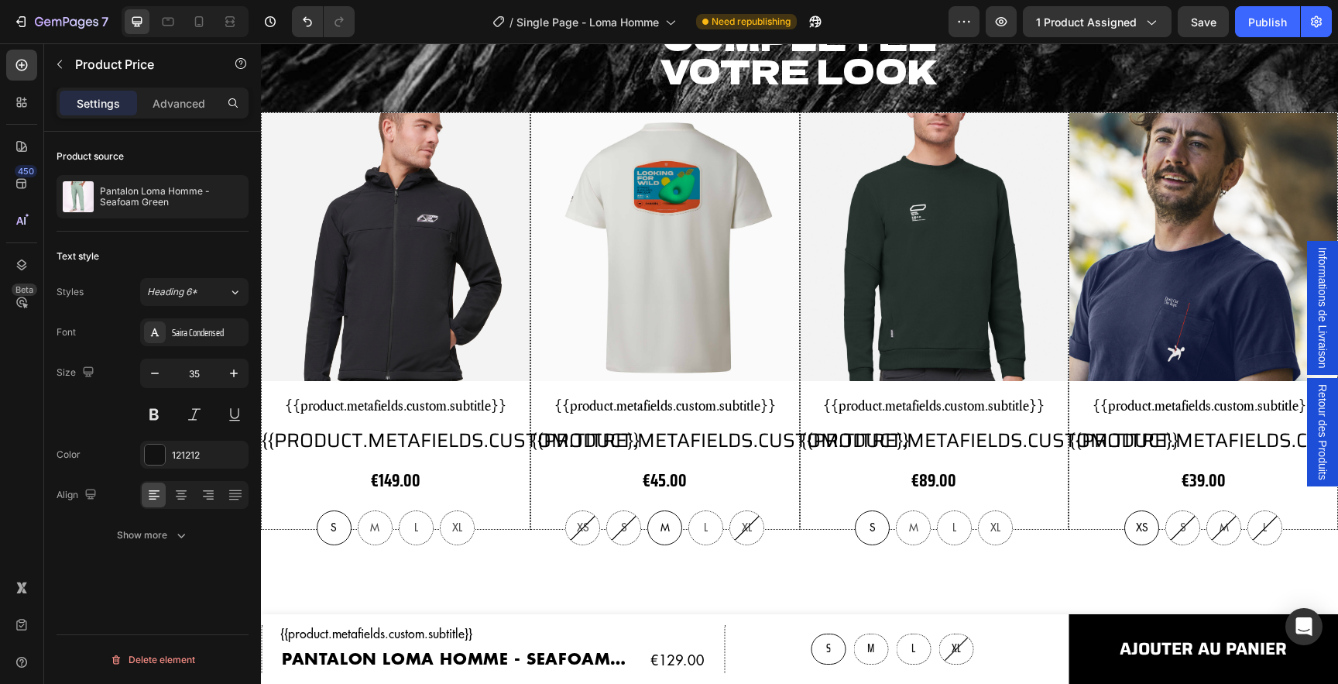
scroll to position [2606, 0]
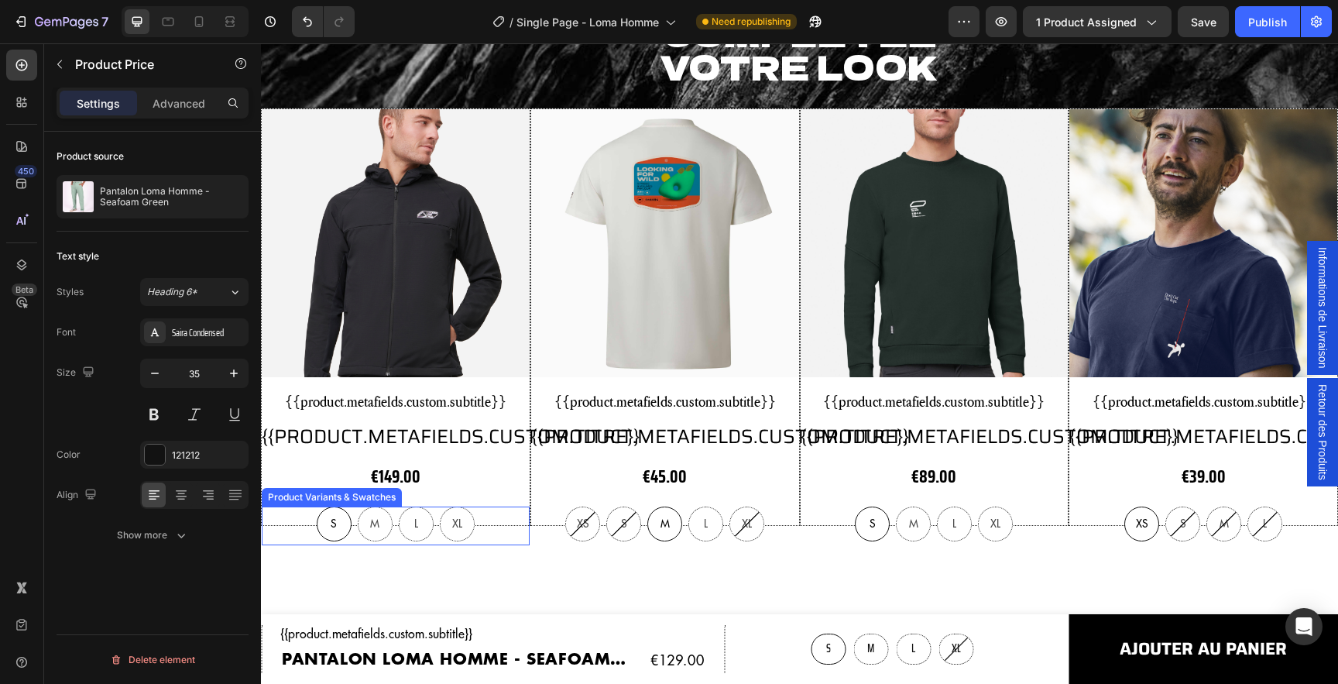
click at [336, 524] on span "S" at bounding box center [334, 523] width 6 height 11
click at [334, 506] on input "S S S" at bounding box center [333, 506] width 1 height 1
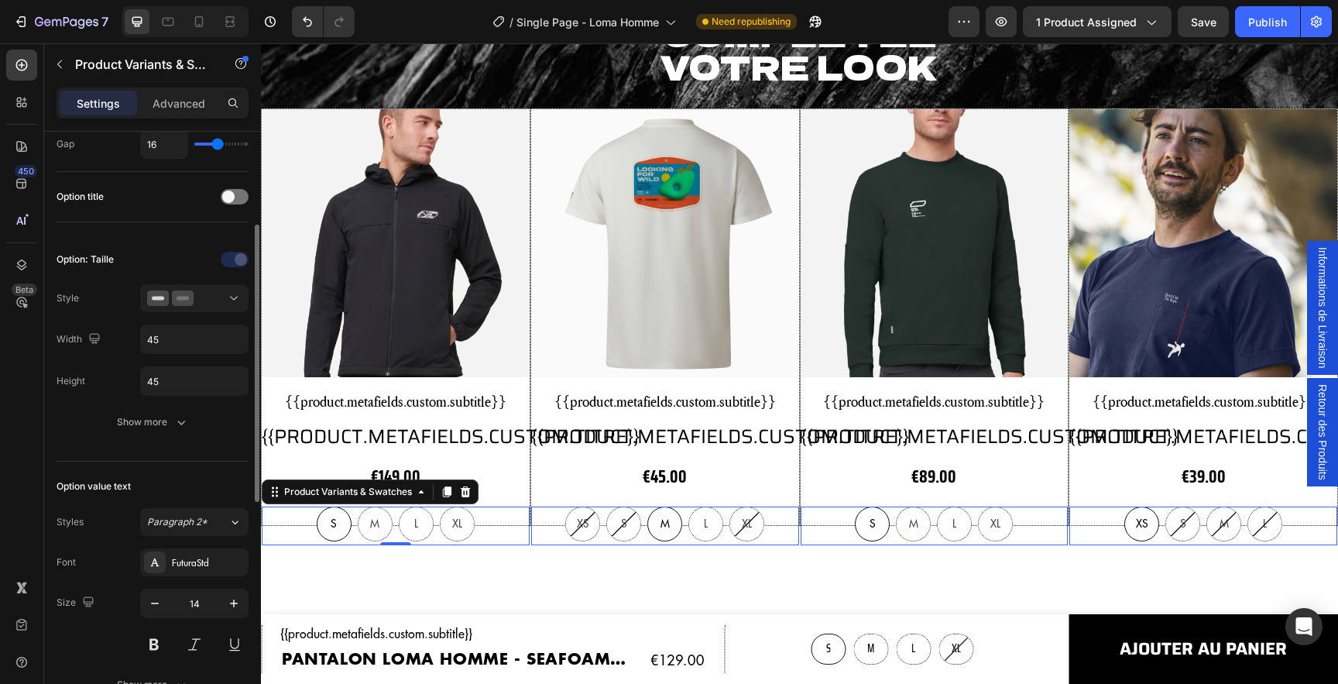
scroll to position [200, 0]
click at [184, 558] on div "FuturaStd" at bounding box center [208, 562] width 73 height 14
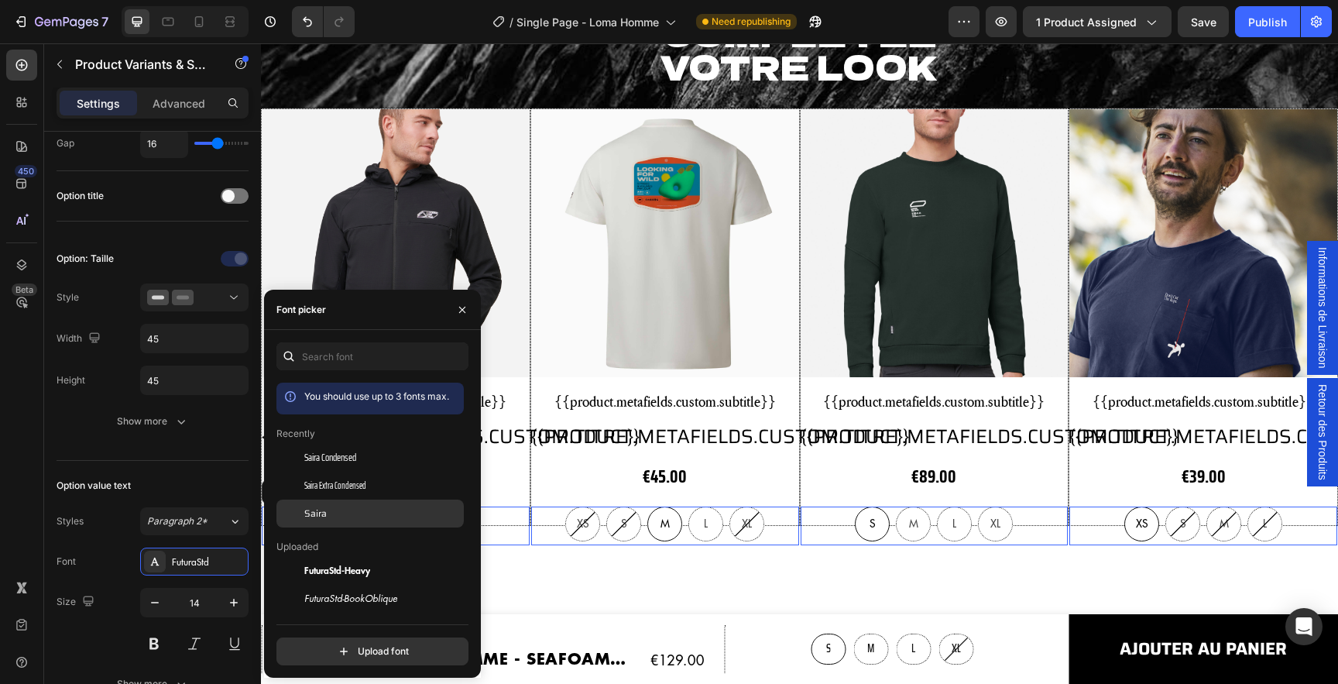
click at [342, 451] on span "Saira Condensed" at bounding box center [330, 458] width 52 height 14
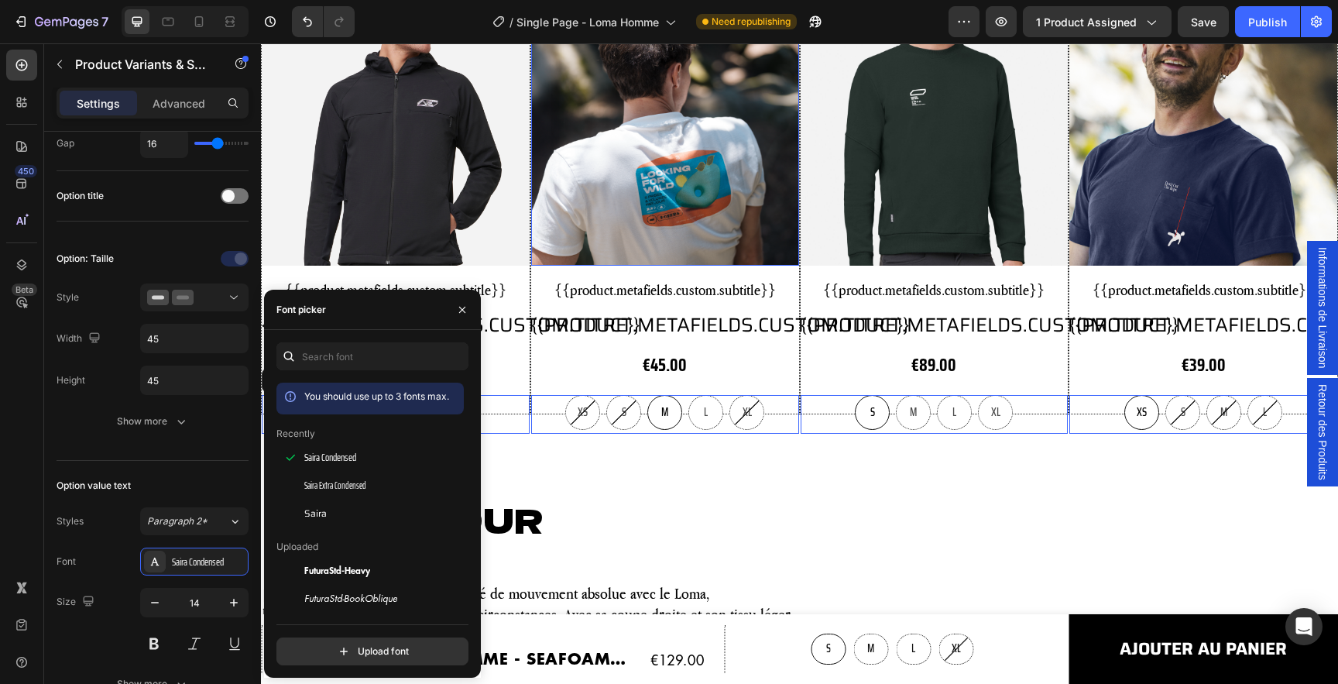
scroll to position [2729, 0]
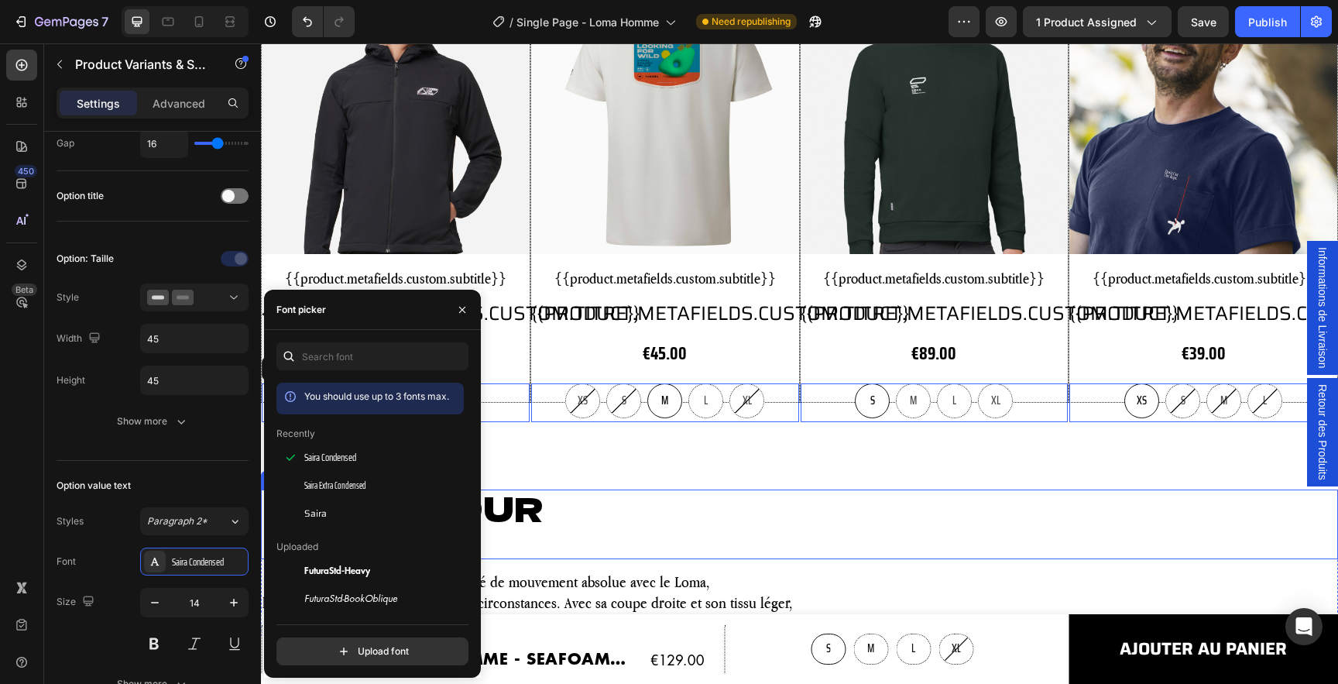
click at [872, 510] on h2 "Pensé pour bourger" at bounding box center [799, 524] width 1077 height 70
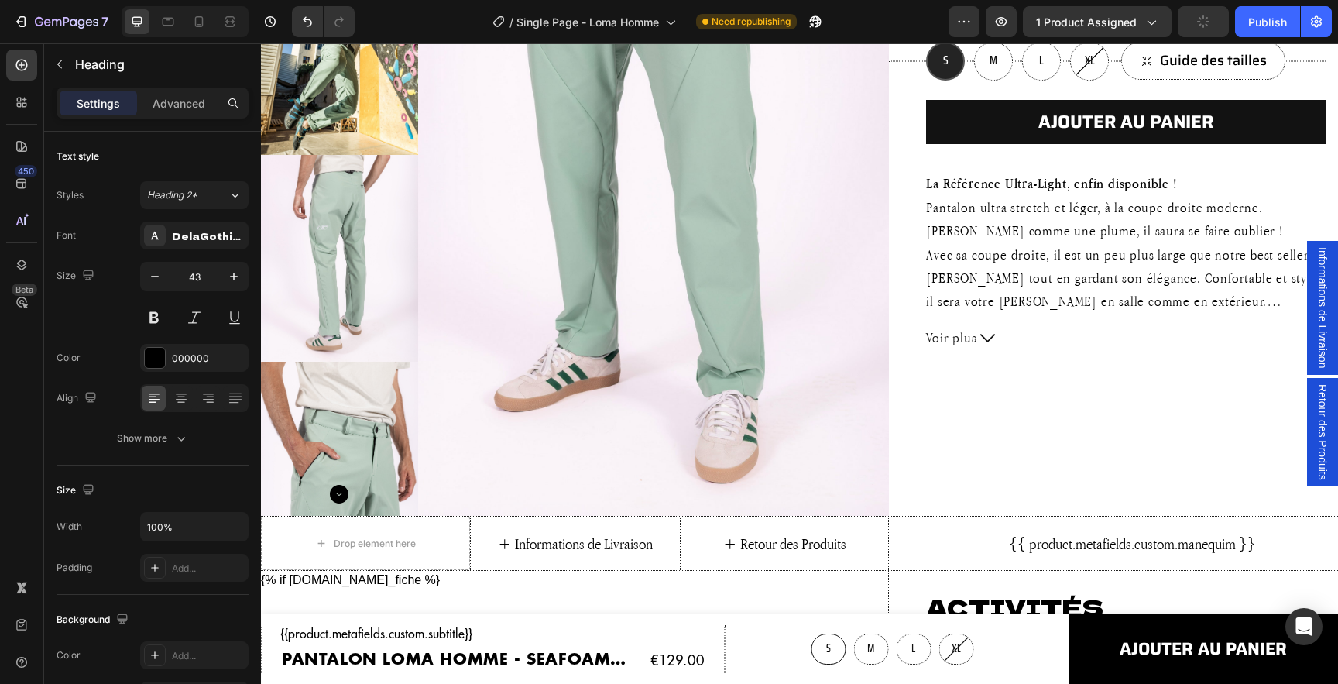
scroll to position [0, 0]
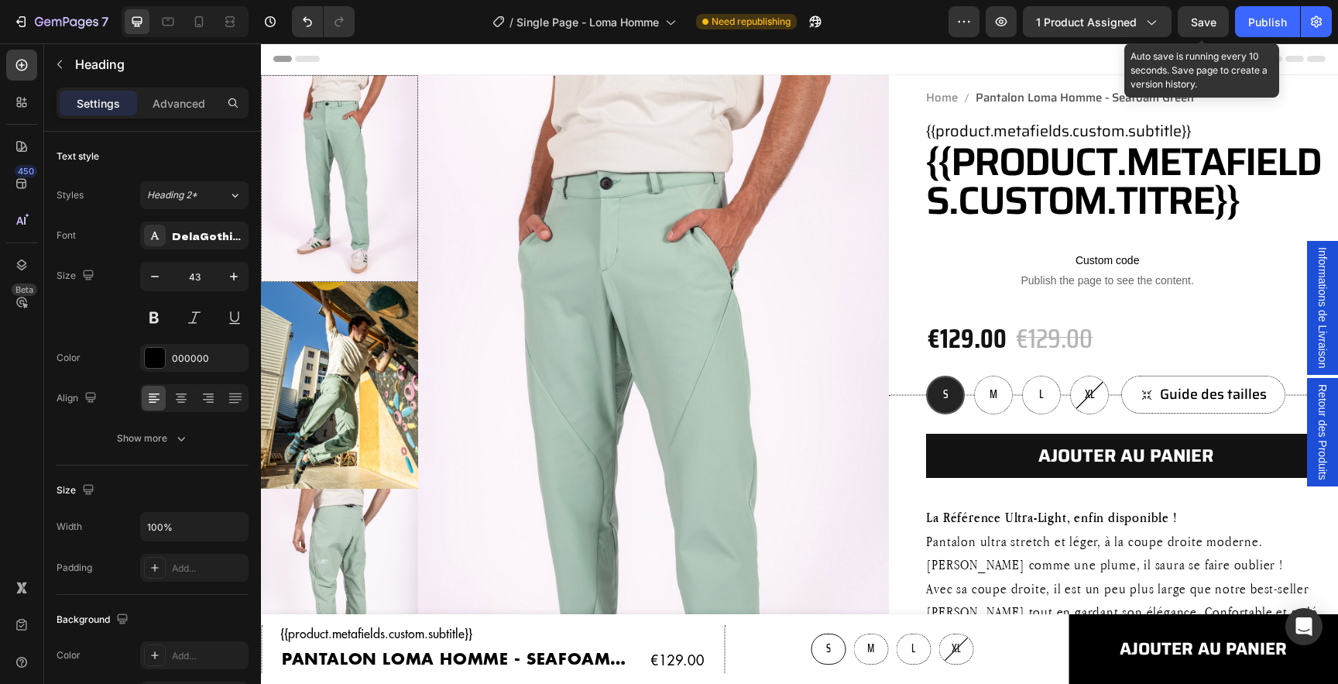
click at [1195, 28] on span "Save" at bounding box center [1204, 21] width 26 height 13
